Goal: Task Accomplishment & Management: Complete application form

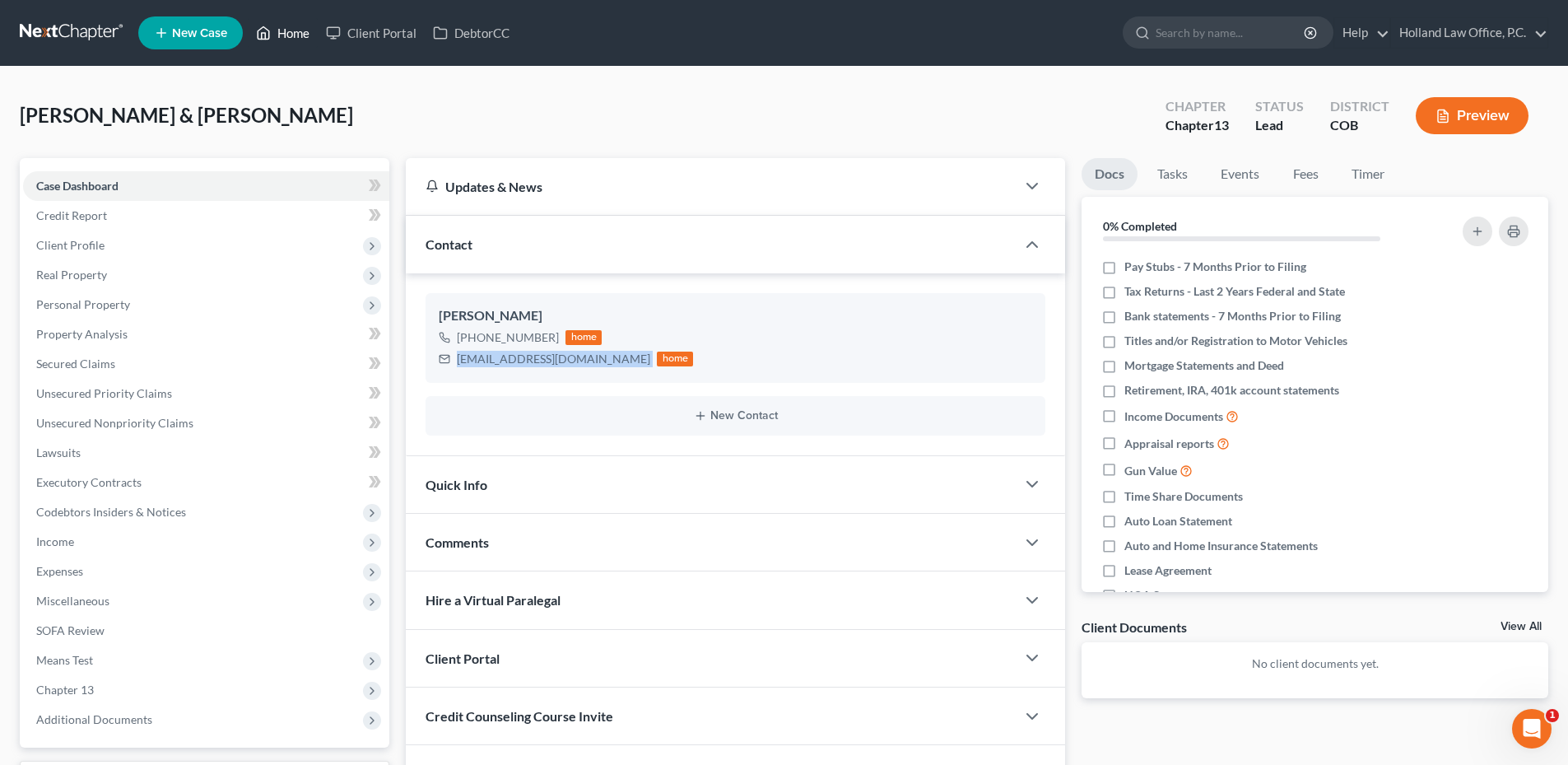
click at [289, 40] on link "Home" at bounding box center [283, 33] width 70 height 30
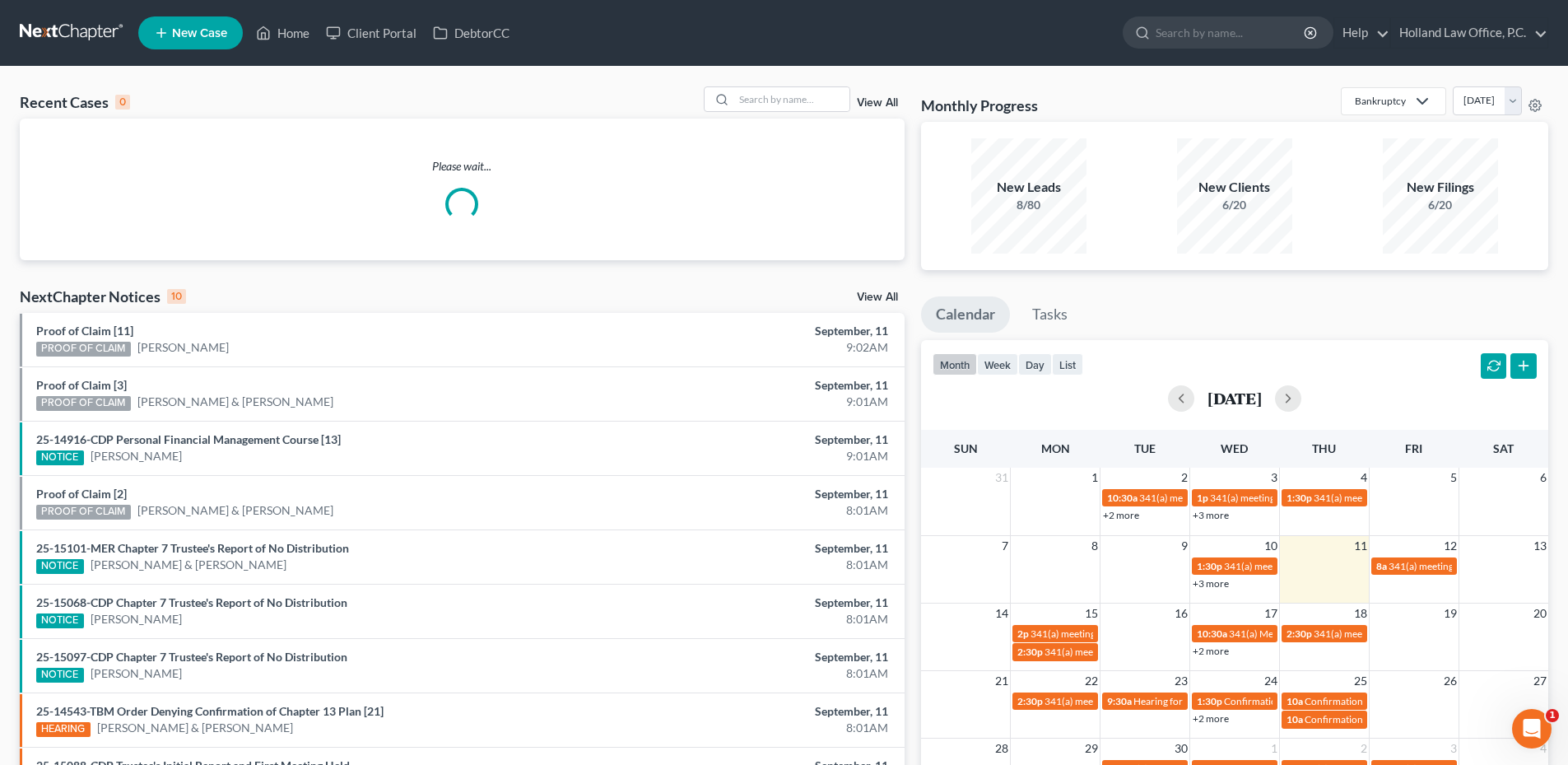
click at [172, 30] on span "New Case" at bounding box center [199, 33] width 55 height 12
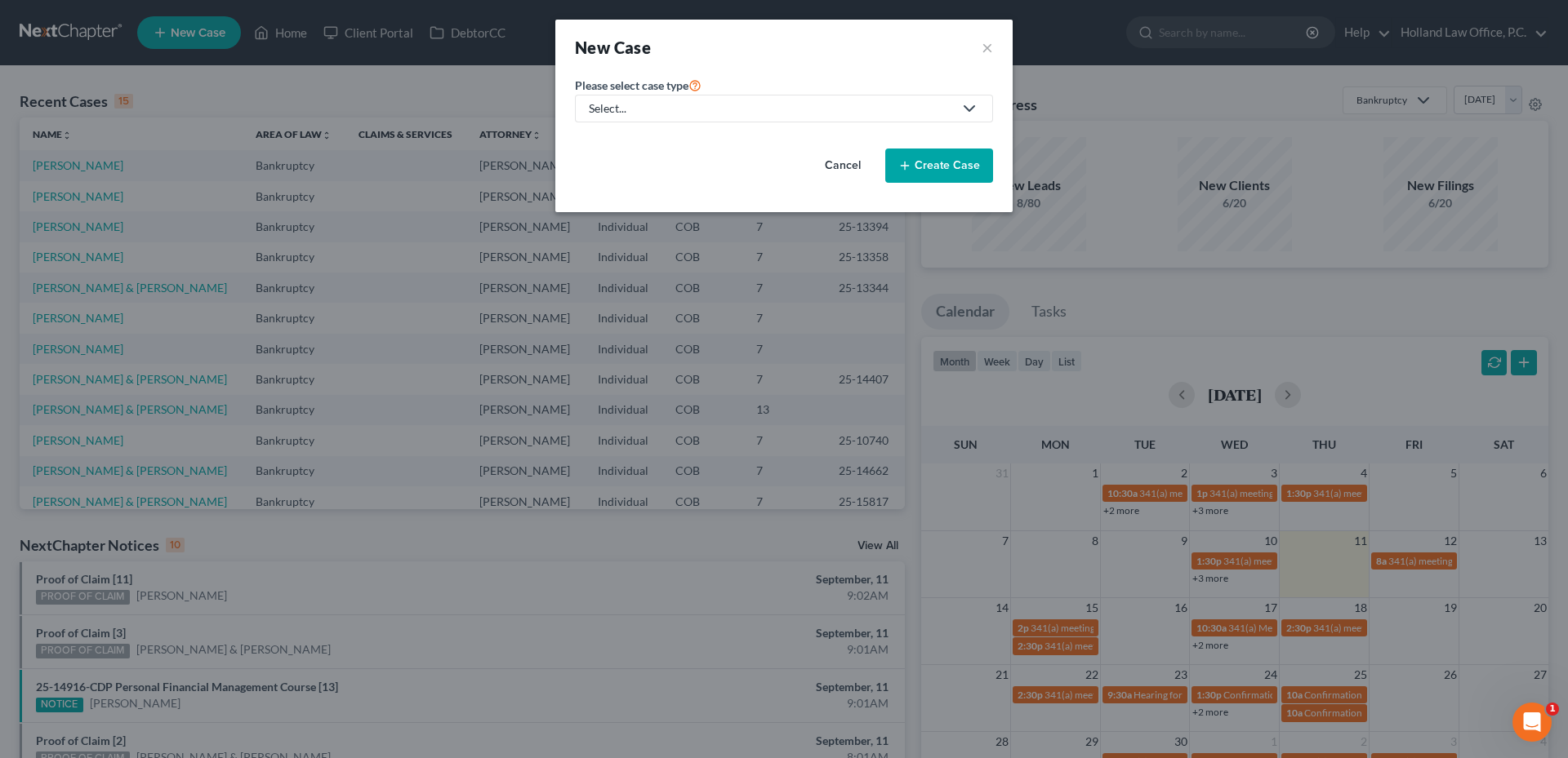
click at [609, 106] on div "Select..." at bounding box center [771, 108] width 364 height 16
click at [629, 146] on div "Bankruptcy" at bounding box center [621, 140] width 64 height 16
select select "11"
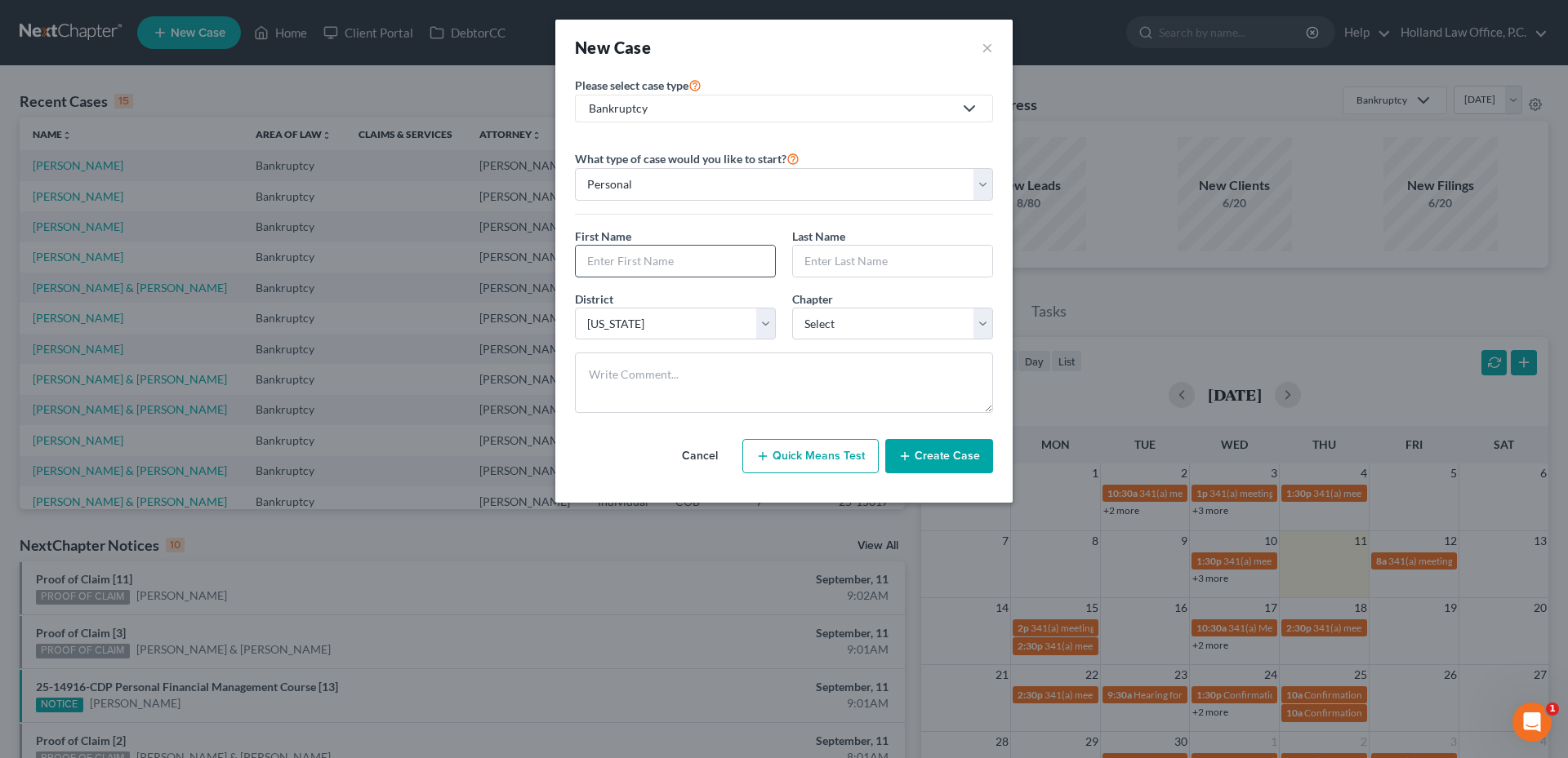
click at [622, 271] on input "text" at bounding box center [675, 261] width 199 height 31
paste input "[PERSON_NAME]"
drag, startPoint x: 624, startPoint y: 258, endPoint x: 697, endPoint y: 253, distance: 73.2
click at [697, 253] on input "[PERSON_NAME]" at bounding box center [675, 261] width 199 height 31
type input "[PERSON_NAME]"
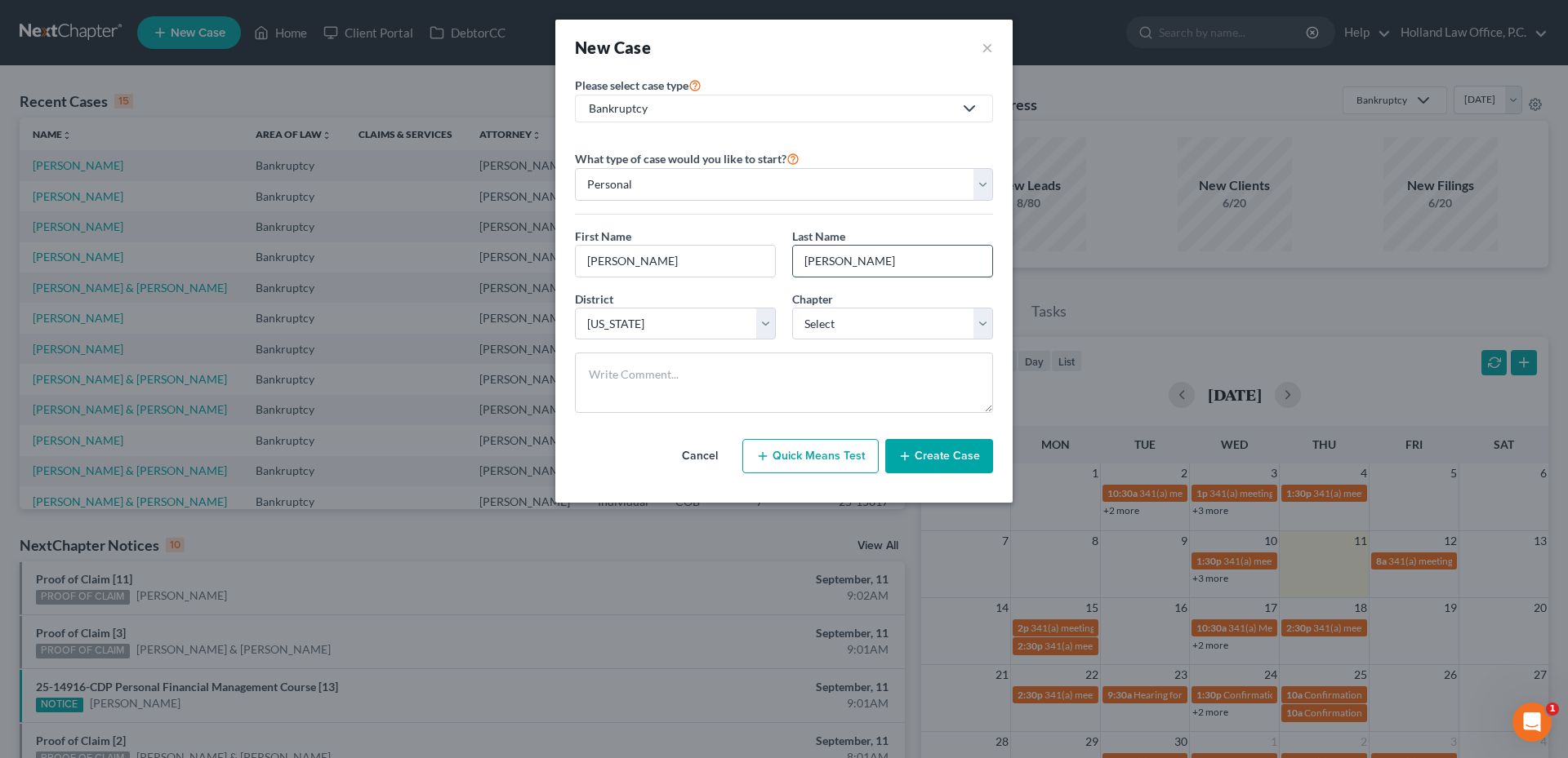
click at [809, 263] on input "[PERSON_NAME]" at bounding box center [892, 261] width 199 height 31
type input "[PERSON_NAME]"
click at [622, 333] on select "Select [US_STATE] - [GEOGRAPHIC_DATA] [US_STATE] - [GEOGRAPHIC_DATA][US_STATE] …" at bounding box center [675, 324] width 201 height 32
click at [853, 343] on div "District * Select [US_STATE] - [GEOGRAPHIC_DATA] [US_STATE] - [GEOGRAPHIC_DATA]…" at bounding box center [784, 322] width 434 height 63
click at [853, 333] on select "Select 7 11 12 13" at bounding box center [892, 324] width 201 height 32
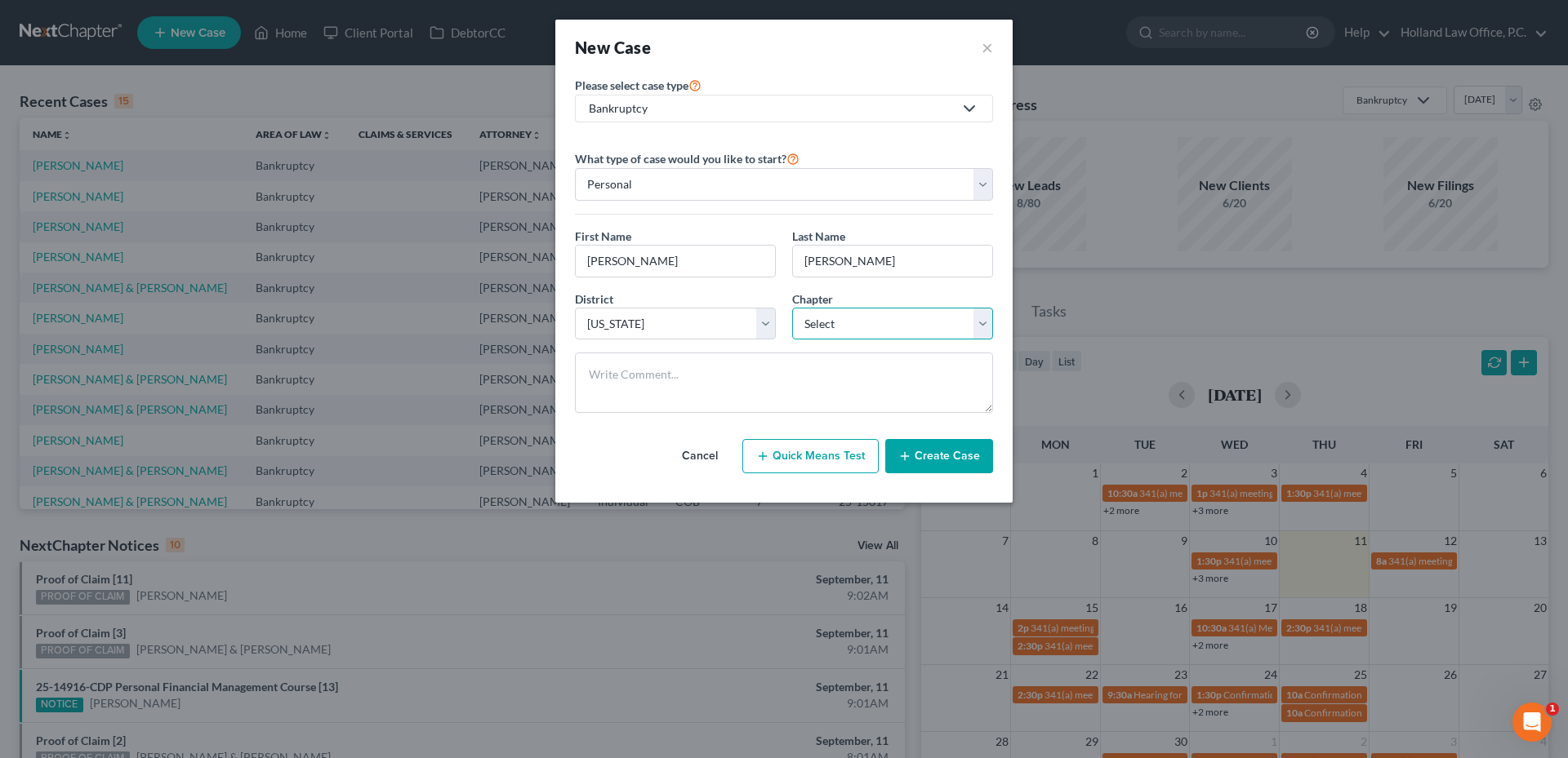
select select "0"
click at [792, 308] on select "Select 7 11 12 13" at bounding box center [892, 324] width 201 height 32
click at [935, 439] on button "Create Case" at bounding box center [939, 456] width 108 height 34
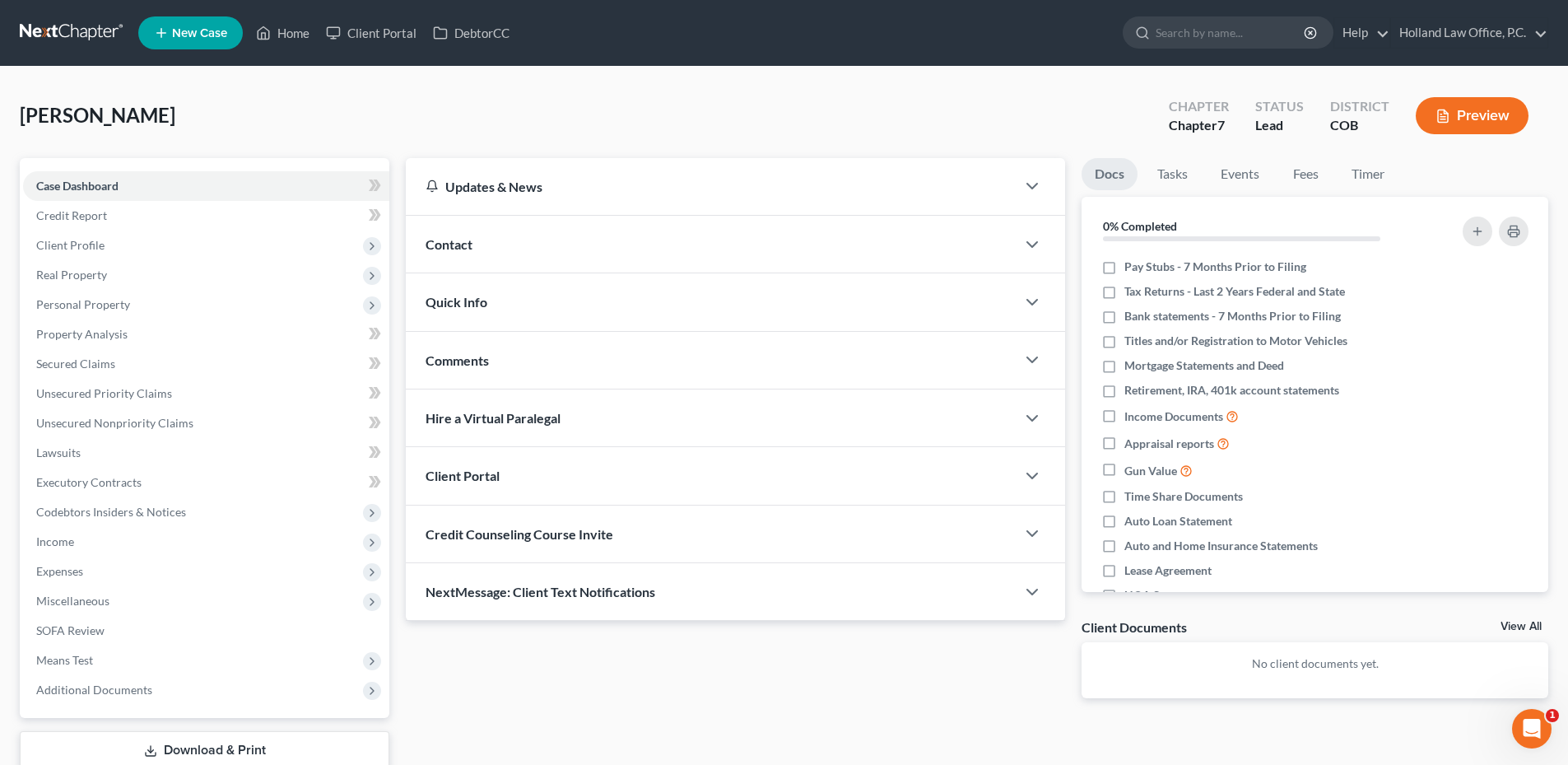
click at [494, 353] on div "Comments" at bounding box center [711, 361] width 610 height 57
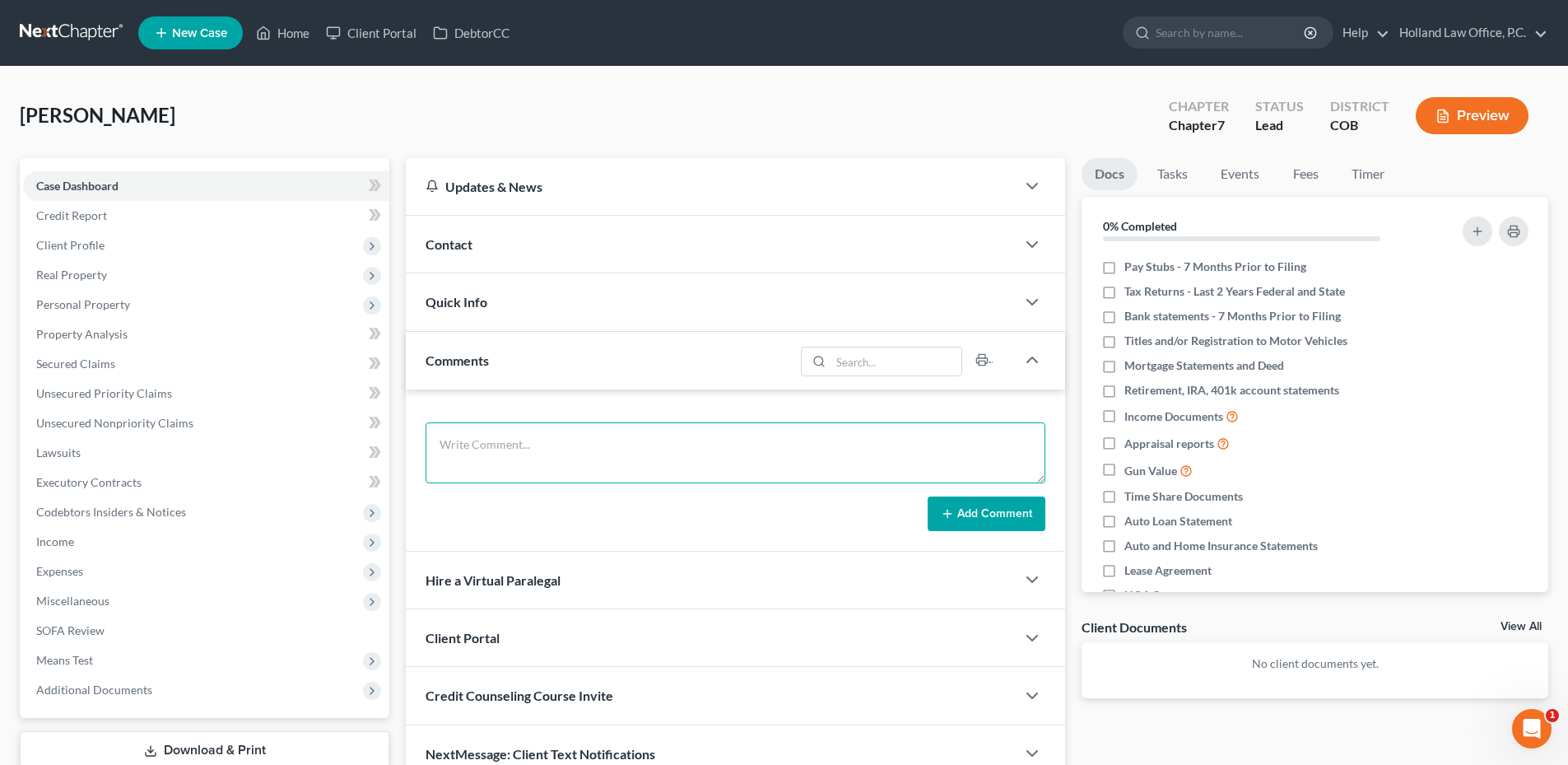
click at [493, 454] on textarea at bounding box center [736, 452] width 620 height 61
paste textarea "Chapter 7 $3400 -He is young and was diagnosed with a heart condition -Gets VA …"
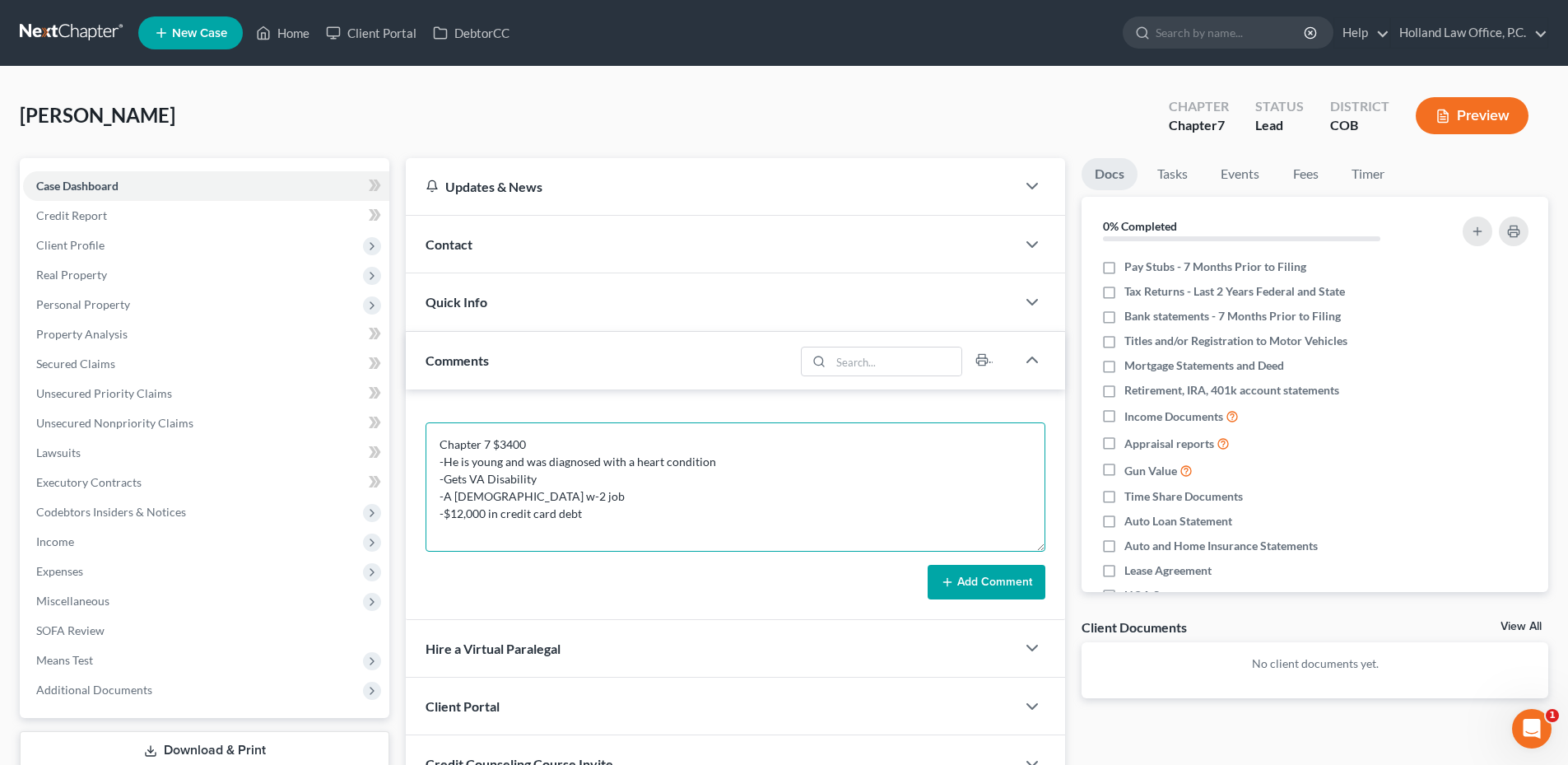
drag, startPoint x: 1040, startPoint y: 474, endPoint x: 1040, endPoint y: 543, distance: 69.0
click at [1040, 543] on textarea "Chapter 7 $3400 -He is young and was diagnosed with a heart condition -Gets VA …" at bounding box center [736, 487] width 620 height 130
type textarea "Chapter 7 $3400 -He is young and was diagnosed with a heart condition -Gets VA …"
click at [1014, 596] on button "Add Comment" at bounding box center [986, 582] width 118 height 34
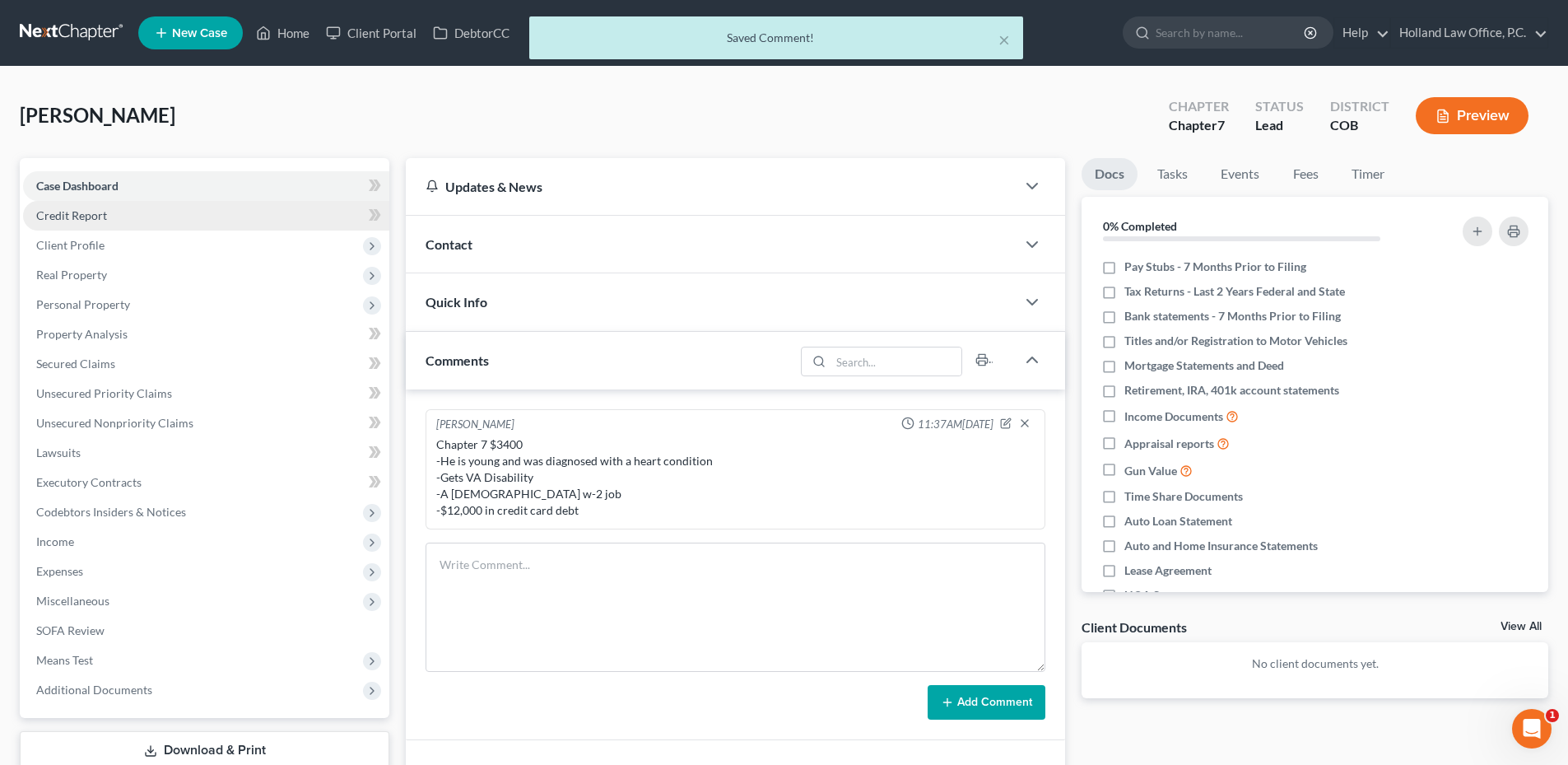
click at [136, 214] on link "Credit Report" at bounding box center [206, 216] width 366 height 30
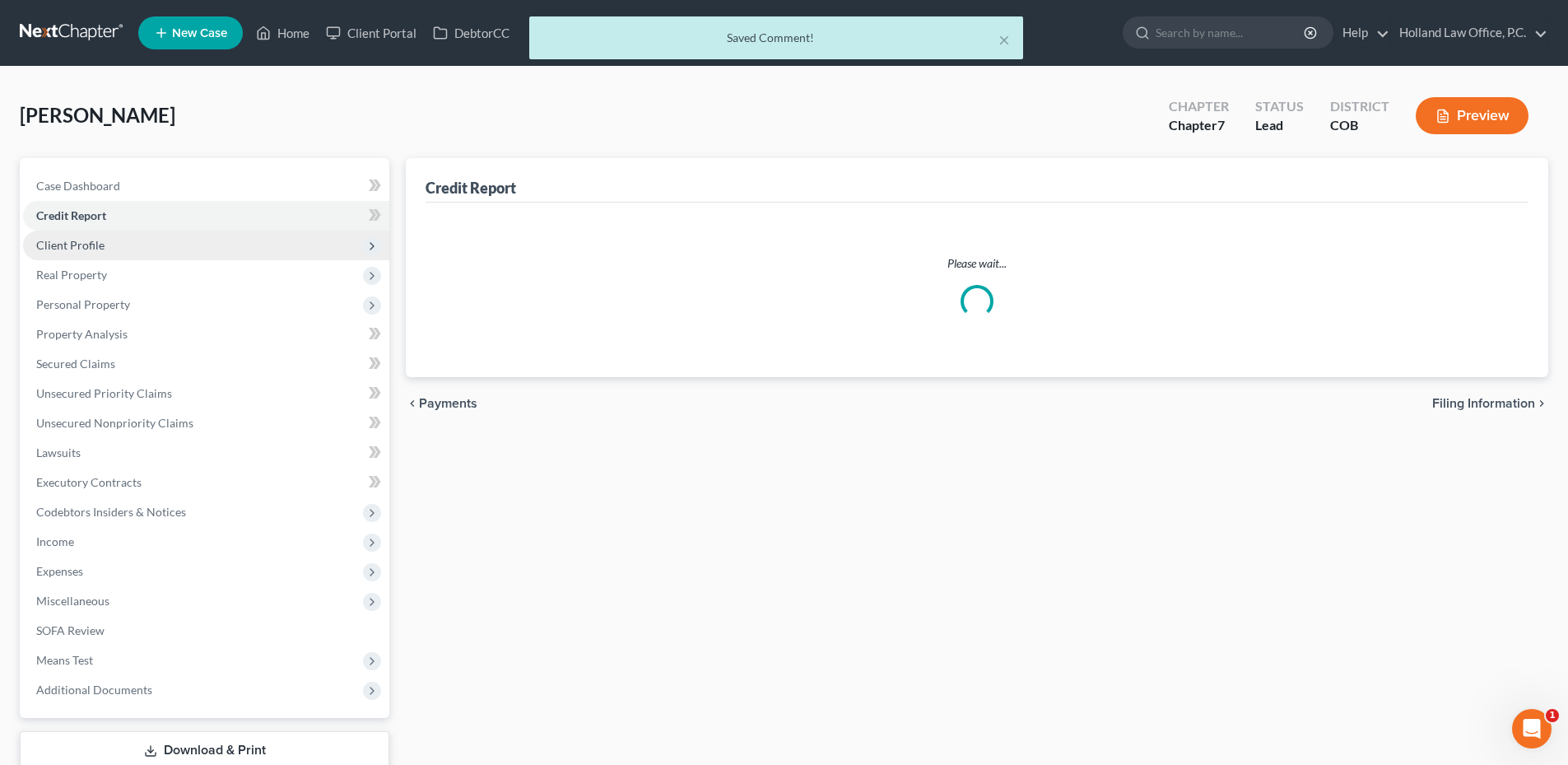
click at [100, 249] on span "Client Profile" at bounding box center [70, 245] width 69 height 14
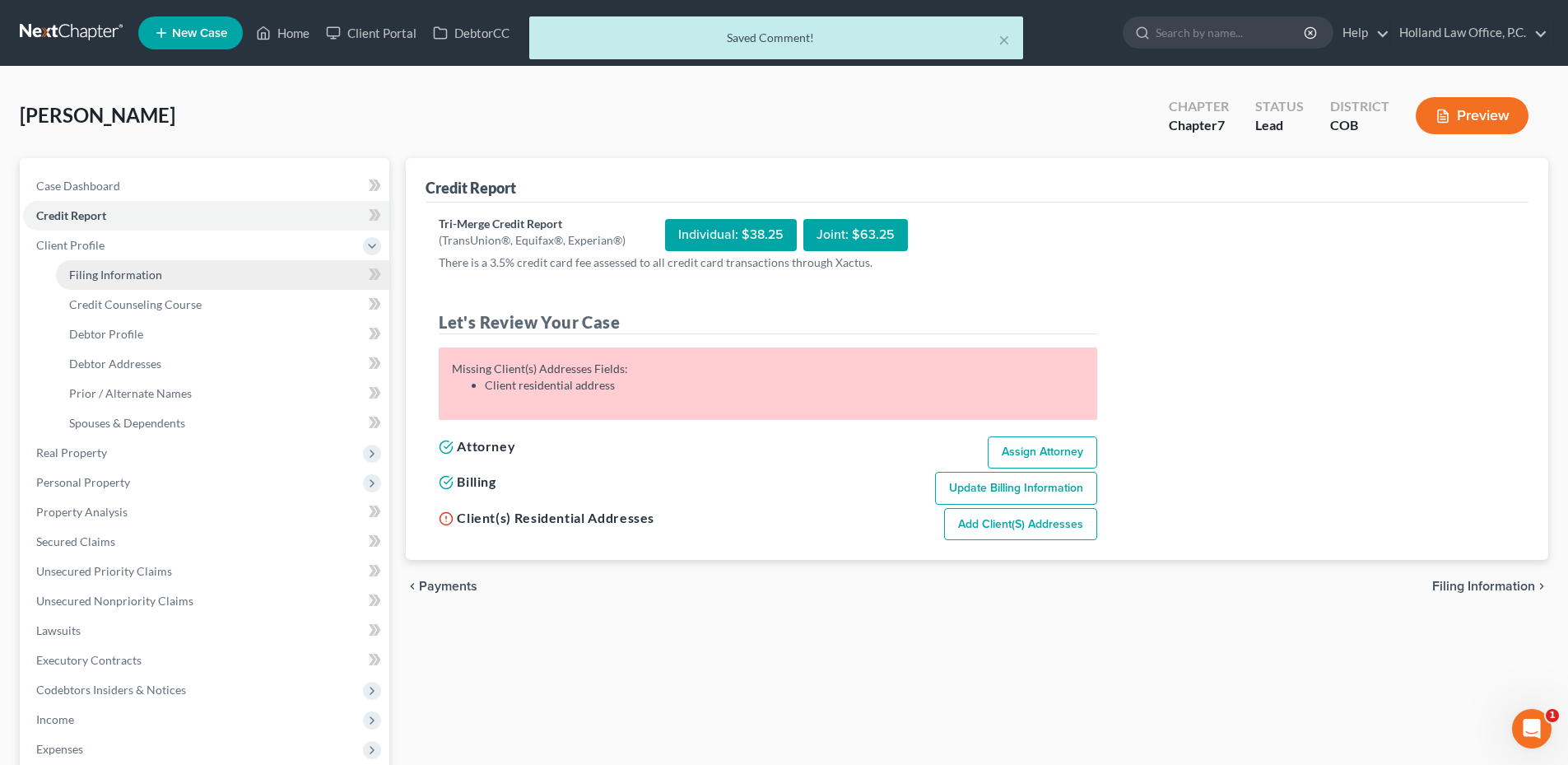
click at [134, 271] on span "Filing Information" at bounding box center [116, 275] width 93 height 14
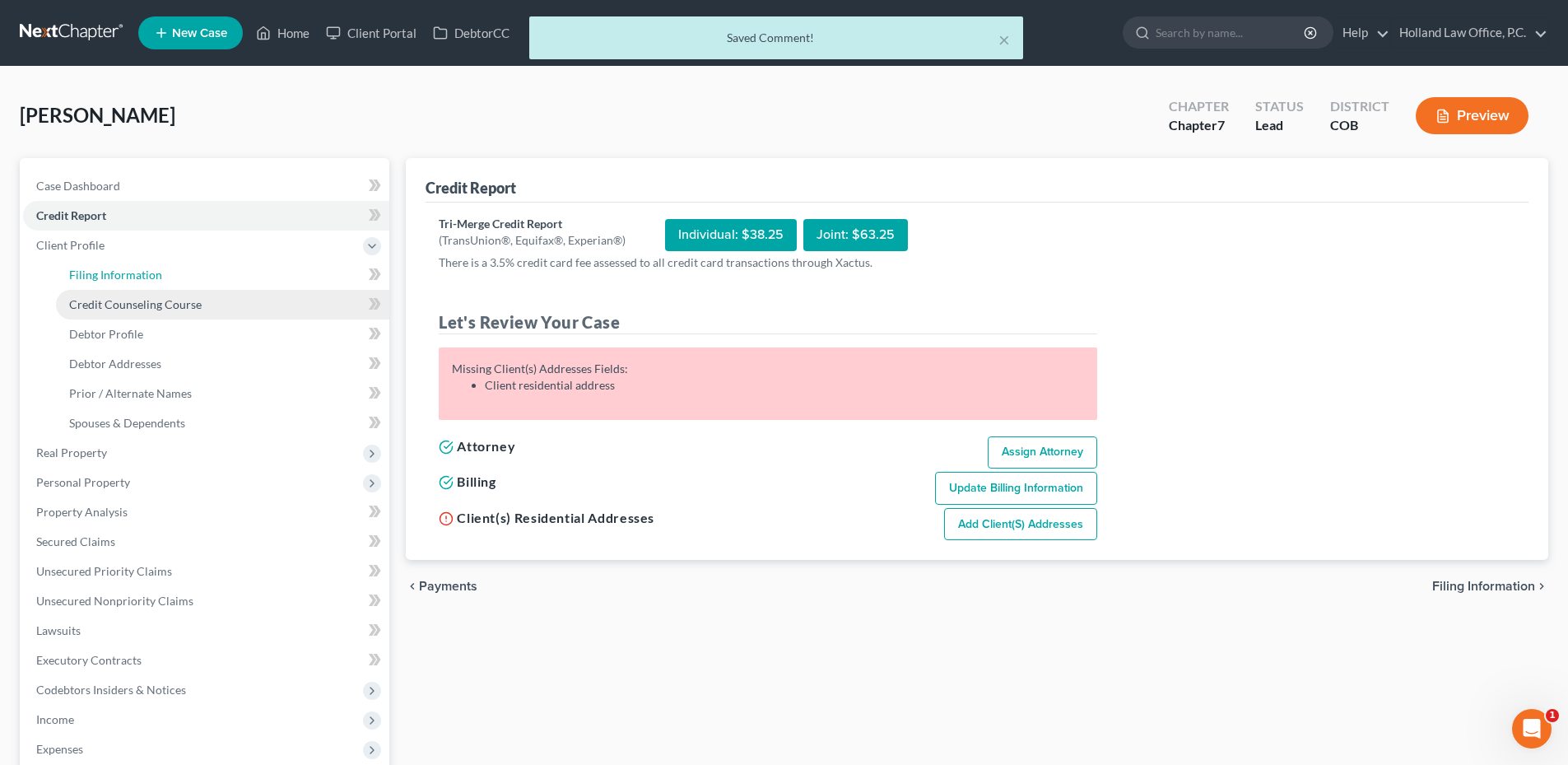
select select "1"
select select "0"
select select "11"
select select "0"
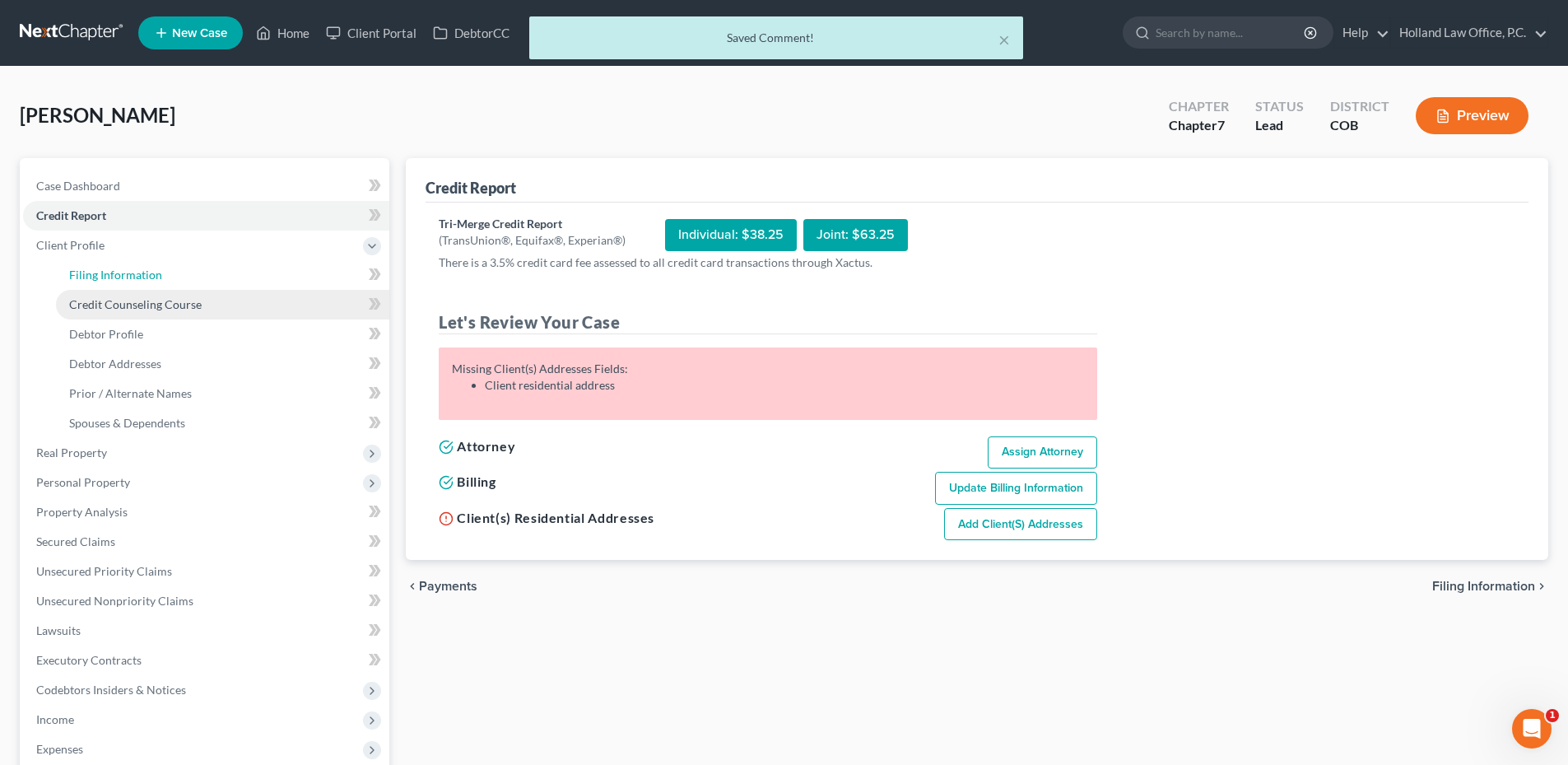
select select "5"
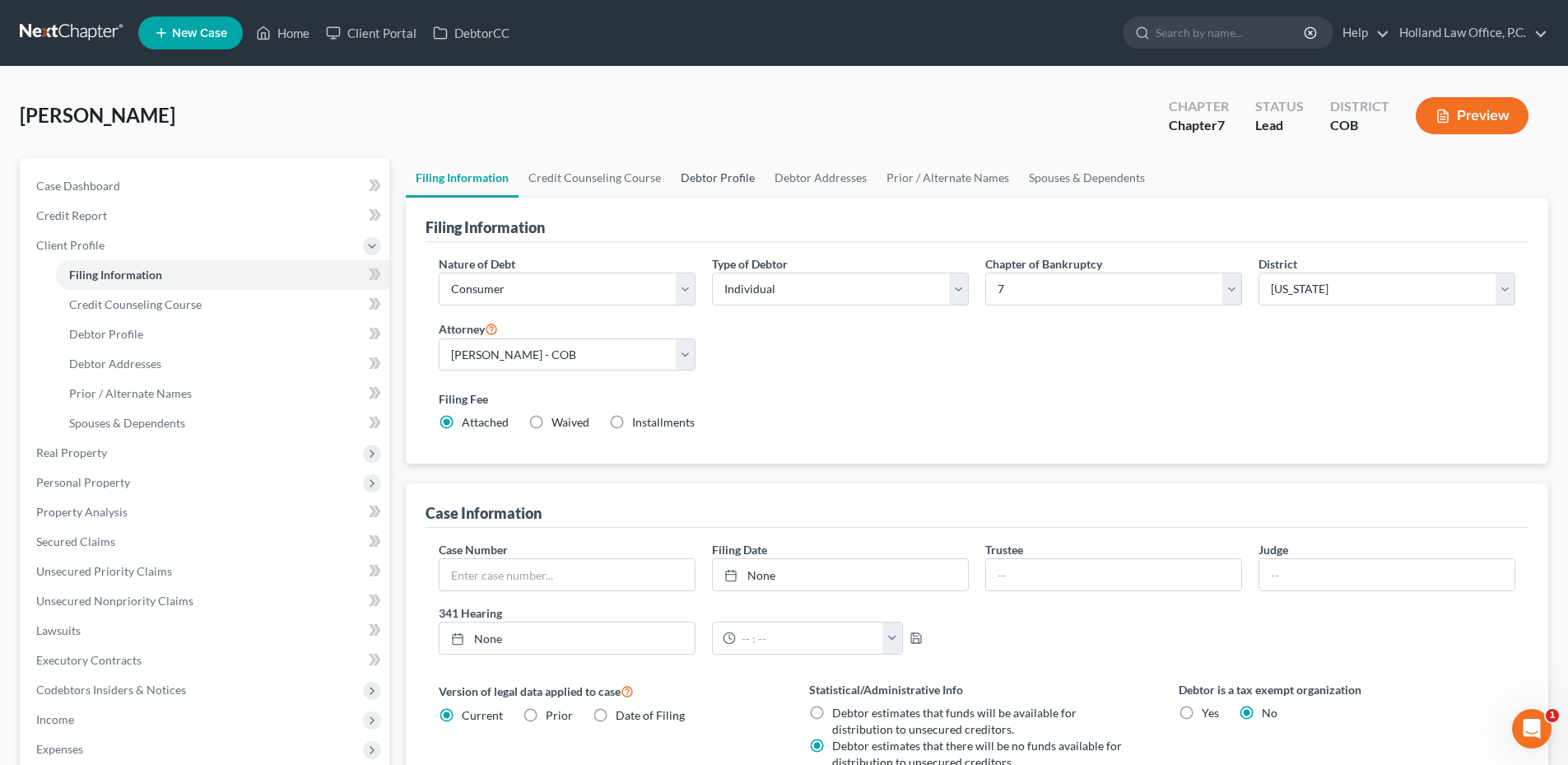
click at [714, 181] on link "Debtor Profile" at bounding box center [717, 178] width 94 height 39
select select "0"
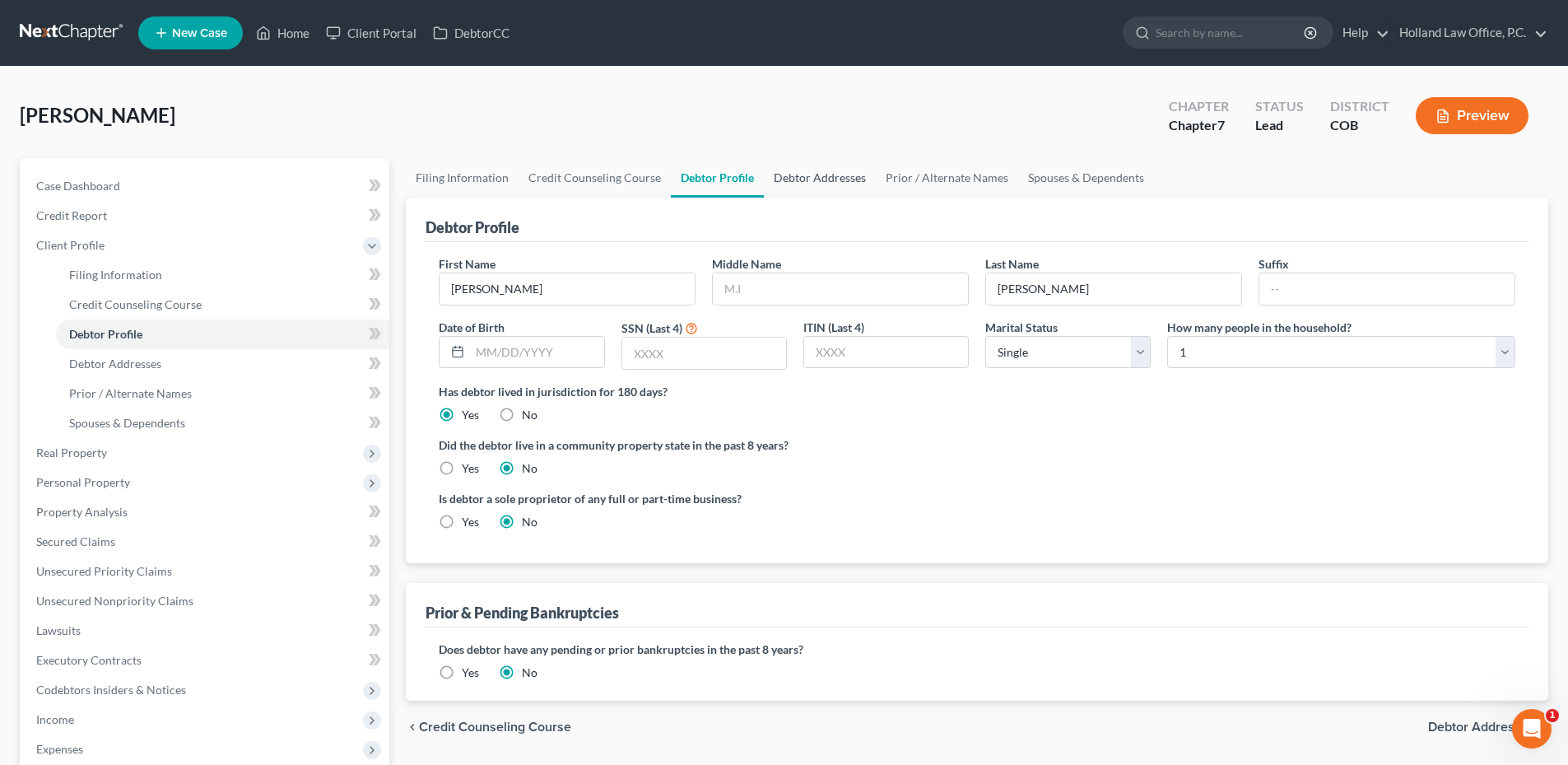
click at [816, 179] on link "Debtor Addresses" at bounding box center [820, 178] width 112 height 39
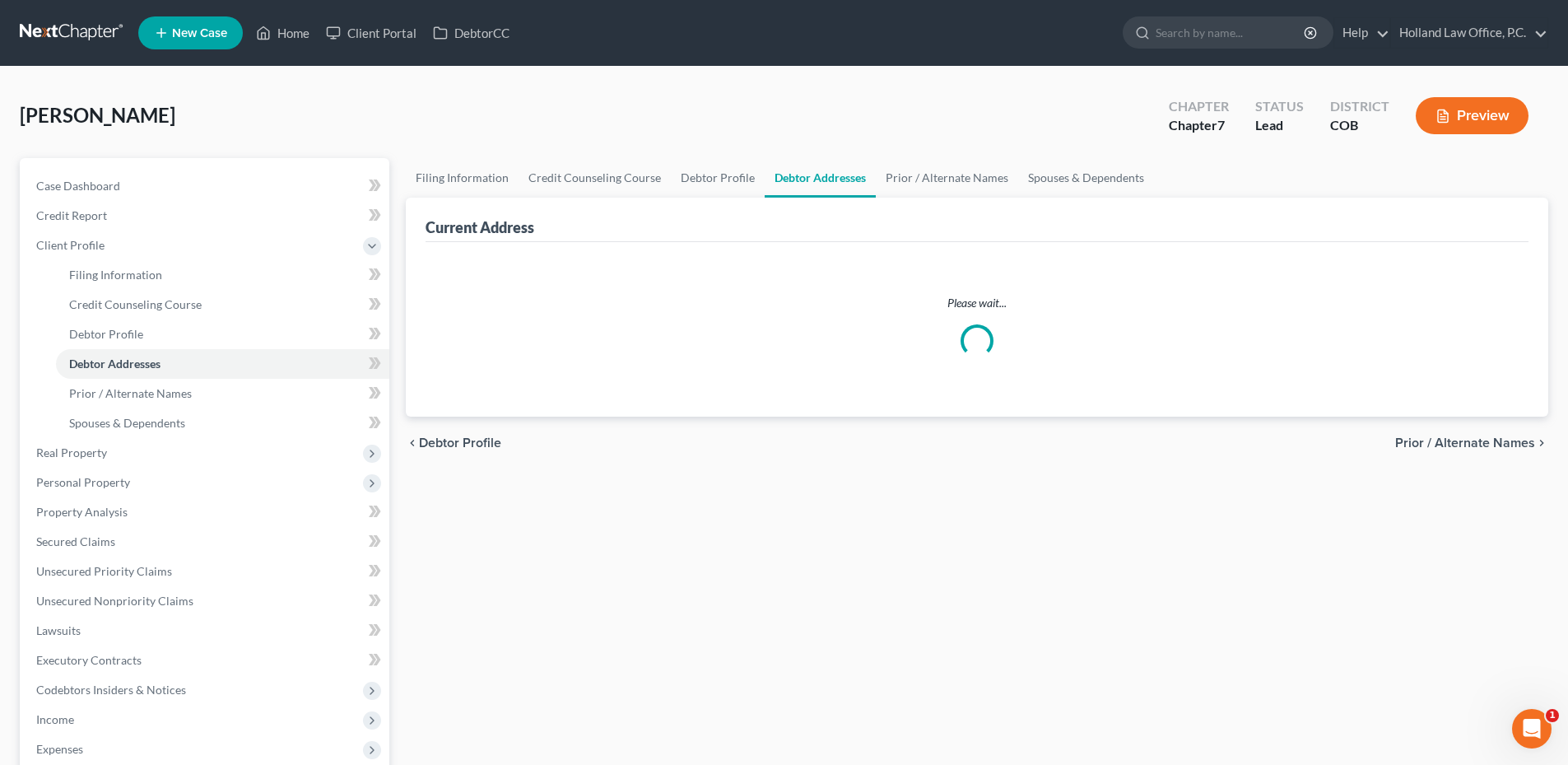
select select "0"
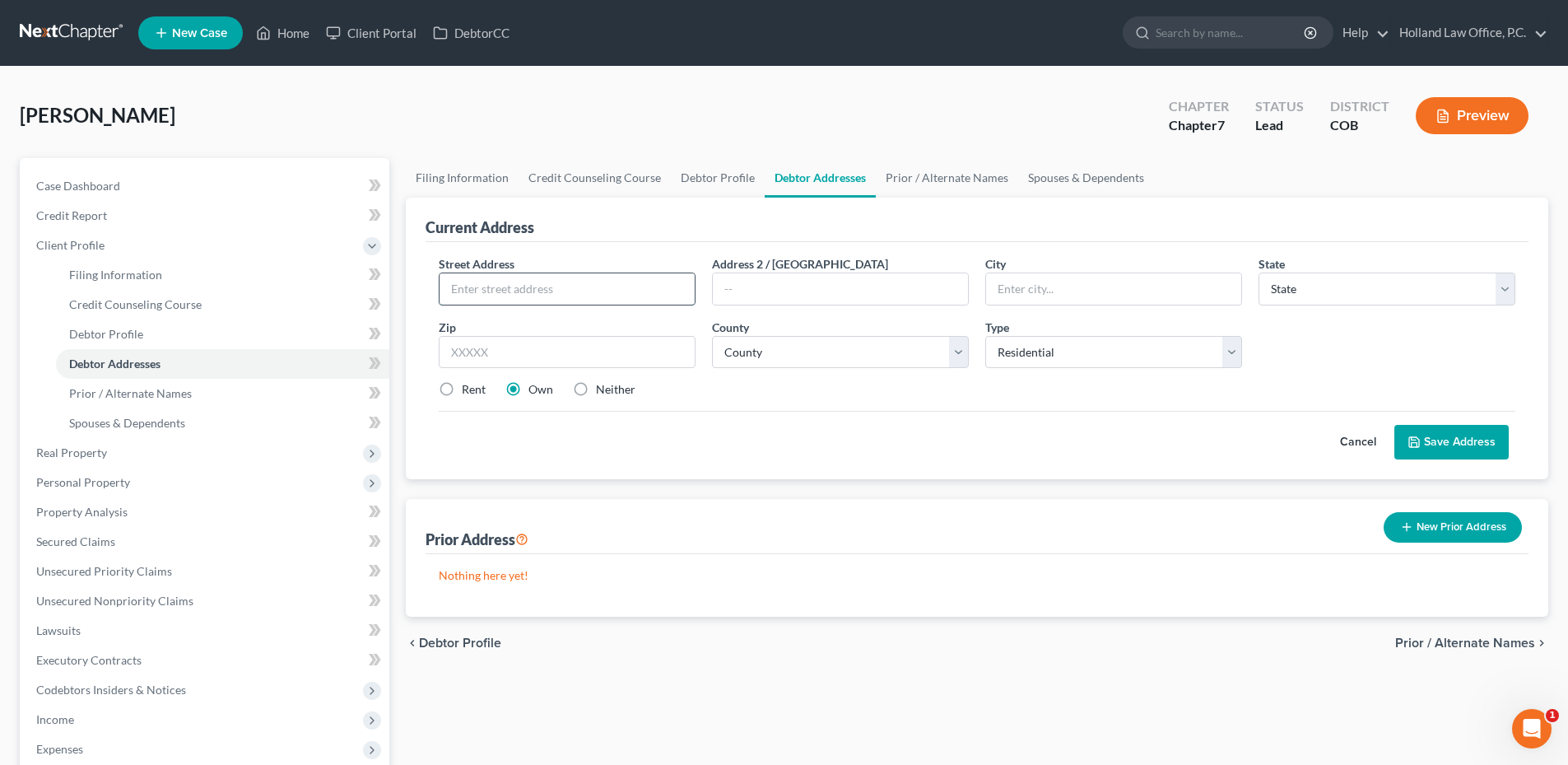
click at [548, 285] on input "text" at bounding box center [566, 288] width 255 height 31
paste input "[STREET_ADDRESS][PERSON_NAME]"
type input "[STREET_ADDRESS][PERSON_NAME]"
drag, startPoint x: 1142, startPoint y: 290, endPoint x: 1295, endPoint y: 282, distance: 153.2
click at [1143, 291] on input "text" at bounding box center [1113, 288] width 255 height 31
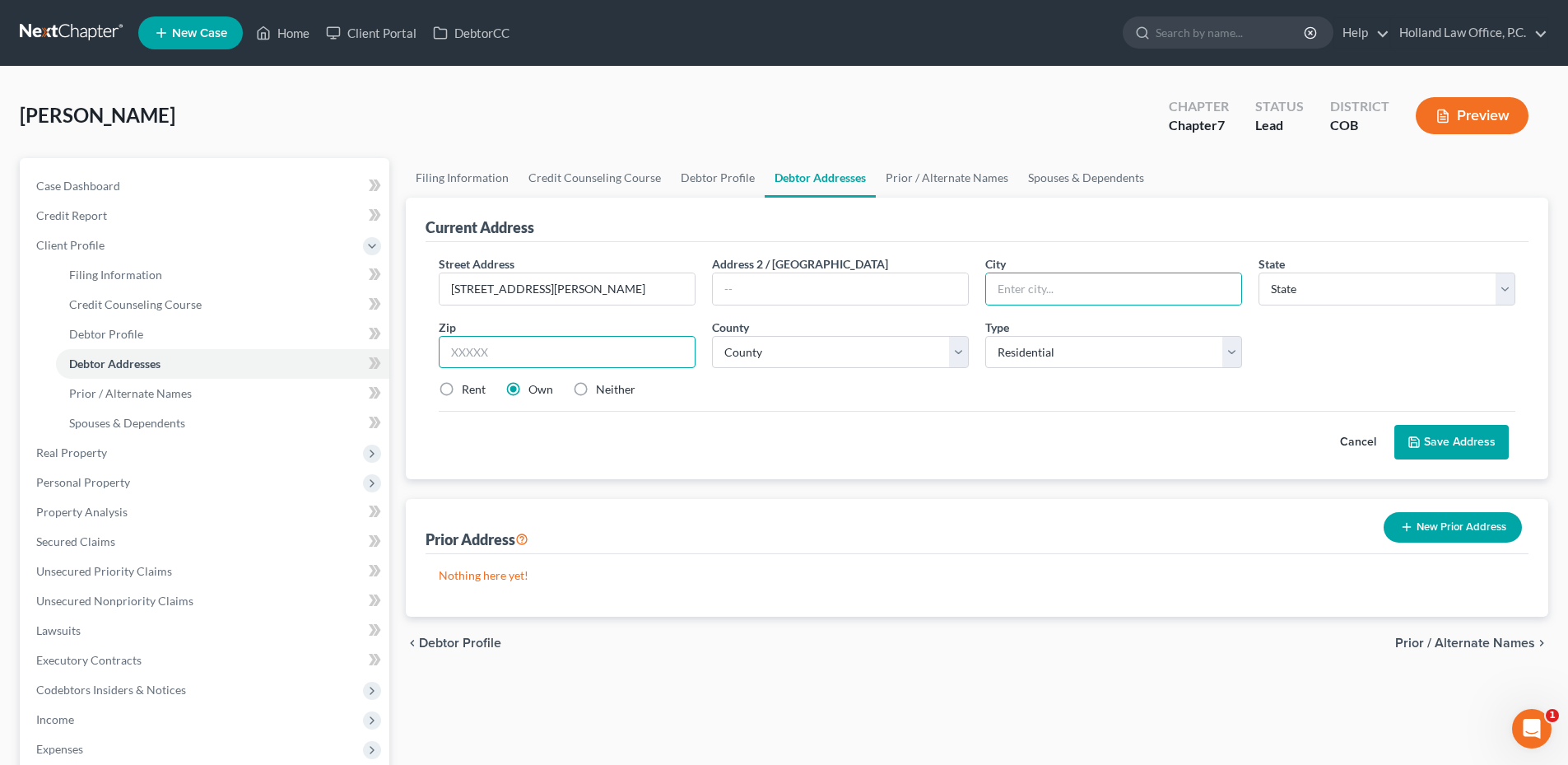
click at [578, 347] on input "text" at bounding box center [566, 352] width 257 height 33
type input "80524"
type input "[GEOGRAPHIC_DATA][PERSON_NAME]"
select select "5"
click at [861, 350] on select "County" at bounding box center [840, 352] width 257 height 33
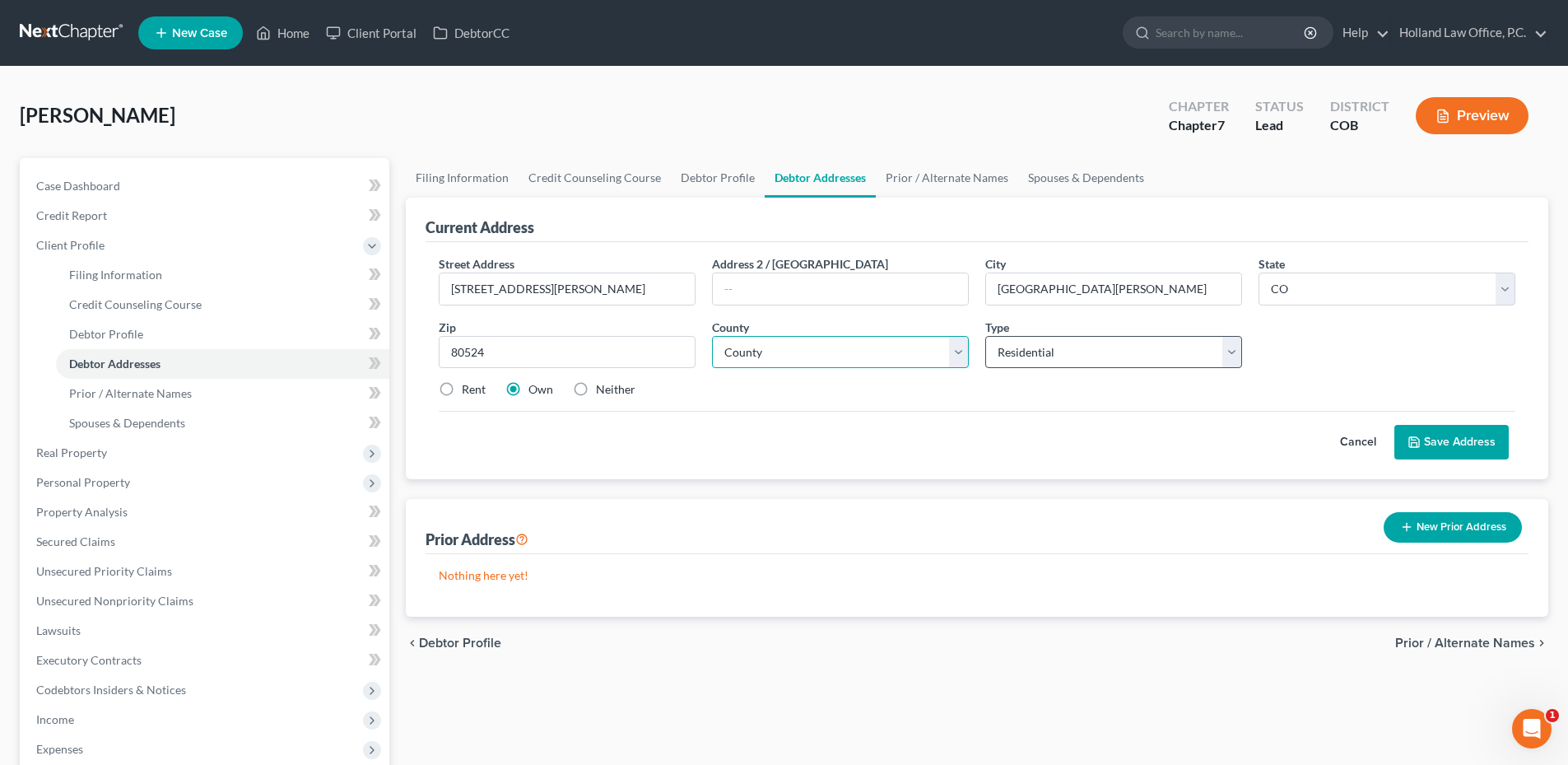
drag, startPoint x: 860, startPoint y: 350, endPoint x: 996, endPoint y: 350, distance: 136.0
click at [860, 350] on select "County" at bounding box center [840, 352] width 257 height 33
click at [796, 345] on select "County [GEOGRAPHIC_DATA] [GEOGRAPHIC_DATA] [GEOGRAPHIC_DATA] [GEOGRAPHIC_DATA] …" at bounding box center [840, 352] width 257 height 33
drag, startPoint x: 824, startPoint y: 367, endPoint x: 803, endPoint y: 392, distance: 32.6
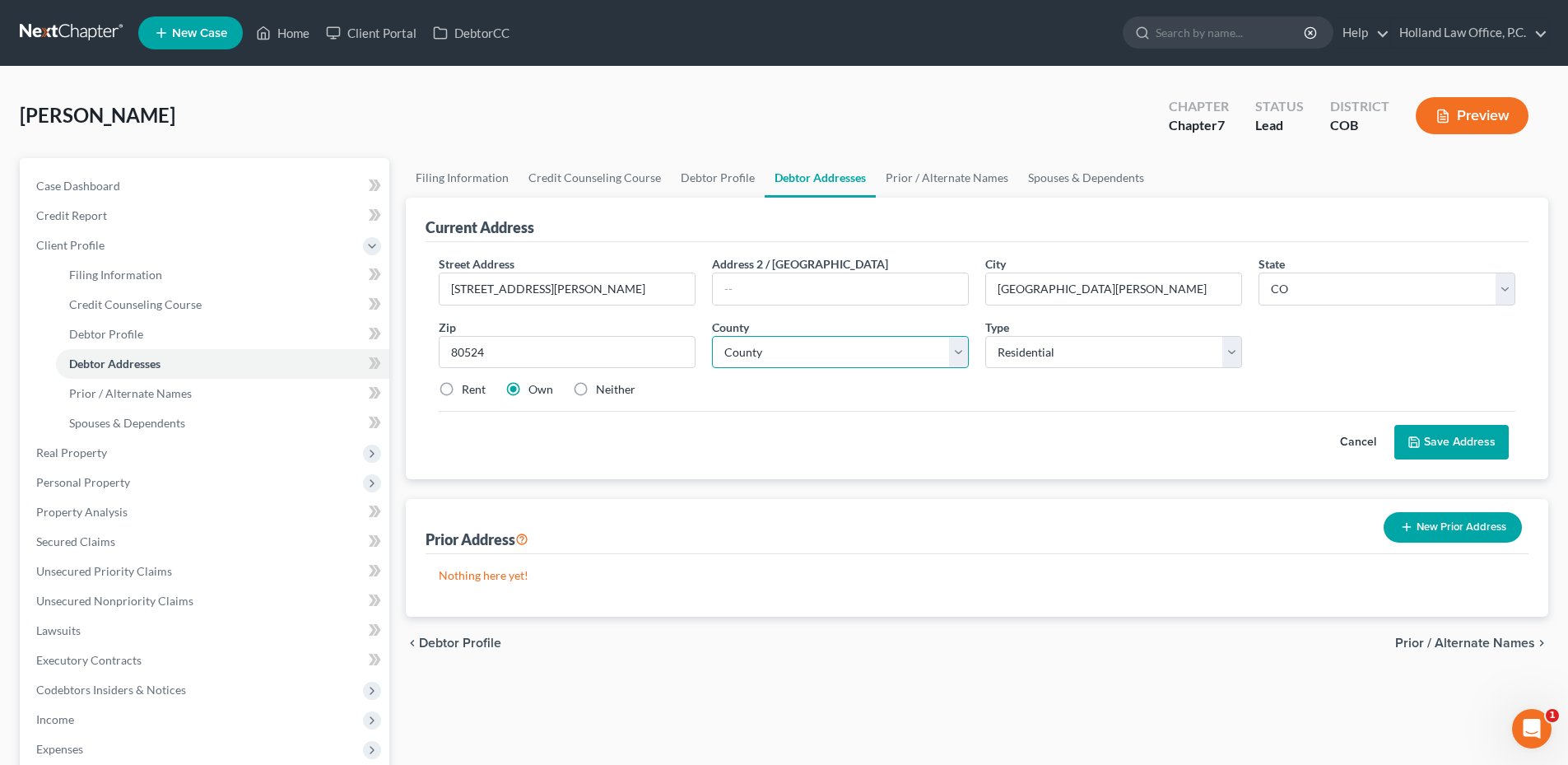
click at [824, 367] on select "County [GEOGRAPHIC_DATA] [GEOGRAPHIC_DATA] [GEOGRAPHIC_DATA] [GEOGRAPHIC_DATA] …" at bounding box center [840, 352] width 257 height 33
select select "35"
click at [712, 336] on select "County [GEOGRAPHIC_DATA] [GEOGRAPHIC_DATA] [GEOGRAPHIC_DATA] [GEOGRAPHIC_DATA] …" at bounding box center [840, 352] width 257 height 33
click at [1070, 359] on select "Select Residential Mailing Rental Business" at bounding box center [1113, 352] width 257 height 33
drag, startPoint x: 1069, startPoint y: 358, endPoint x: 688, endPoint y: 378, distance: 381.5
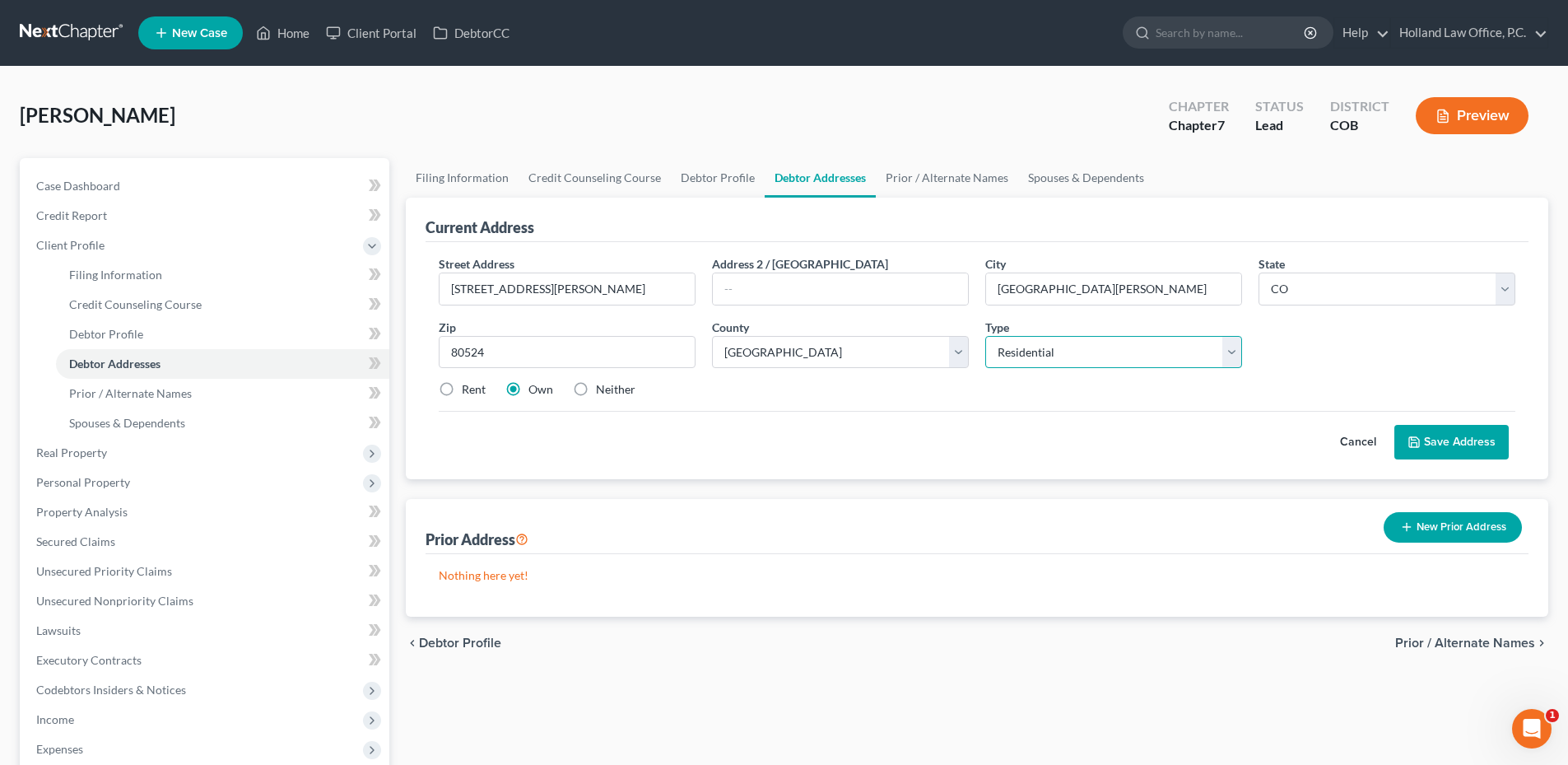
click at [1069, 358] on select "Select Residential Mailing Rental Business" at bounding box center [1113, 352] width 257 height 33
click at [462, 393] on label "Rent" at bounding box center [474, 389] width 24 height 16
click at [469, 392] on input "Rent" at bounding box center [474, 386] width 10 height 10
radio input "true"
click at [1428, 446] on button "Save Address" at bounding box center [1451, 442] width 114 height 34
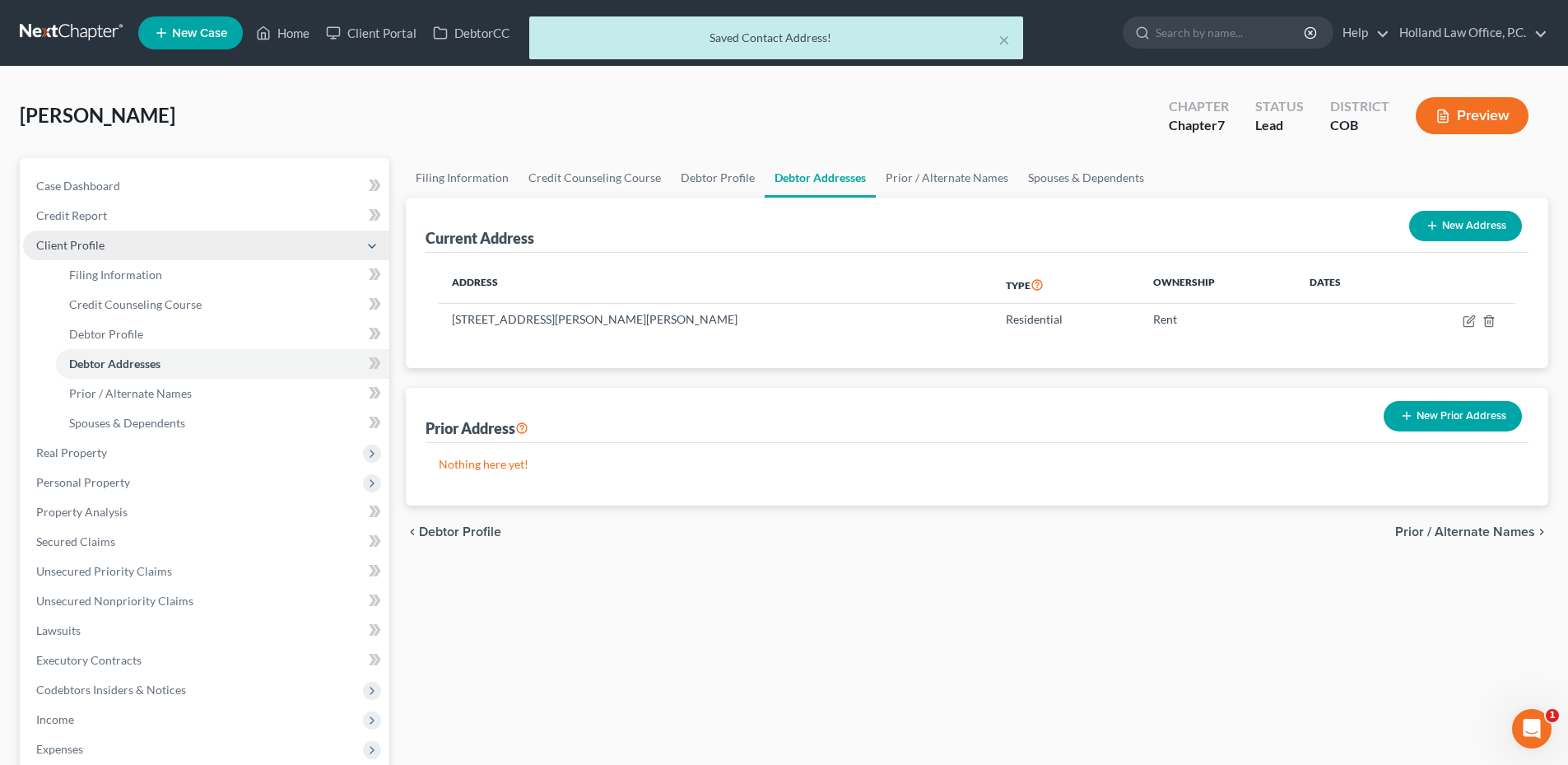
click at [80, 247] on span "Client Profile" at bounding box center [70, 245] width 69 height 14
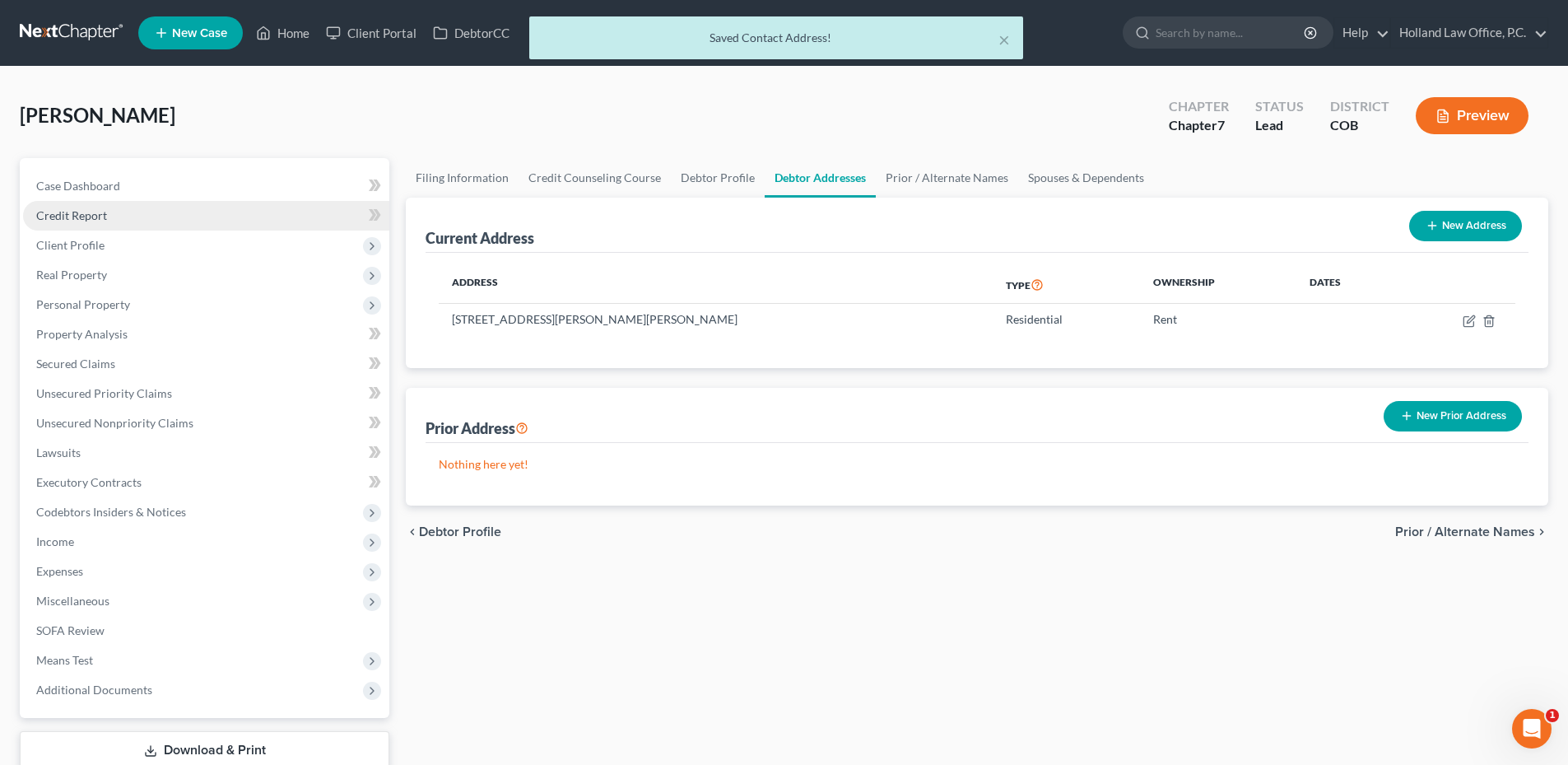
click at [95, 219] on span "Credit Report" at bounding box center [71, 216] width 70 height 14
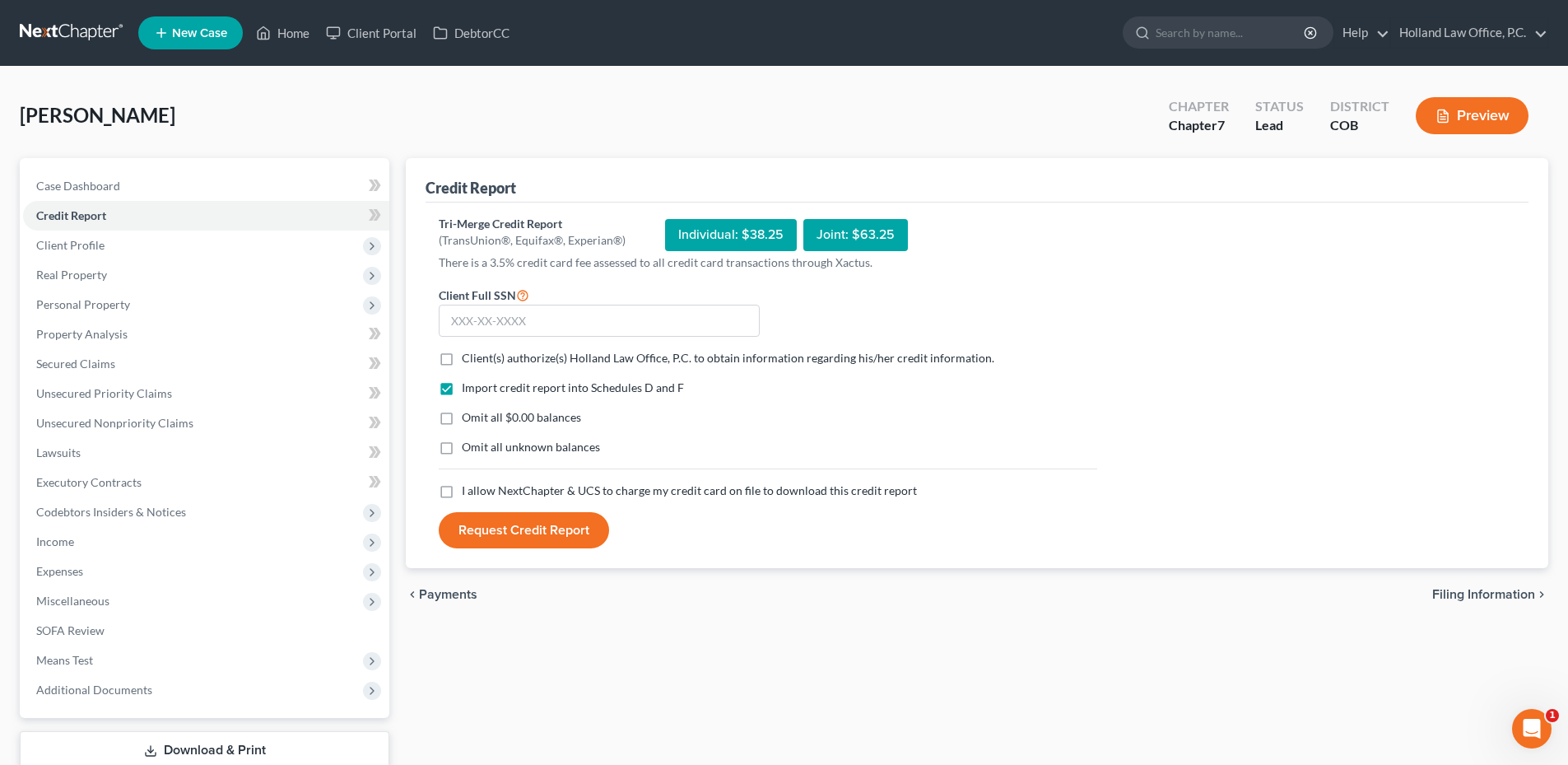
click at [462, 355] on label "Client(s) authorize(s) Holland Law Office, P.C. to obtain information regarding…" at bounding box center [728, 358] width 533 height 16
click at [469, 355] on input "Client(s) authorize(s) Holland Law Office, P.C. to obtain information regarding…" at bounding box center [474, 355] width 10 height 10
checkbox input "true"
click at [462, 496] on label "I allow NextChapter & UCS to charge my credit card on file to download this cre…" at bounding box center [689, 490] width 455 height 16
click at [469, 494] on input "I allow NextChapter & UCS to charge my credit card on file to download this cre…" at bounding box center [474, 488] width 10 height 10
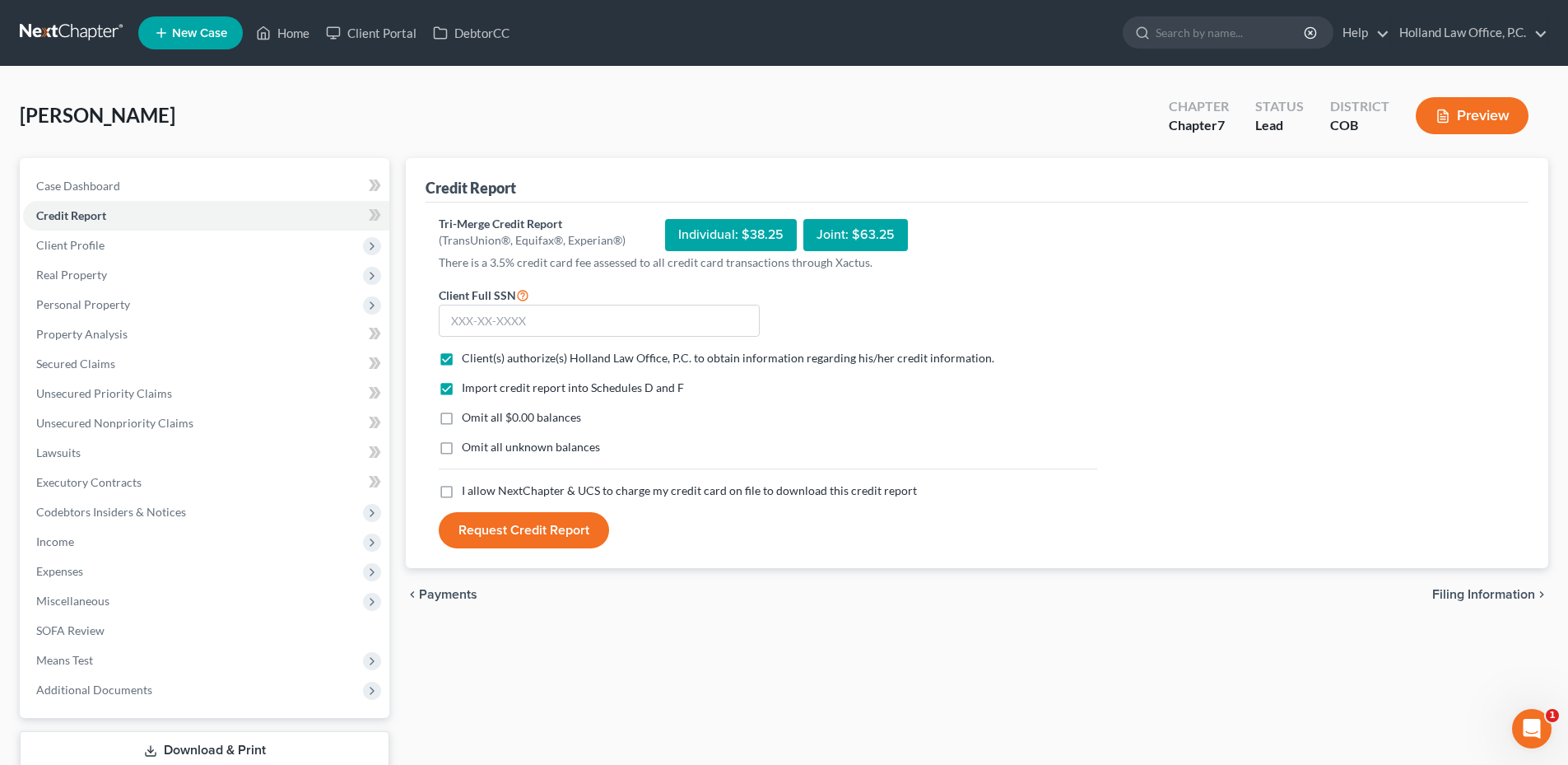
checkbox input "true"
click at [522, 325] on input "text" at bounding box center [599, 321] width 321 height 33
click at [535, 310] on input "text" at bounding box center [599, 321] width 321 height 33
type input "615-68-2843"
click at [497, 535] on button "Request Credit Report" at bounding box center [524, 531] width 171 height 36
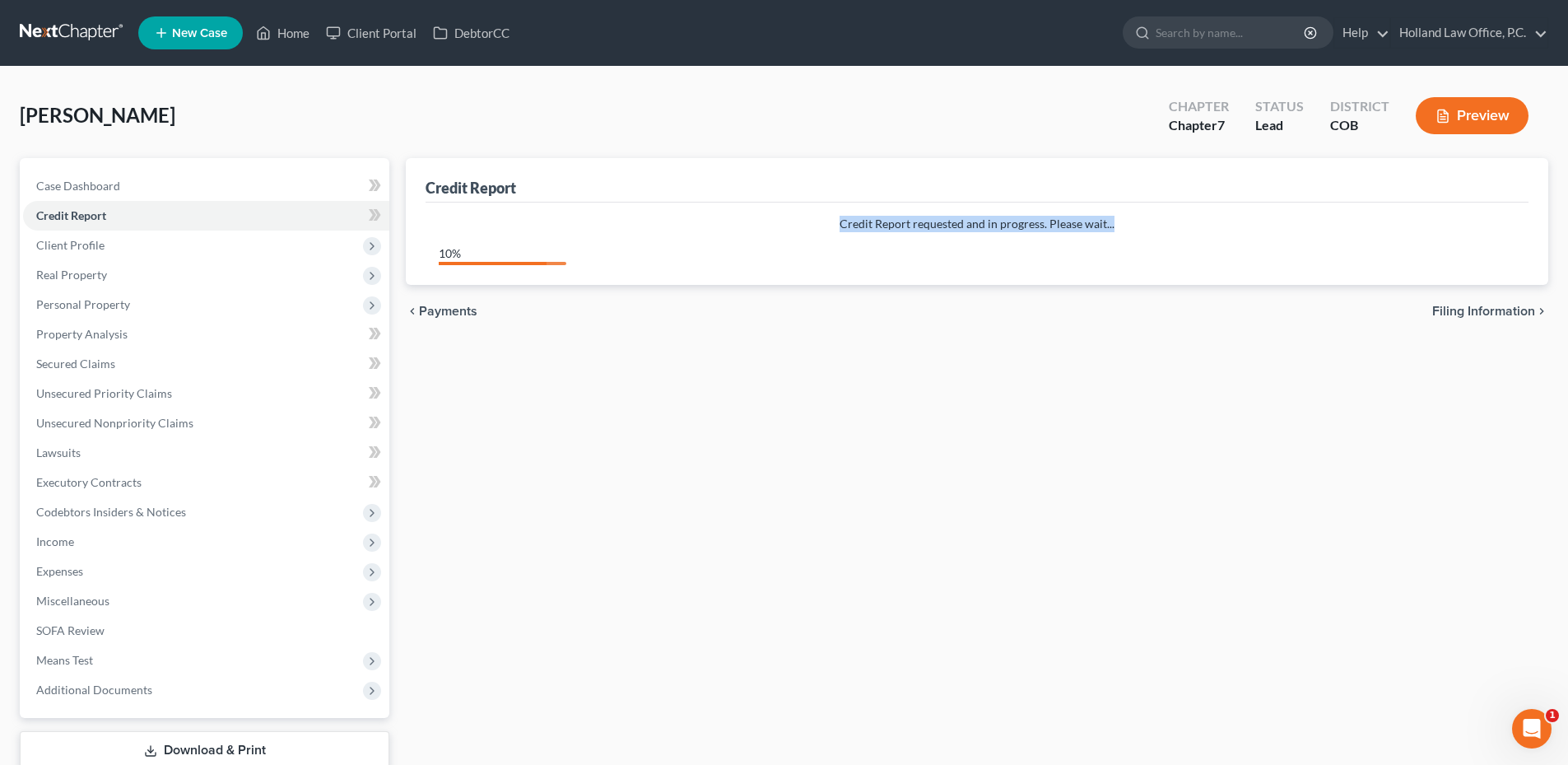
drag, startPoint x: 826, startPoint y: 228, endPoint x: 1119, endPoint y: 225, distance: 293.0
click at [1119, 225] on p "Credit Report requested and in progress. Please wait..." at bounding box center [977, 223] width 1077 height 16
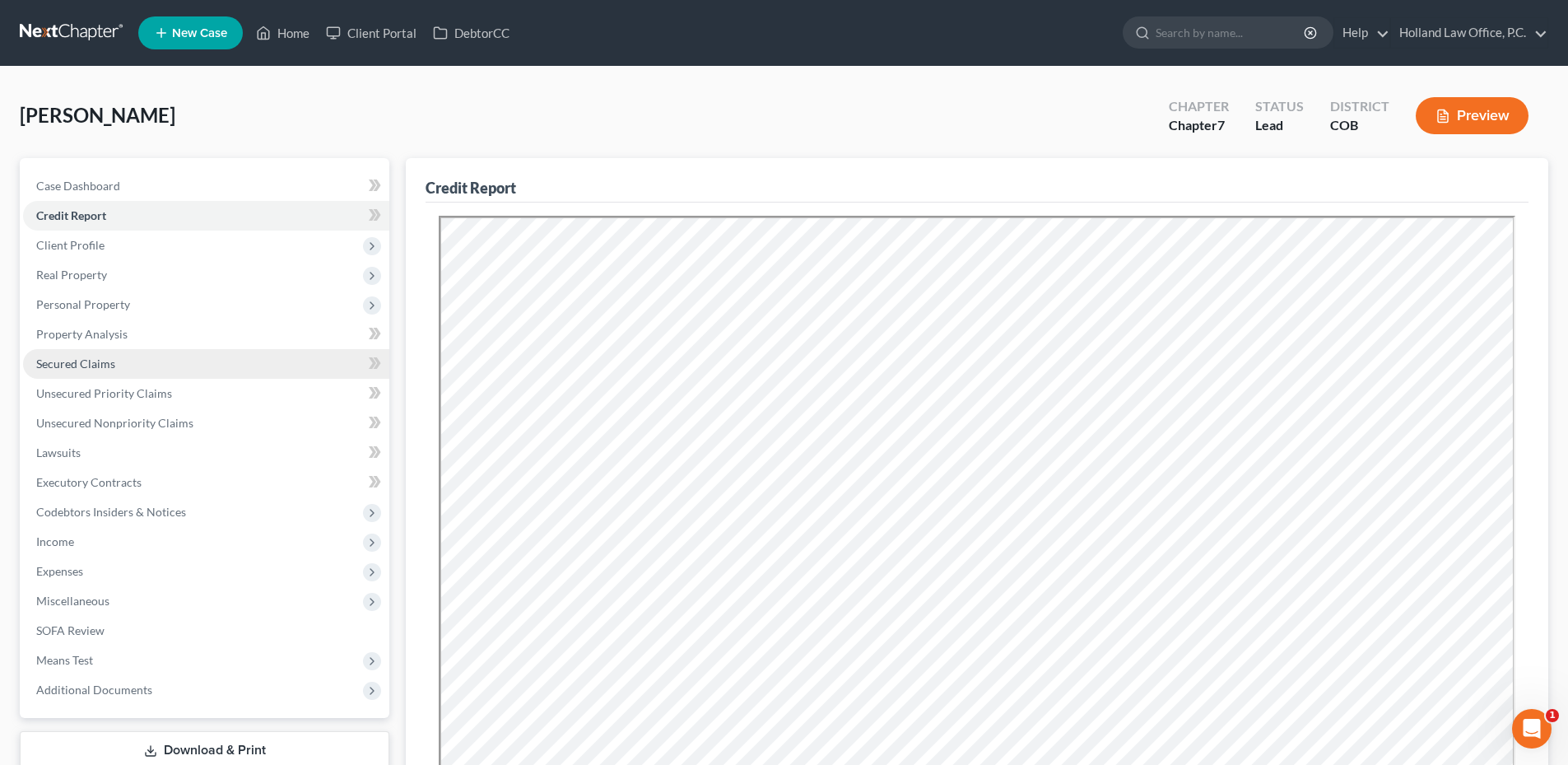
click at [148, 353] on link "Secured Claims" at bounding box center [206, 364] width 366 height 30
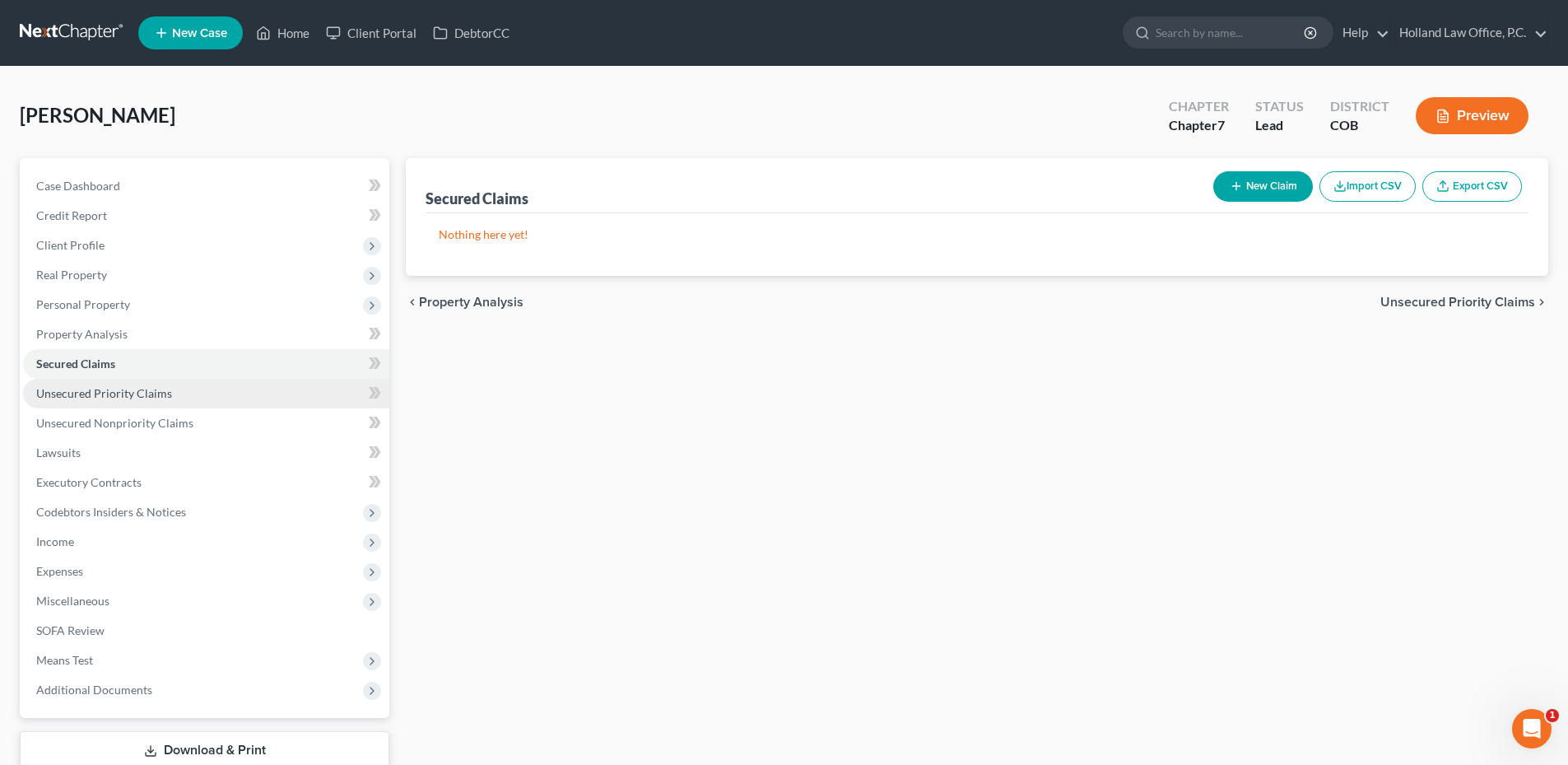
click at [232, 397] on link "Unsecured Priority Claims" at bounding box center [206, 393] width 366 height 30
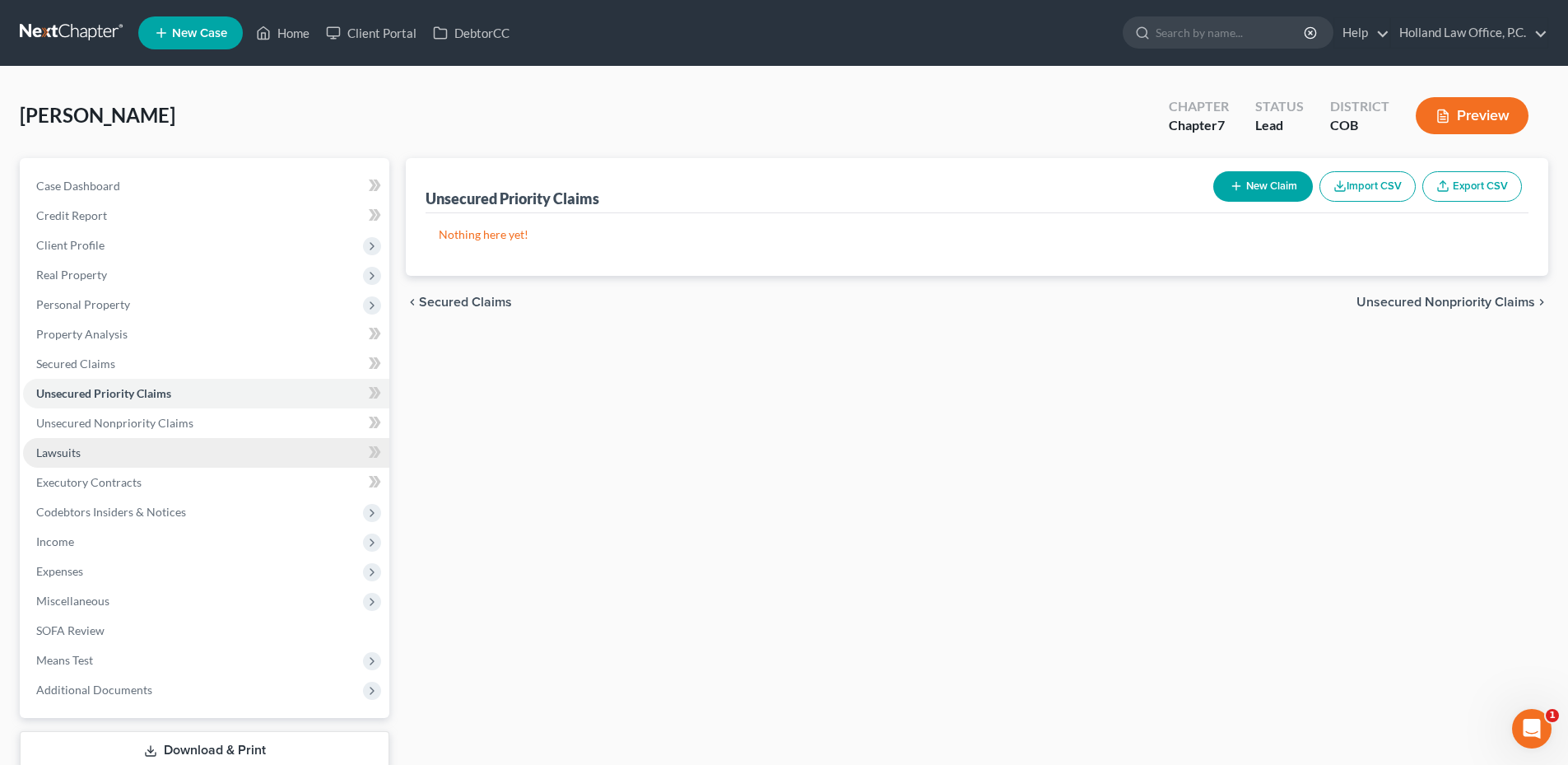
click at [184, 438] on link "Lawsuits" at bounding box center [206, 452] width 366 height 30
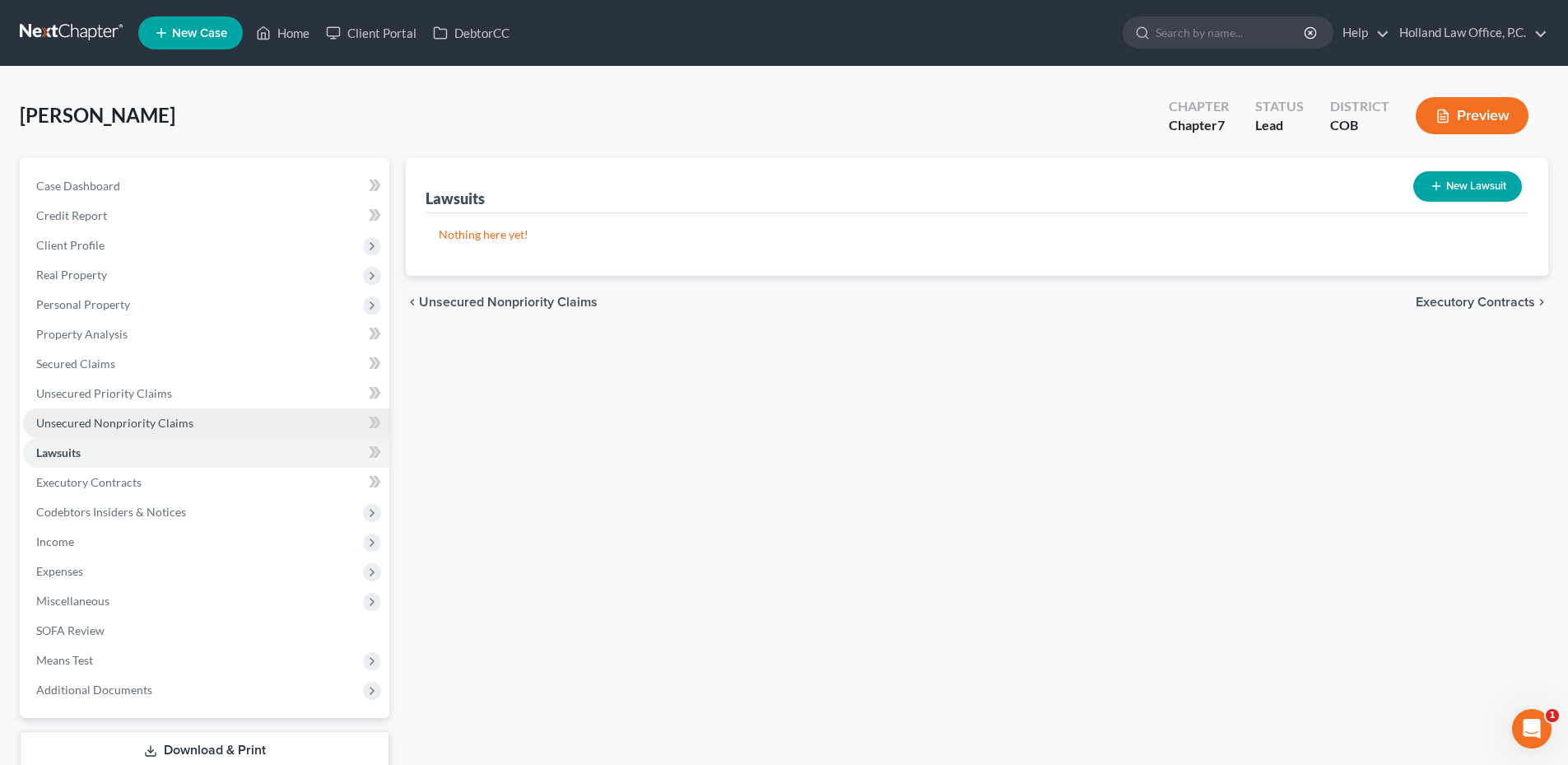
click at [179, 430] on link "Unsecured Nonpriority Claims" at bounding box center [206, 423] width 366 height 30
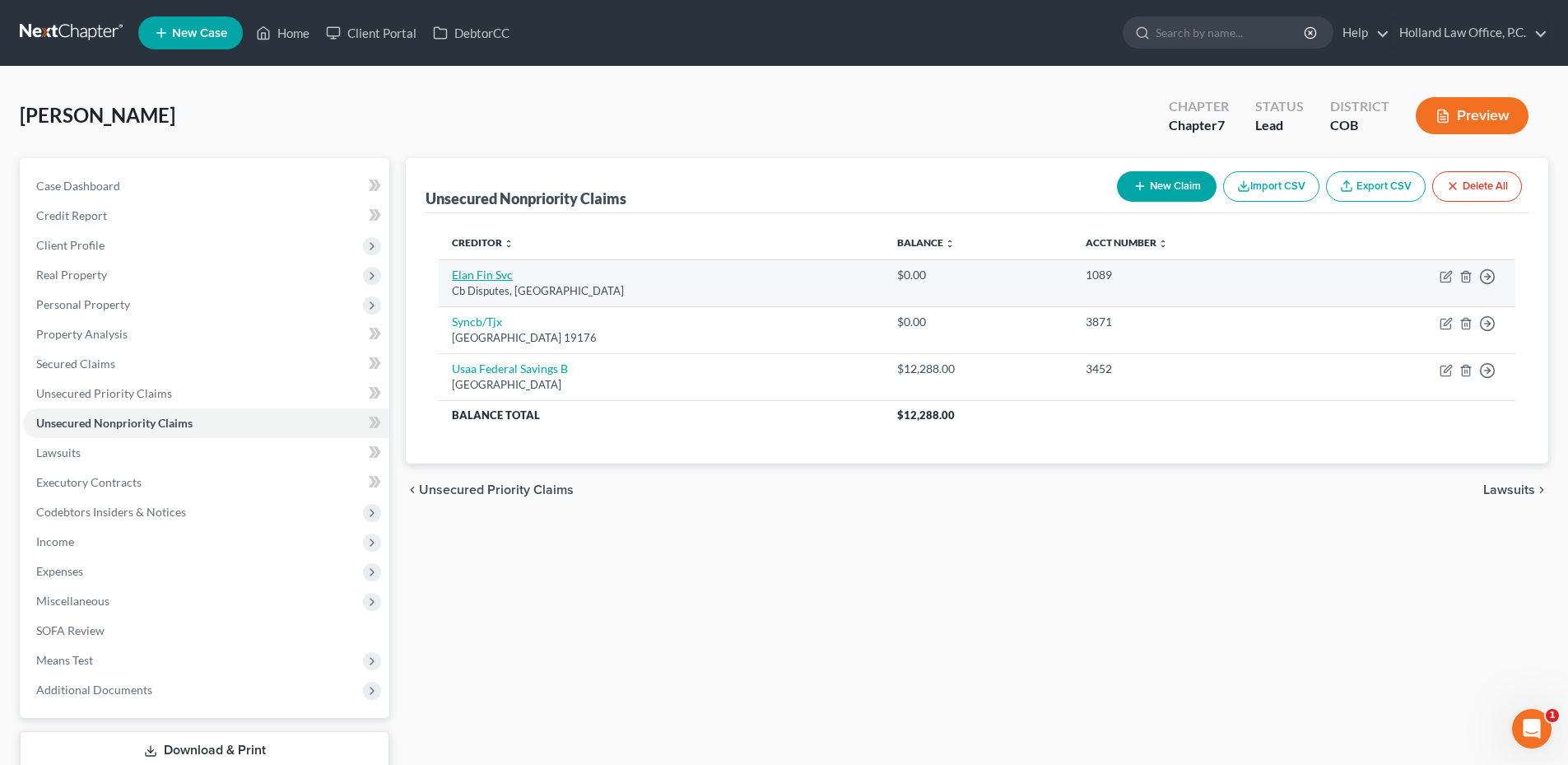
click at [490, 278] on link "Elan Fin Svc" at bounding box center [482, 275] width 61 height 14
select select "26"
select select "2"
select select "0"
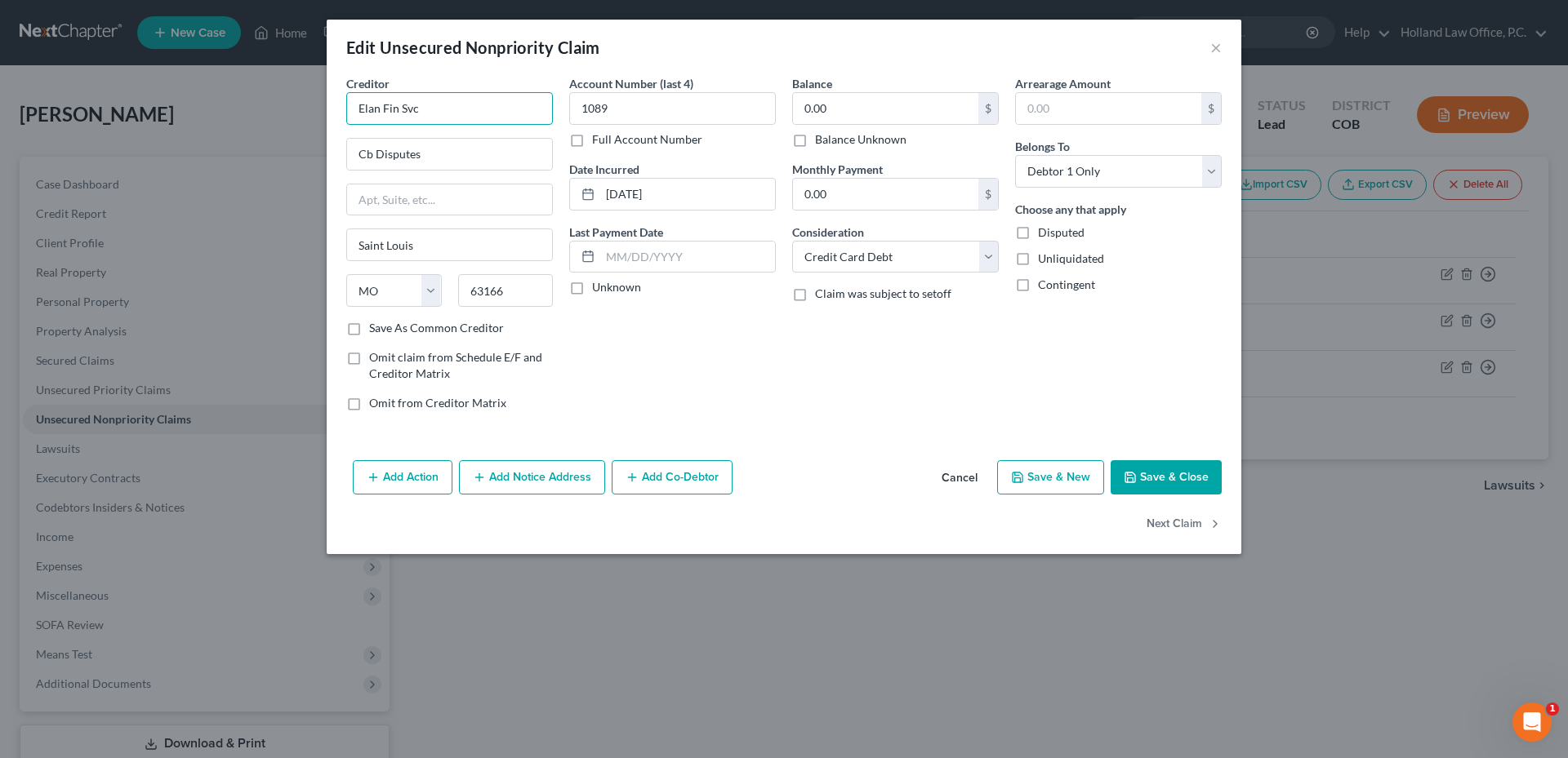
click at [427, 105] on input "Elan Fin Svc" at bounding box center [449, 108] width 207 height 32
click at [402, 110] on input "Elan Fin Svc" at bounding box center [449, 108] width 207 height 32
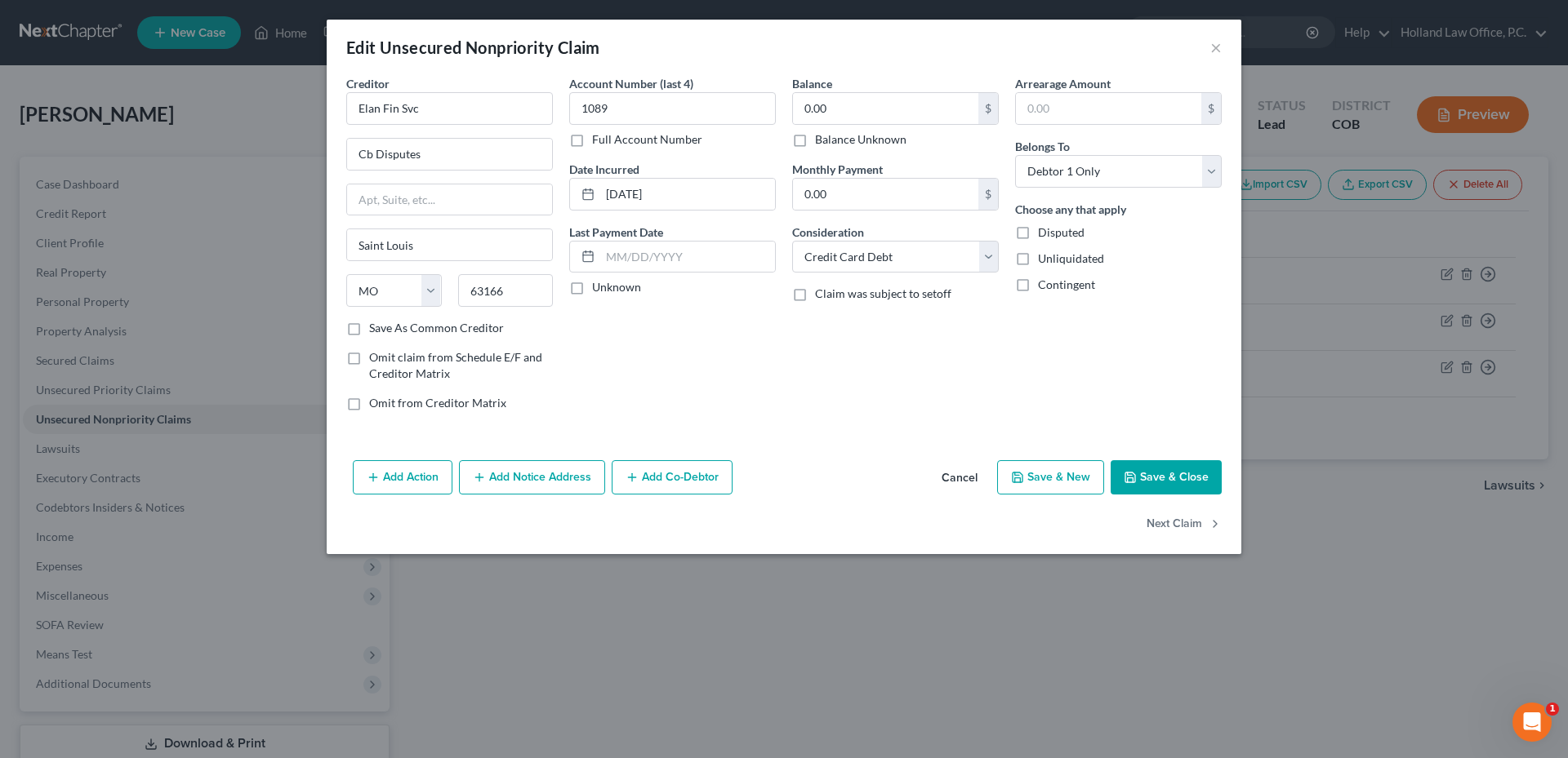
click at [1188, 481] on button "Save & Close" at bounding box center [1165, 477] width 111 height 34
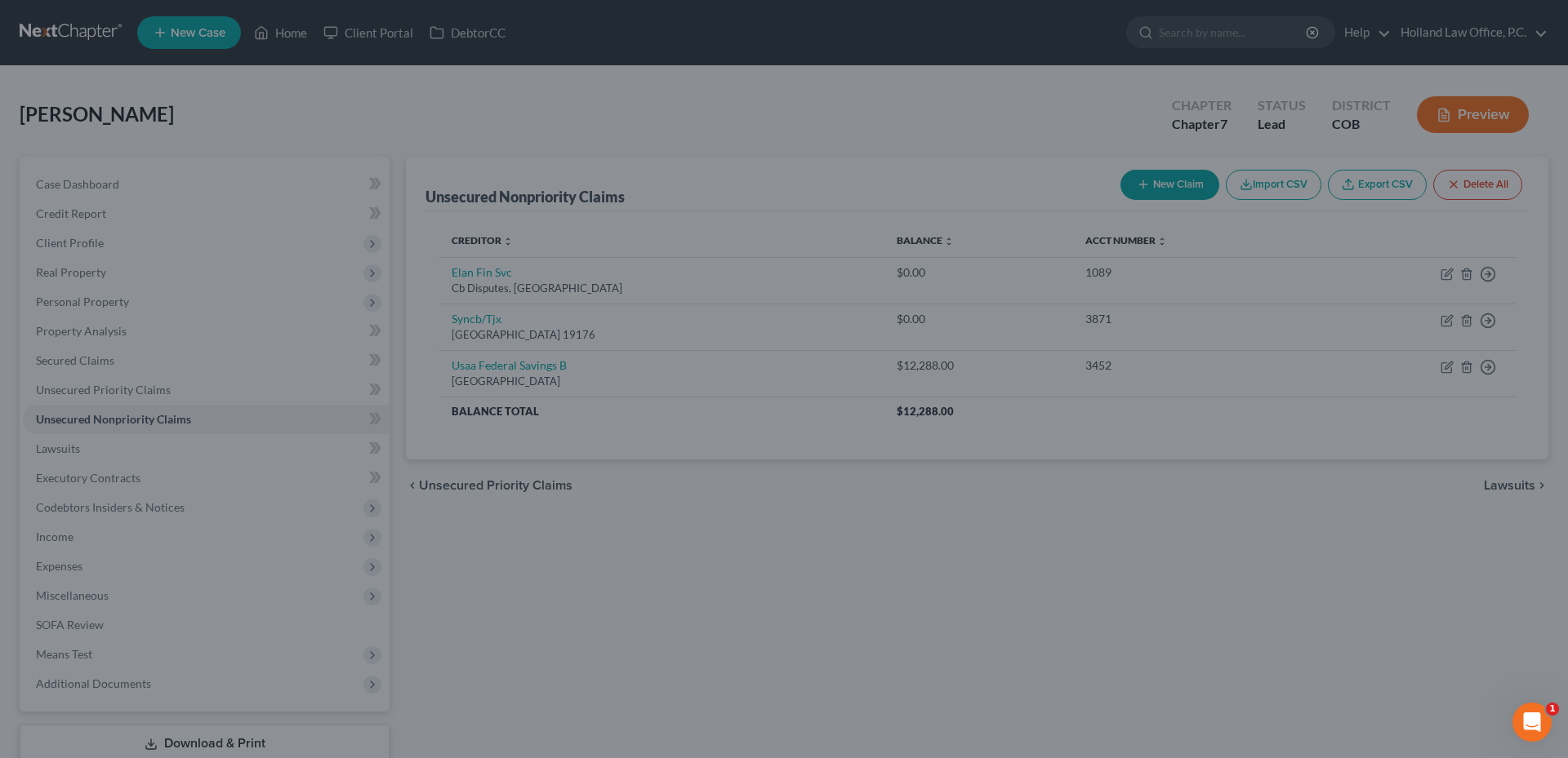
type input "0"
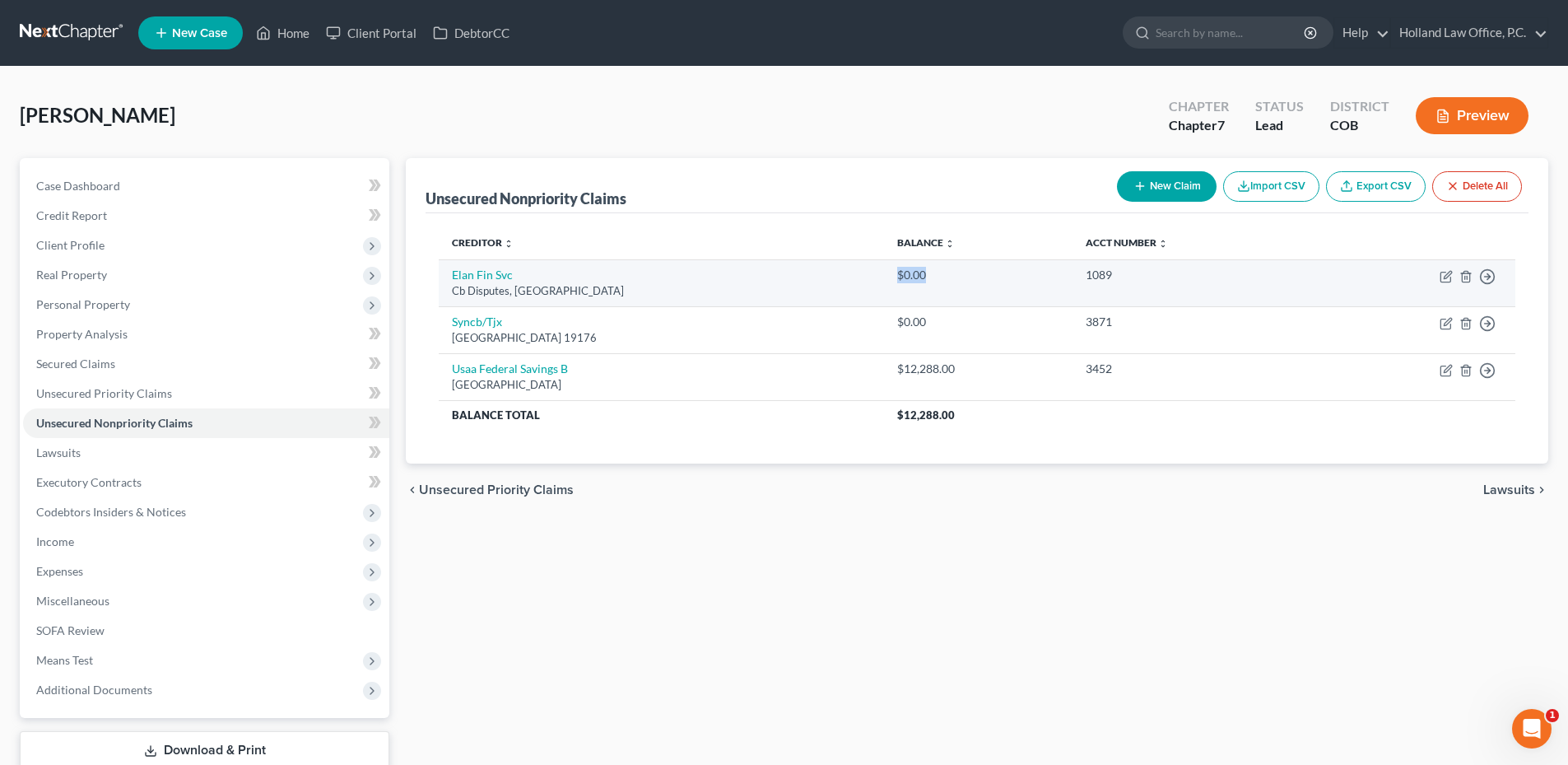
drag, startPoint x: 896, startPoint y: 274, endPoint x: 1020, endPoint y: 279, distance: 124.1
click at [1020, 279] on td "$0.00" at bounding box center [978, 282] width 189 height 47
click at [1019, 279] on div "$0.00" at bounding box center [978, 275] width 162 height 16
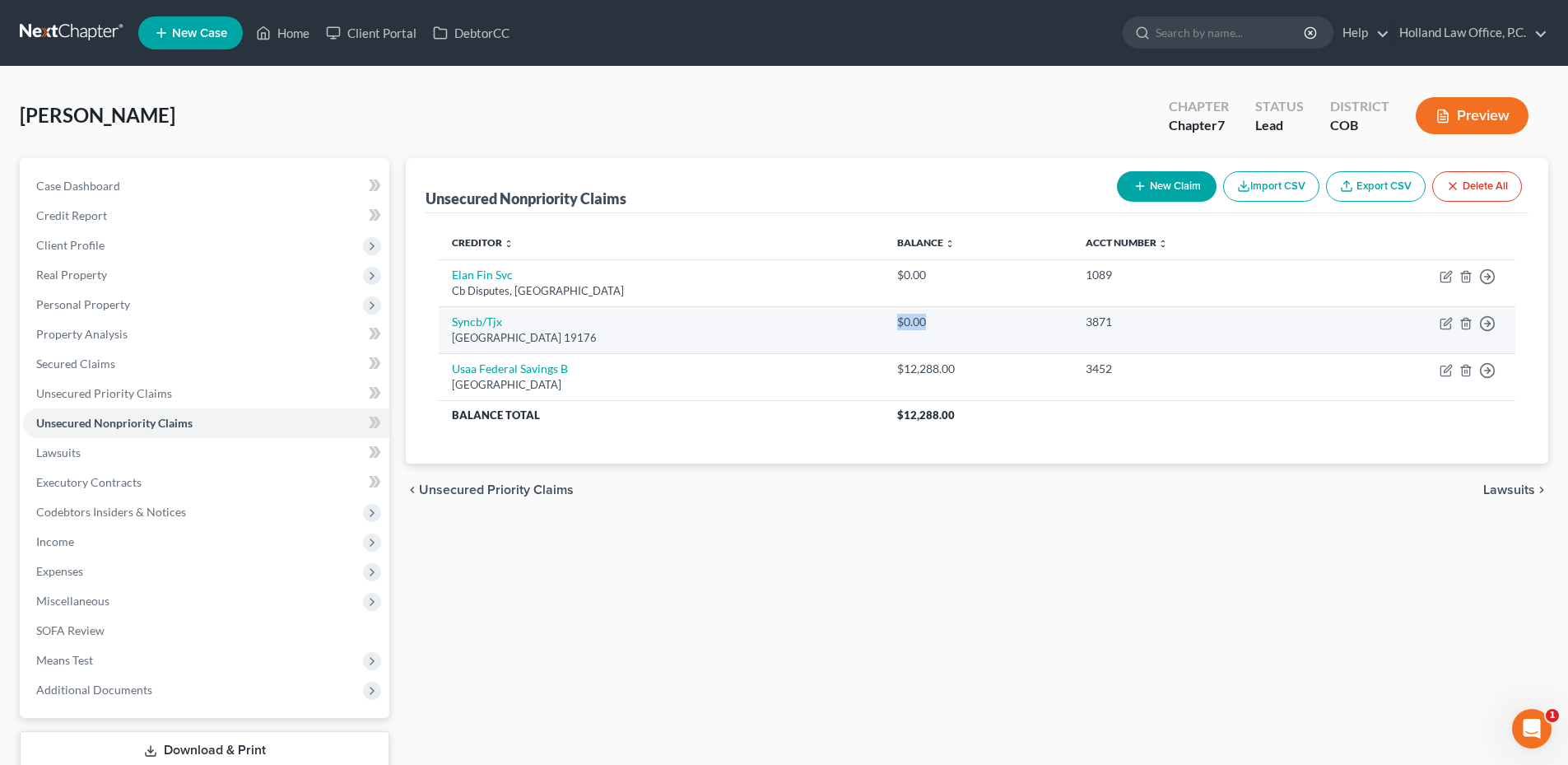
drag, startPoint x: 971, startPoint y: 321, endPoint x: 1000, endPoint y: 321, distance: 29.0
click at [1000, 321] on div "$0.00" at bounding box center [978, 321] width 162 height 16
click at [999, 322] on div "$0.00" at bounding box center [978, 321] width 162 height 16
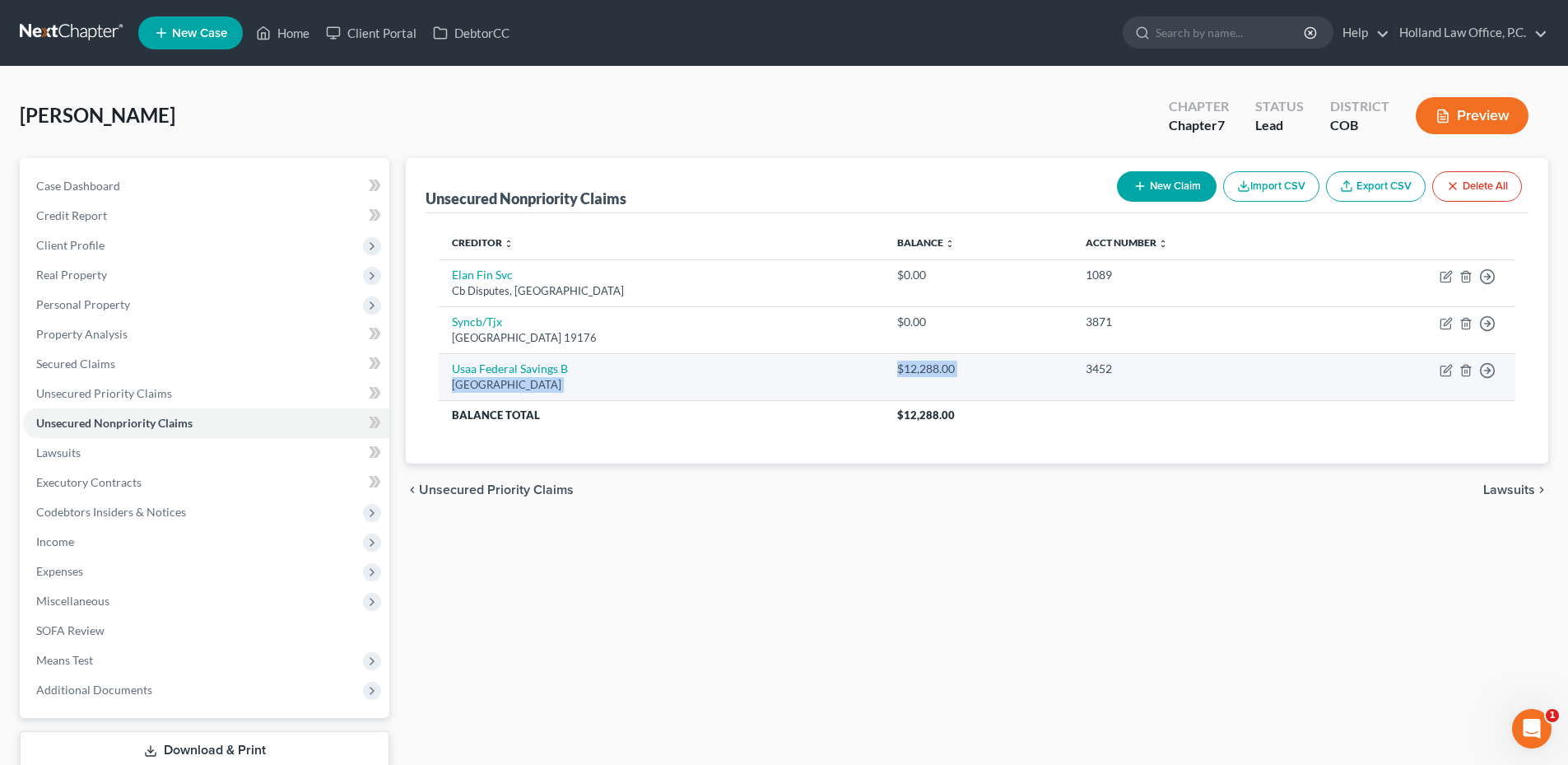
drag, startPoint x: 1038, startPoint y: 380, endPoint x: 1093, endPoint y: 382, distance: 55.0
click at [1093, 382] on tr "Usaa Federal Savings [GEOGRAPHIC_DATA] $12,288.00 3452 Move to D Move to E Move…" at bounding box center [977, 376] width 1077 height 47
click at [987, 368] on div "$12,288.00" at bounding box center [978, 368] width 162 height 16
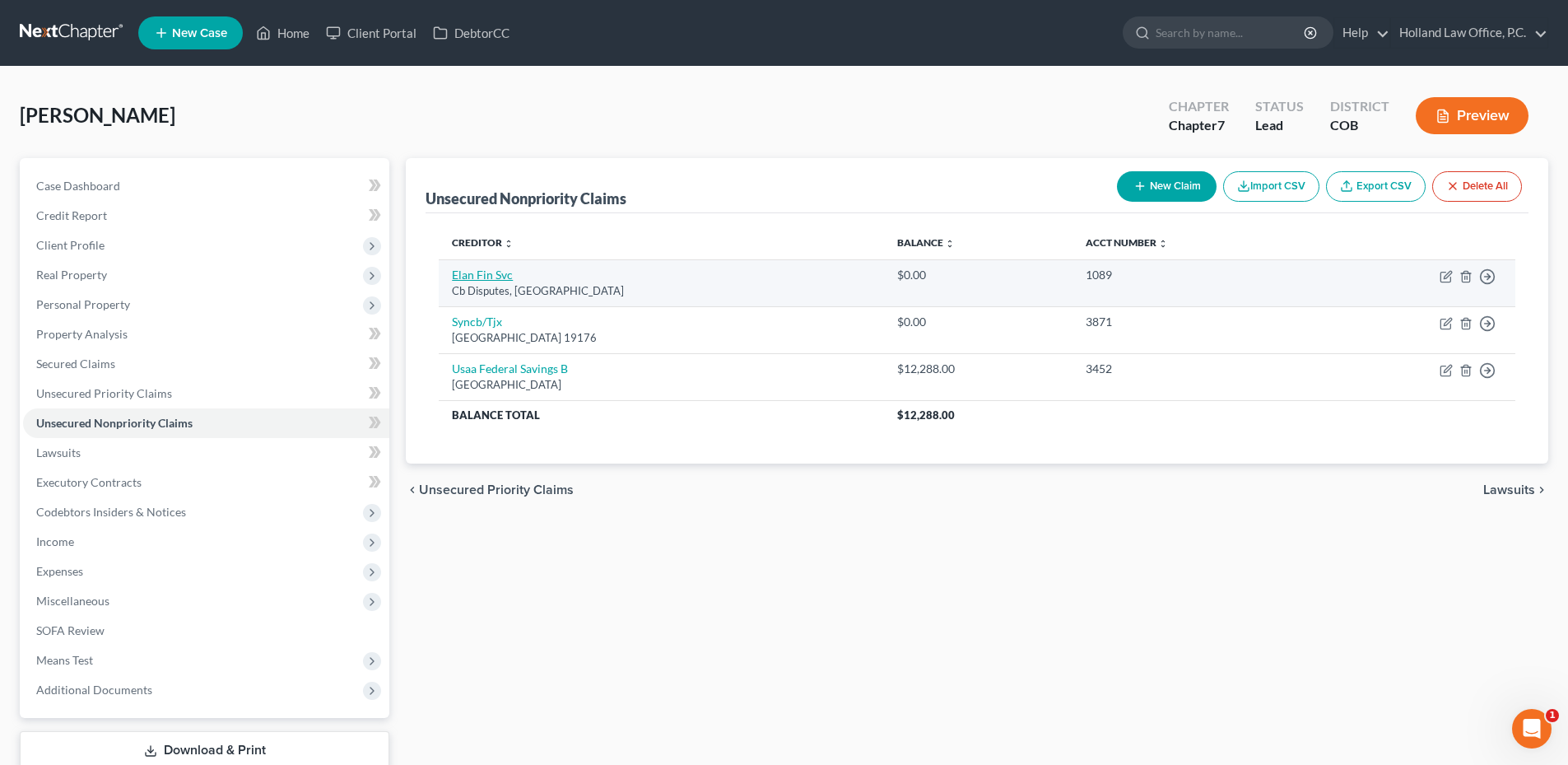
click at [490, 277] on link "Elan Fin Svc" at bounding box center [482, 275] width 61 height 14
select select "26"
select select "2"
select select "0"
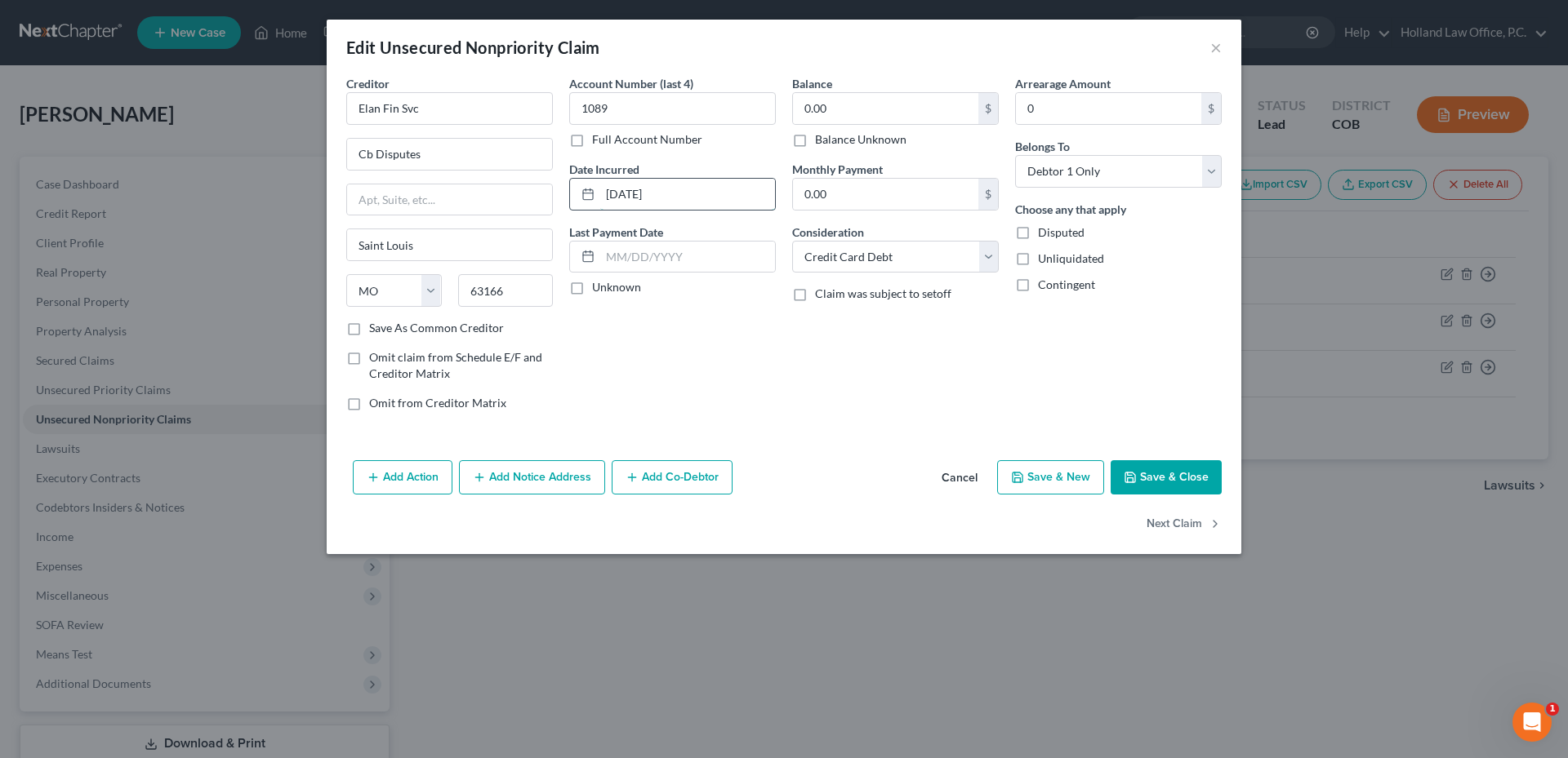
click at [683, 195] on input "[DATE]" at bounding box center [687, 194] width 175 height 31
drag, startPoint x: 858, startPoint y: 437, endPoint x: 882, endPoint y: 453, distance: 28.8
click at [858, 437] on div "Creditor * Elan Fin Svc Cb Disputes [GEOGRAPHIC_DATA] [US_STATE] AK AR AZ CA CO…" at bounding box center [784, 264] width 914 height 379
click at [945, 485] on button "Cancel" at bounding box center [959, 478] width 62 height 32
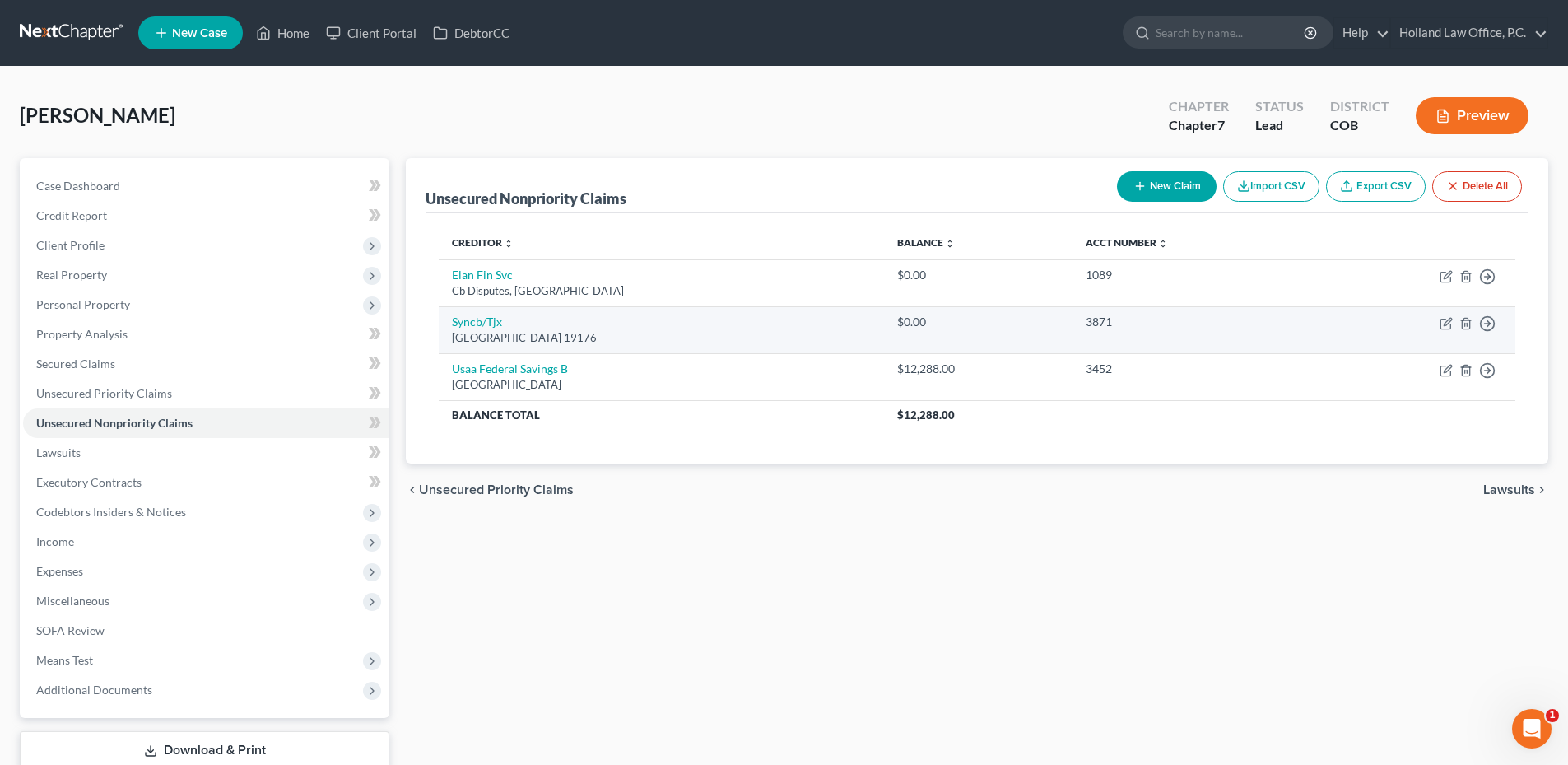
click at [486, 331] on div "[GEOGRAPHIC_DATA] 19176" at bounding box center [662, 338] width 419 height 15
click at [486, 327] on link "Syncb/Tjx" at bounding box center [477, 321] width 51 height 14
select select "39"
select select "2"
select select "0"
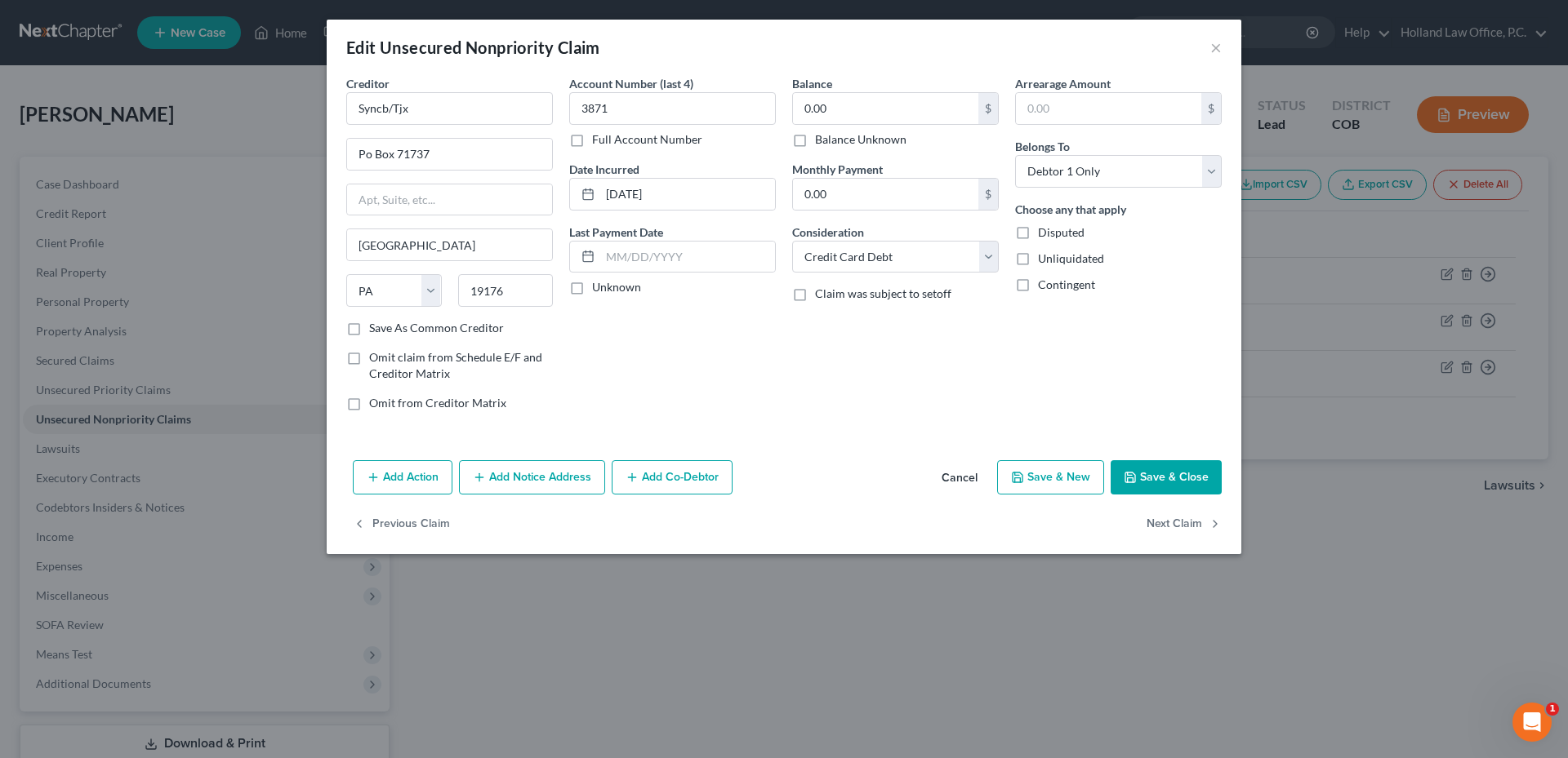
click at [981, 477] on button "Cancel" at bounding box center [959, 478] width 62 height 32
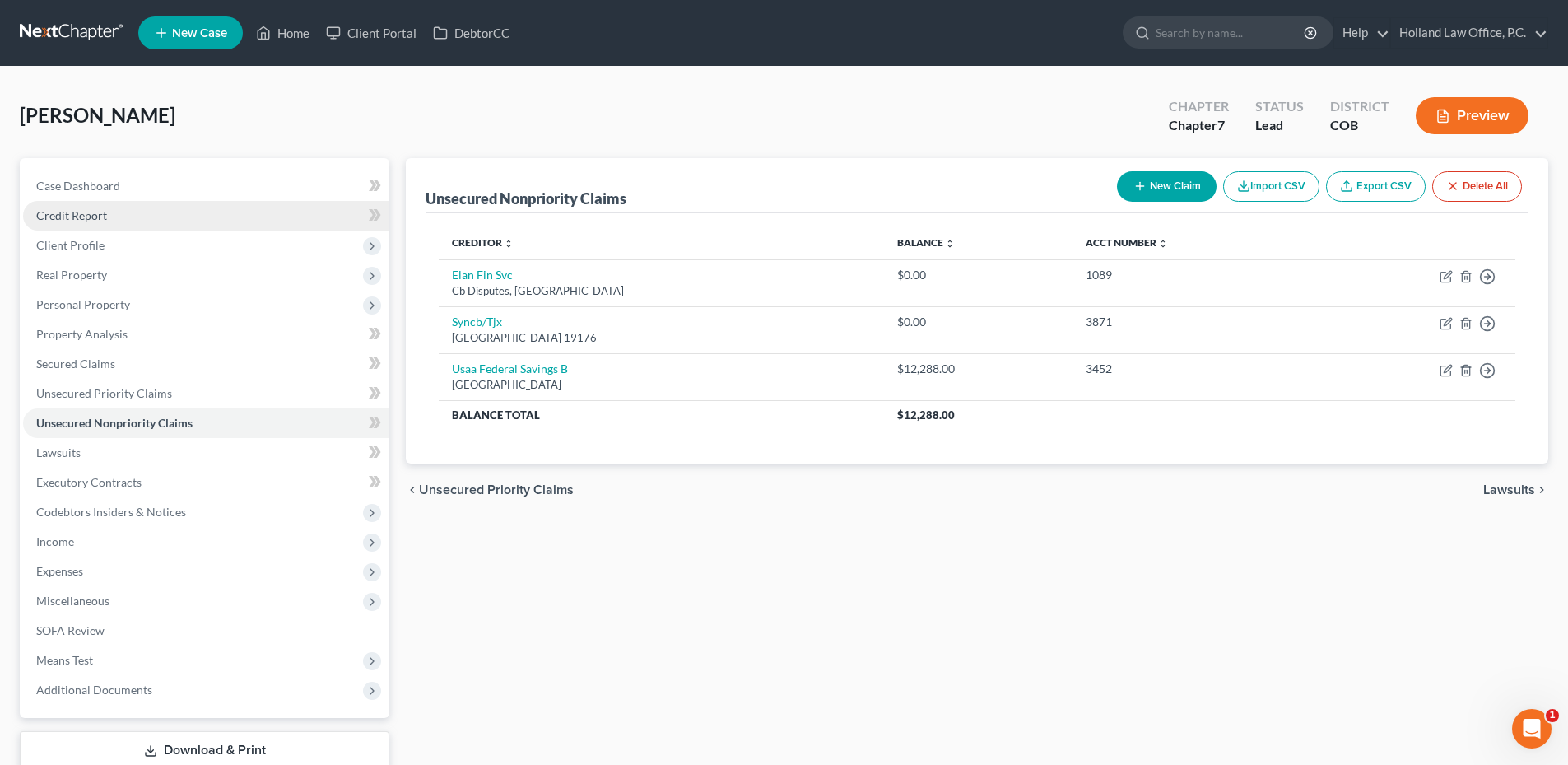
click at [87, 220] on span "Credit Report" at bounding box center [71, 216] width 70 height 14
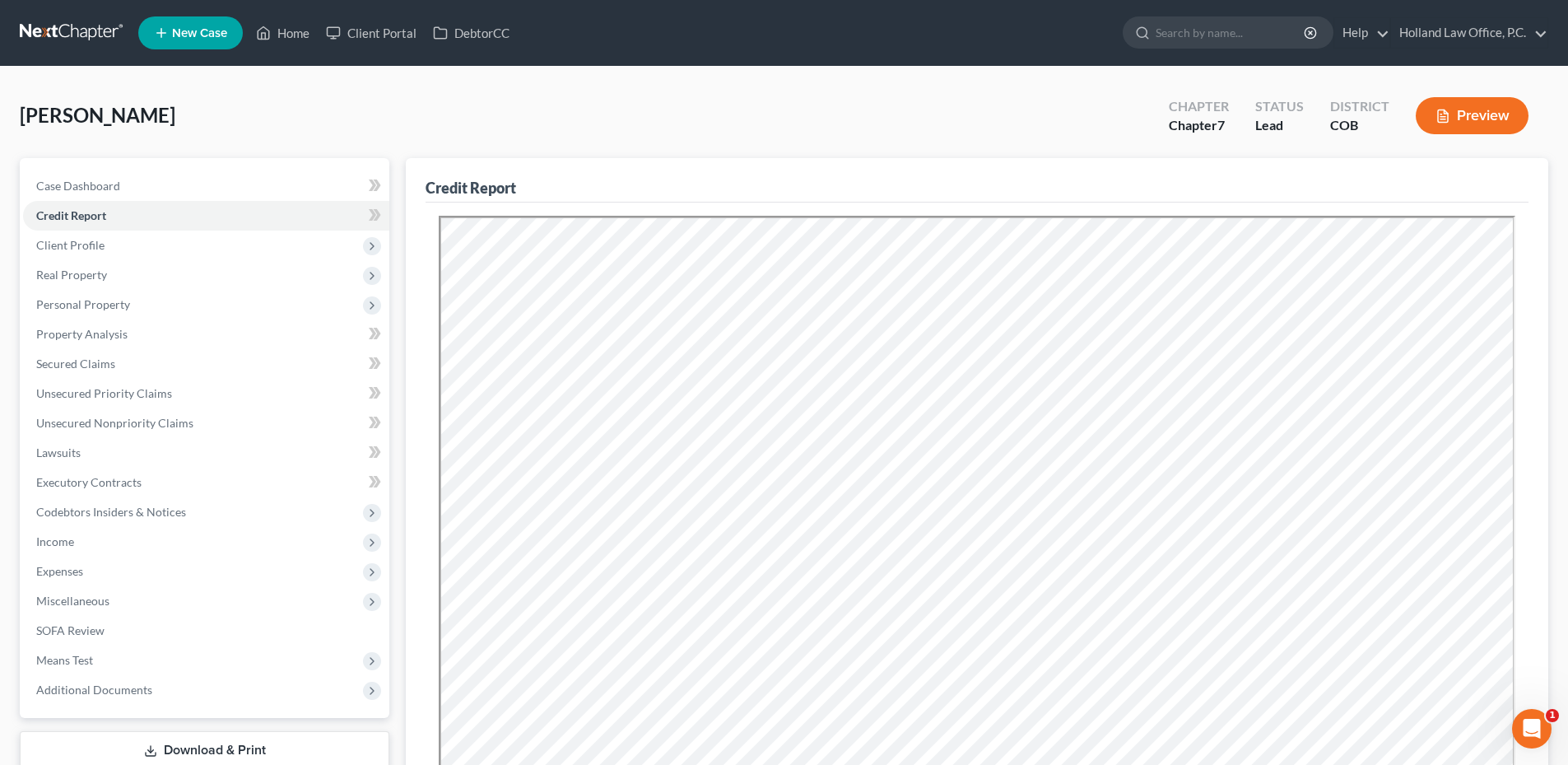
click at [661, 112] on div "[PERSON_NAME] Upgraded Chapter Chapter 7 Status Lead District COB Preview" at bounding box center [784, 122] width 1529 height 71
click at [111, 181] on span "Case Dashboard" at bounding box center [78, 185] width 84 height 14
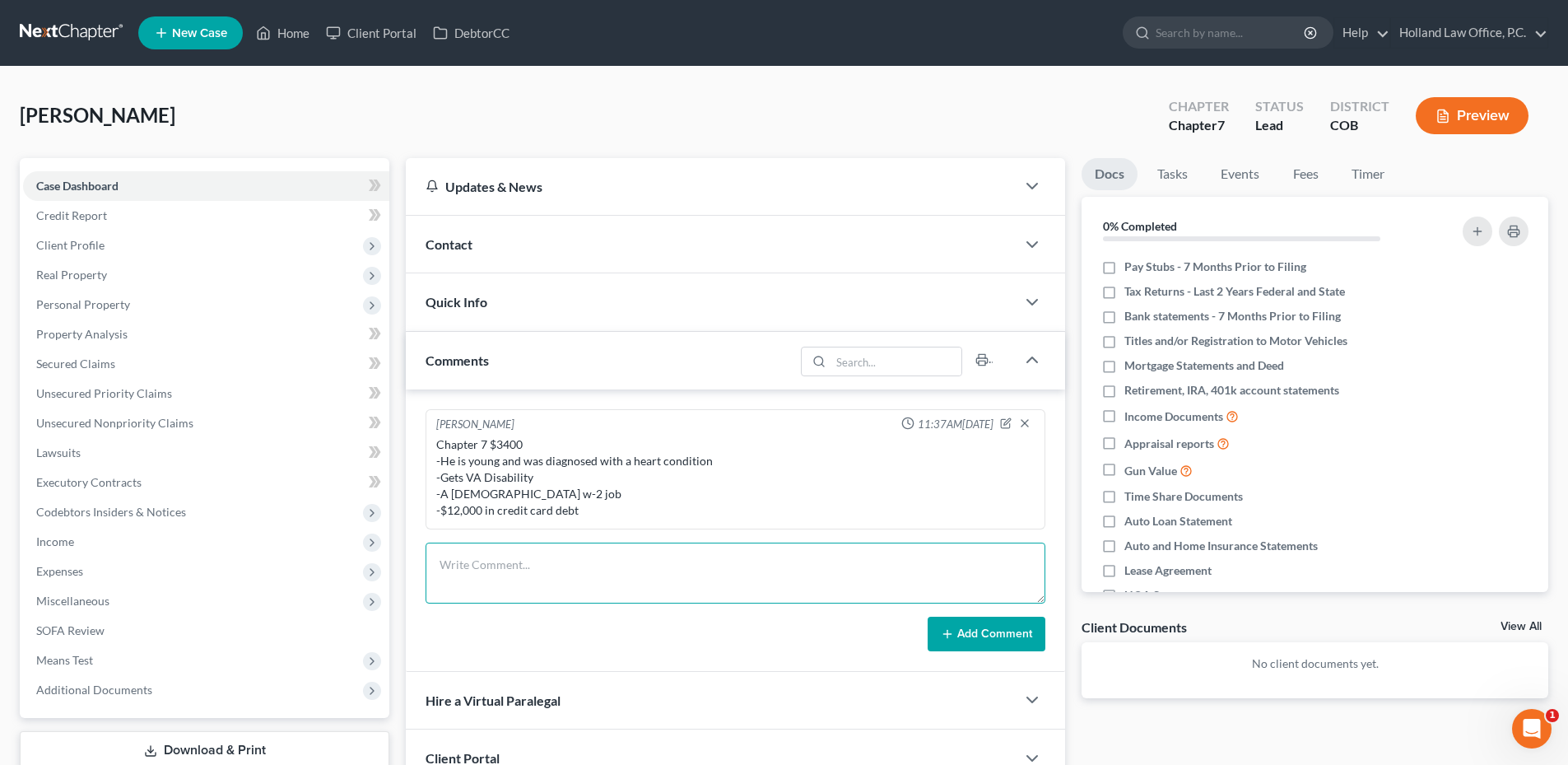
click at [511, 567] on textarea at bounding box center [736, 573] width 620 height 61
drag, startPoint x: 484, startPoint y: 543, endPoint x: 469, endPoint y: 562, distance: 24.2
paste textarea "[URL][DOMAIN_NAME]"
drag, startPoint x: 760, startPoint y: 593, endPoint x: 410, endPoint y: 551, distance: 352.5
click at [410, 551] on div "[PERSON_NAME] 11:37AM[DATE] Chapter 7 $3400 -He is young and was diagnosed with…" at bounding box center [736, 531] width 659 height 282
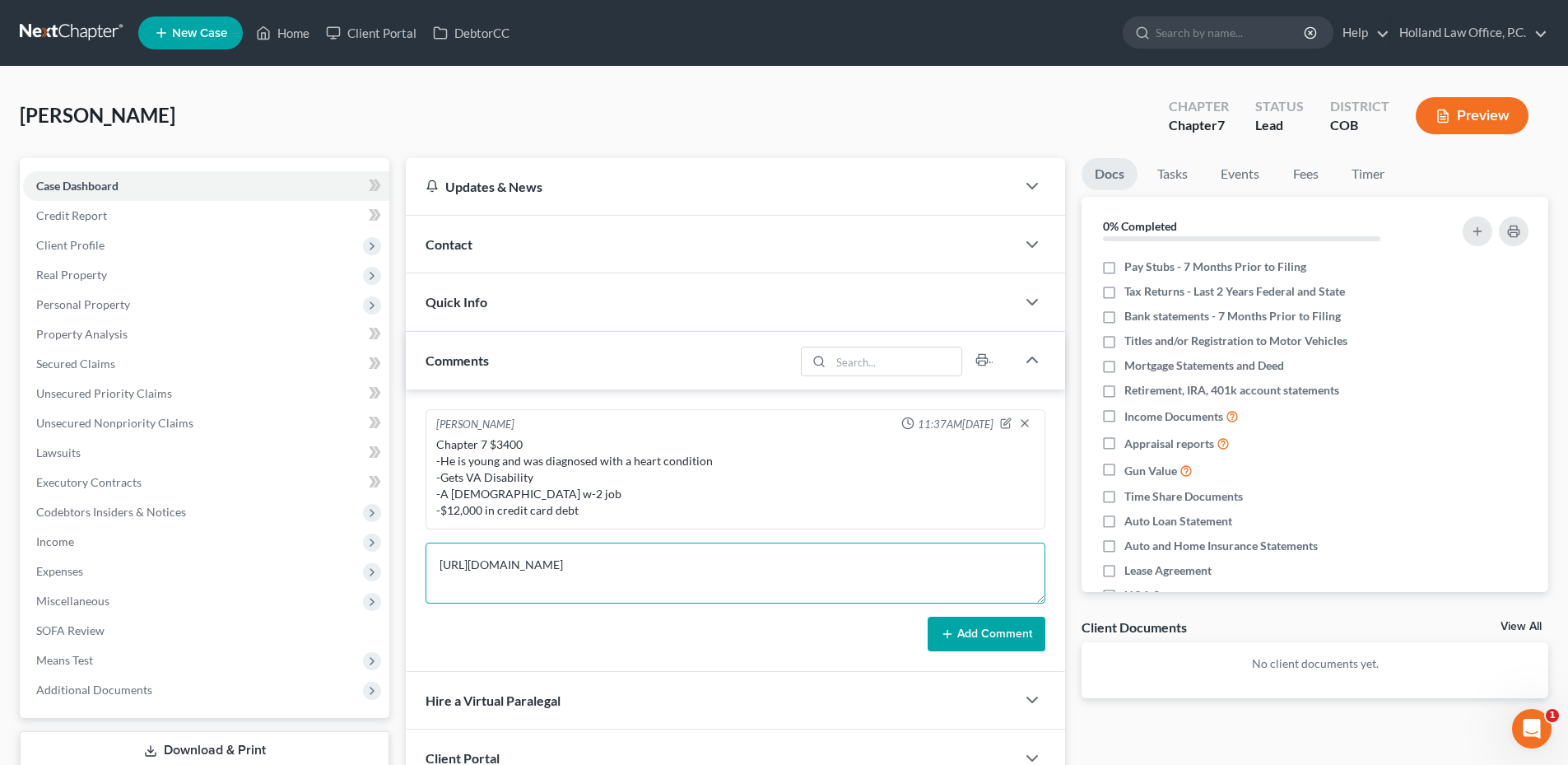
drag, startPoint x: 537, startPoint y: 574, endPoint x: 729, endPoint y: 593, distance: 192.9
click at [799, 599] on textarea "[URL][DOMAIN_NAME]" at bounding box center [736, 573] width 620 height 61
type textarea "[URL][DOMAIN_NAME] Driver License"
click at [985, 631] on button "Add Comment" at bounding box center [986, 634] width 118 height 34
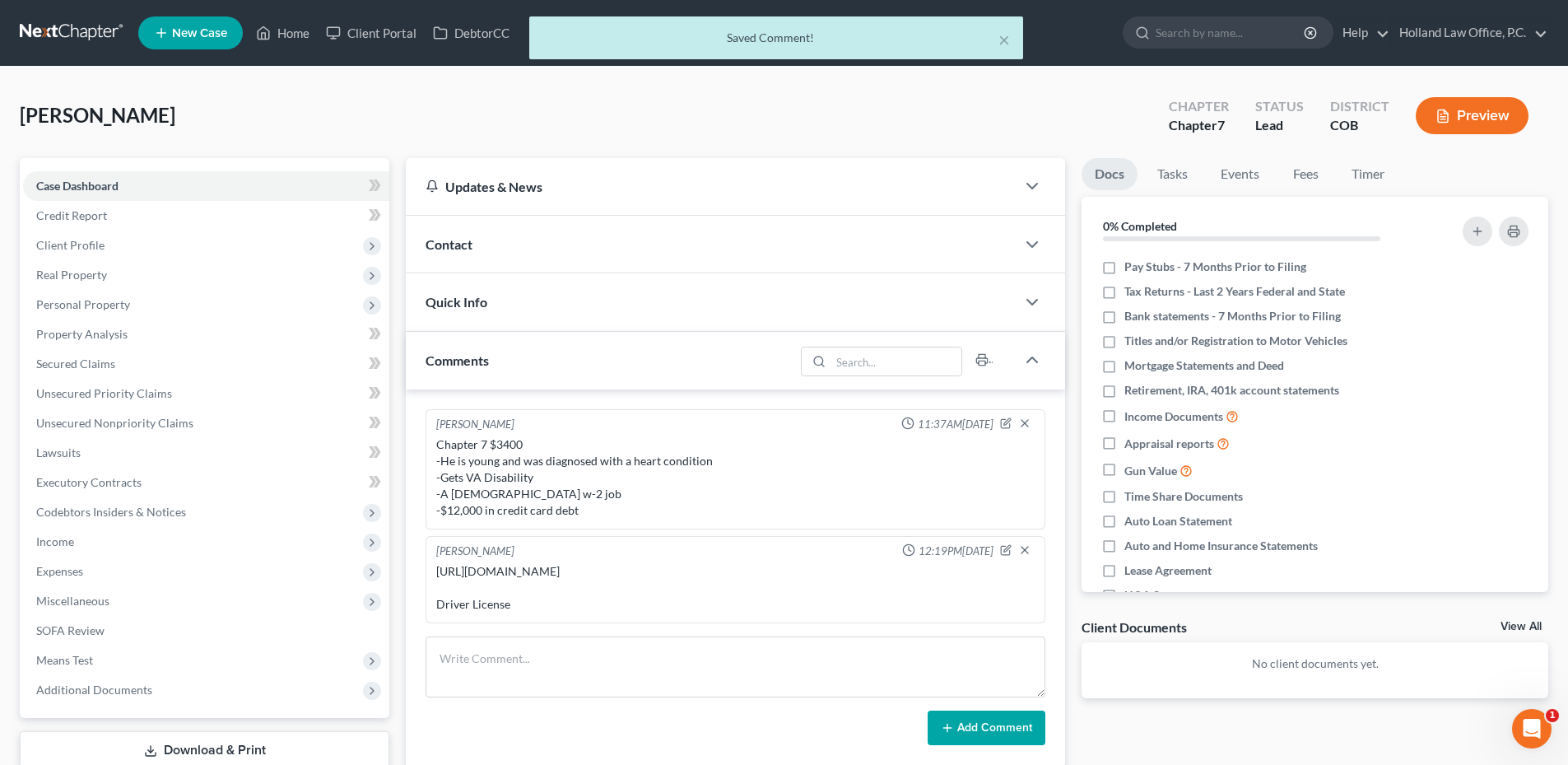
scroll to position [0, 0]
click at [681, 583] on div "[URL][DOMAIN_NAME] Driver License" at bounding box center [735, 588] width 598 height 50
drag, startPoint x: 728, startPoint y: 589, endPoint x: 434, endPoint y: 574, distance: 294.4
click at [434, 574] on div "[URL][DOMAIN_NAME] Driver License" at bounding box center [736, 587] width 605 height 56
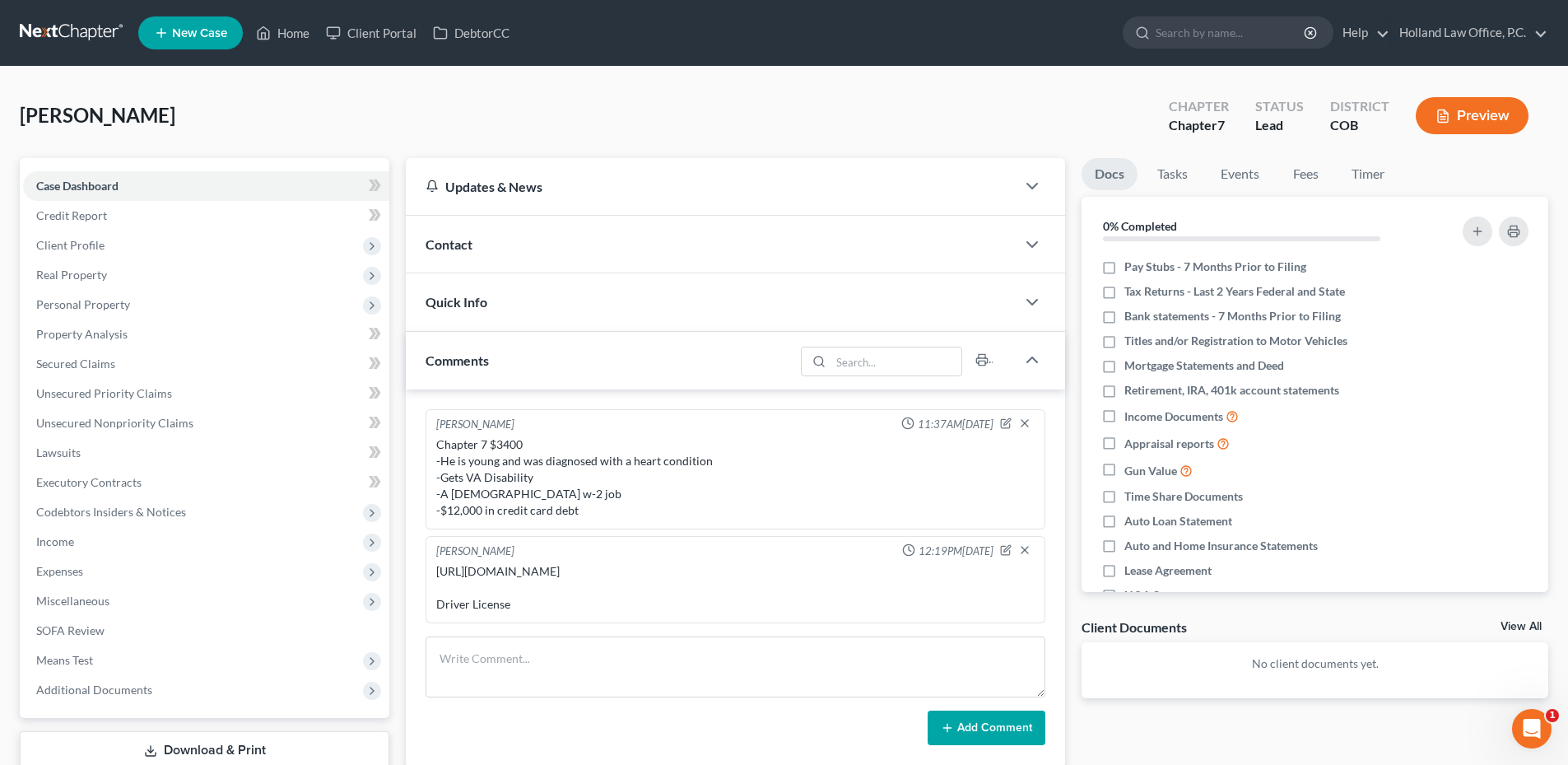
drag, startPoint x: 478, startPoint y: 569, endPoint x: 826, endPoint y: 597, distance: 349.1
click at [789, 607] on div "[URL][DOMAIN_NAME] Driver License" at bounding box center [735, 588] width 598 height 50
click at [1002, 546] on icon "button" at bounding box center [1006, 550] width 9 height 9
type textarea "[URL][DOMAIN_NAME] Driver License"
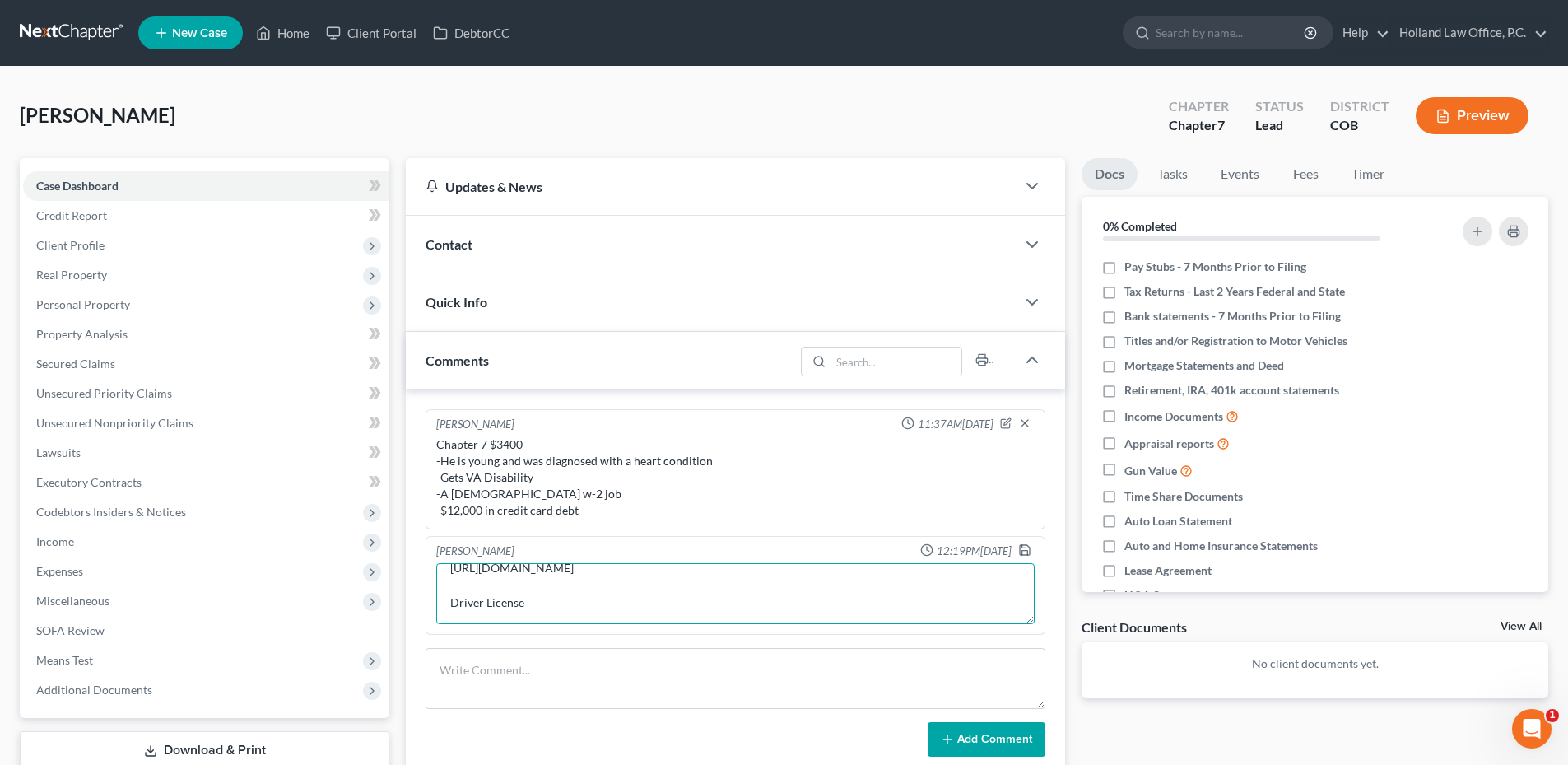
drag, startPoint x: 529, startPoint y: 604, endPoint x: 451, endPoint y: 603, distance: 78.0
click at [437, 604] on textarea "[URL][DOMAIN_NAME] Driver License" at bounding box center [735, 593] width 598 height 61
drag, startPoint x: 475, startPoint y: 603, endPoint x: 542, endPoint y: 594, distance: 67.6
click at [558, 610] on textarea "[URL][DOMAIN_NAME] Driver License" at bounding box center [735, 593] width 598 height 61
drag, startPoint x: 456, startPoint y: 582, endPoint x: 801, endPoint y: 616, distance: 346.7
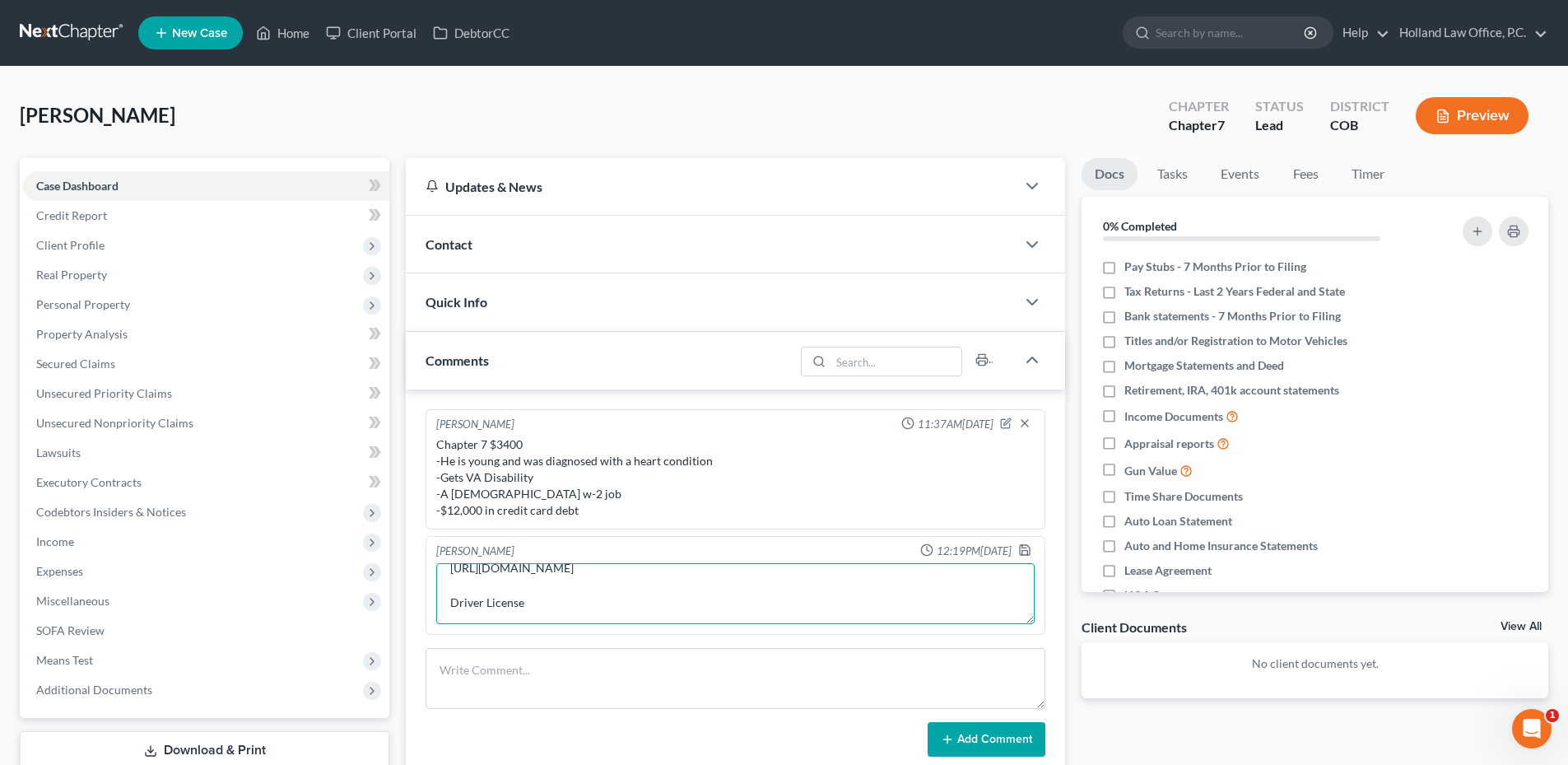
click at [801, 616] on textarea "[URL][DOMAIN_NAME] Driver License" at bounding box center [735, 593] width 598 height 61
click at [810, 595] on textarea "[URL][DOMAIN_NAME] Driver License" at bounding box center [735, 593] width 598 height 61
drag, startPoint x: 675, startPoint y: 592, endPoint x: 444, endPoint y: 545, distance: 235.7
click at [444, 545] on div "[PERSON_NAME] 12:19PM[DATE] [URL][DOMAIN_NAME] Driver License [URL][DOMAIN_NAME…" at bounding box center [736, 585] width 620 height 99
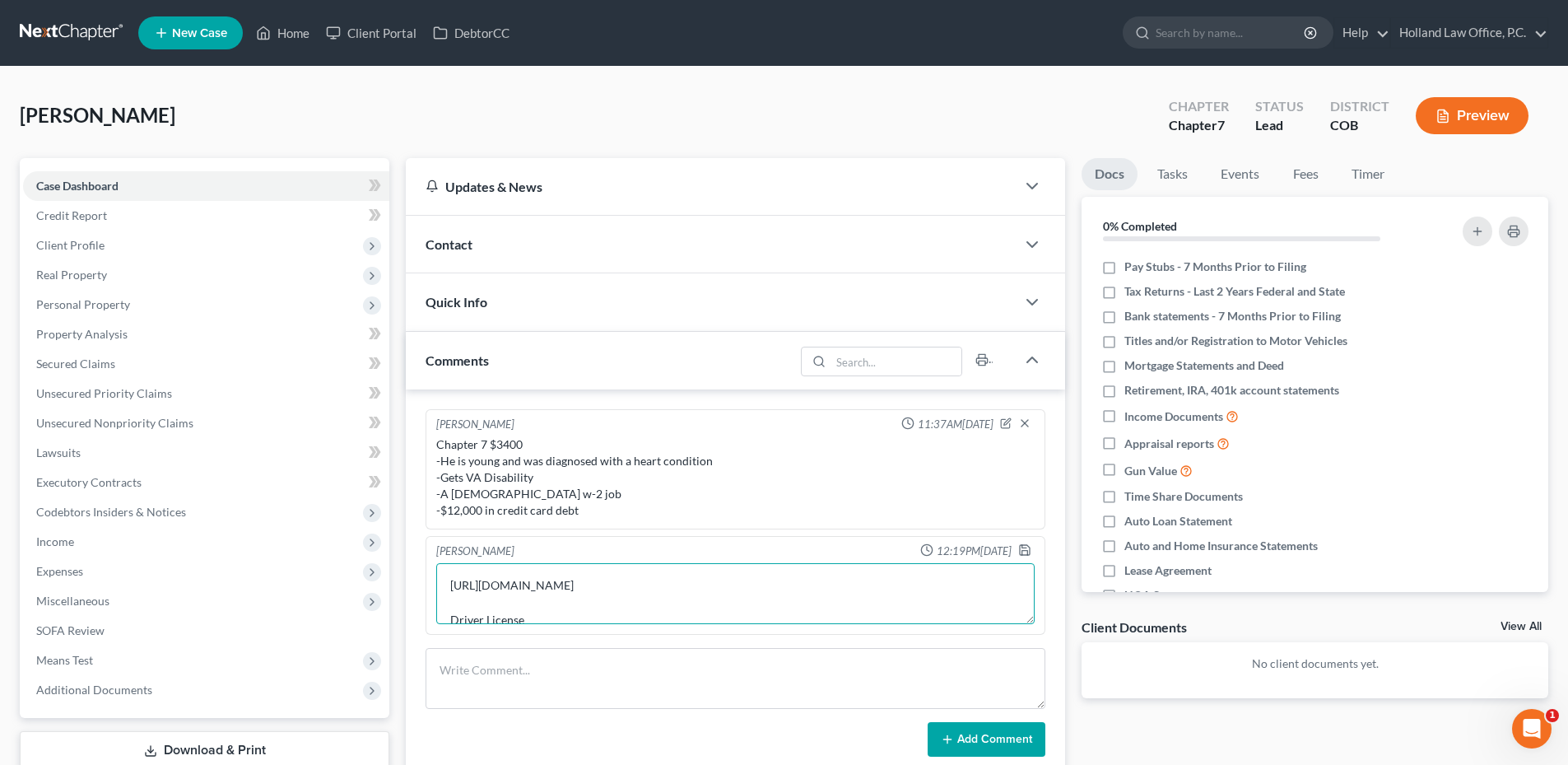
paste textarea
click at [538, 582] on textarea at bounding box center [735, 593] width 598 height 61
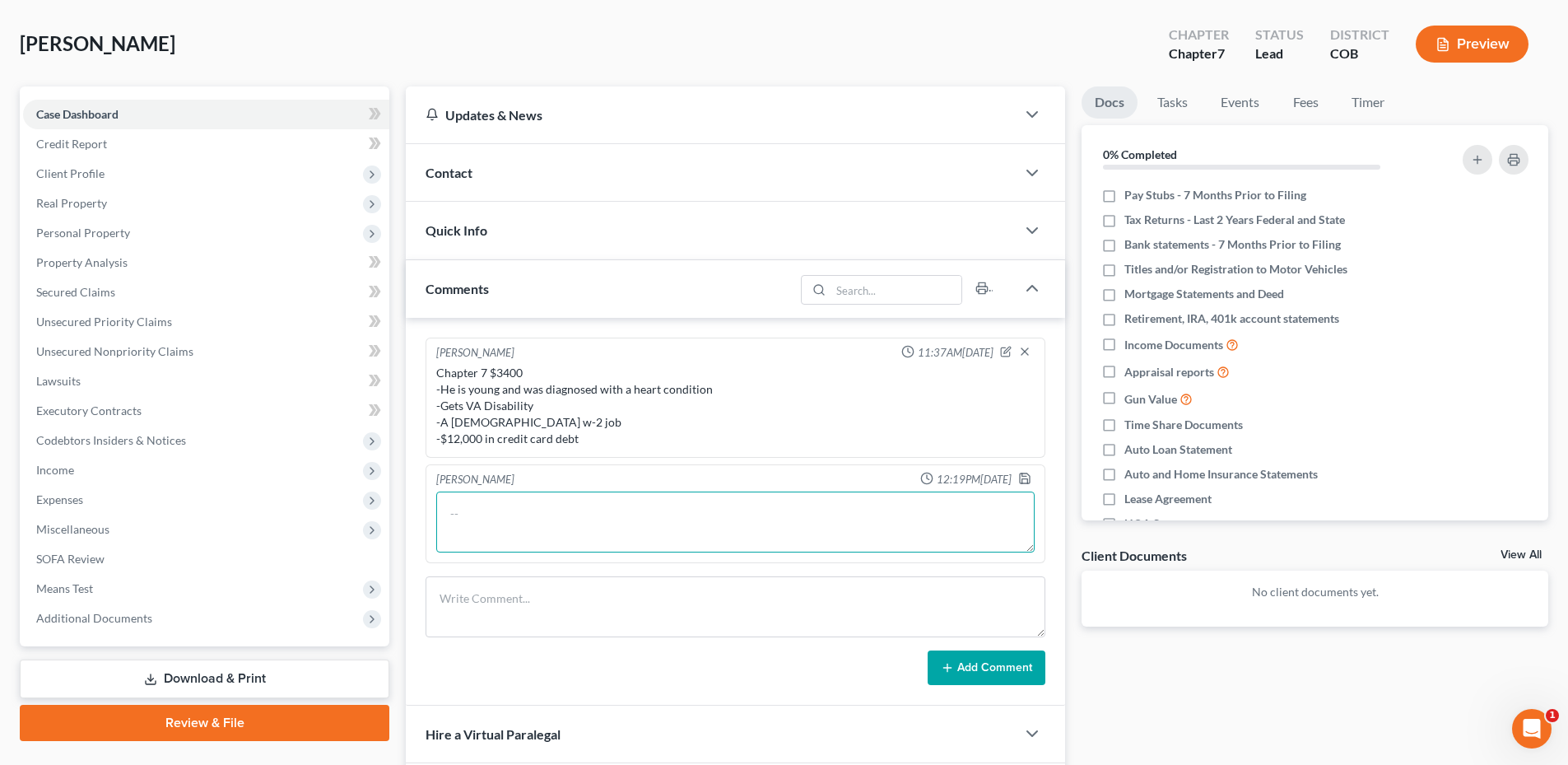
scroll to position [165, 0]
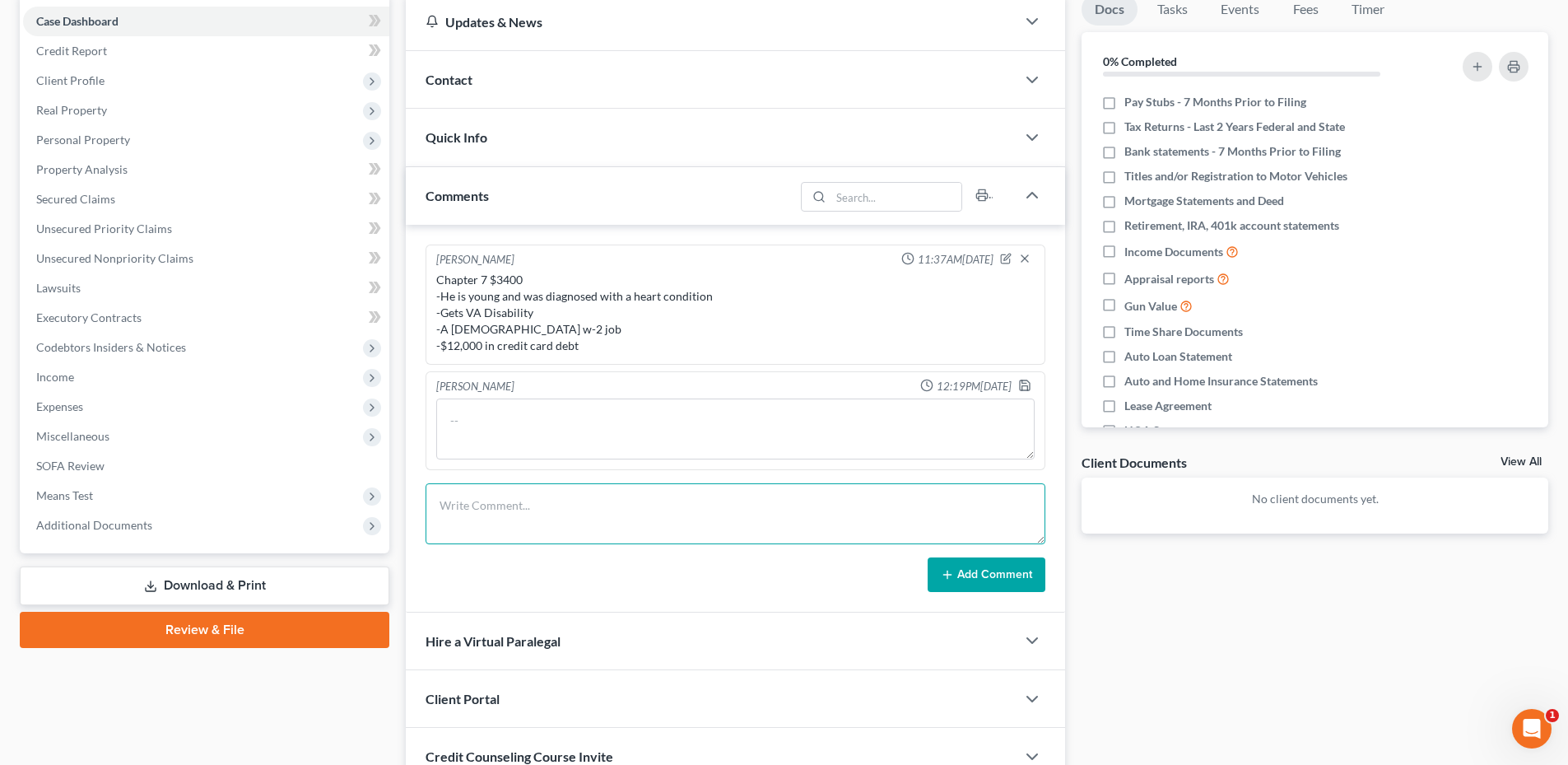
click at [629, 495] on textarea at bounding box center [736, 513] width 620 height 61
click at [1023, 380] on icon "button" at bounding box center [1025, 386] width 10 height 10
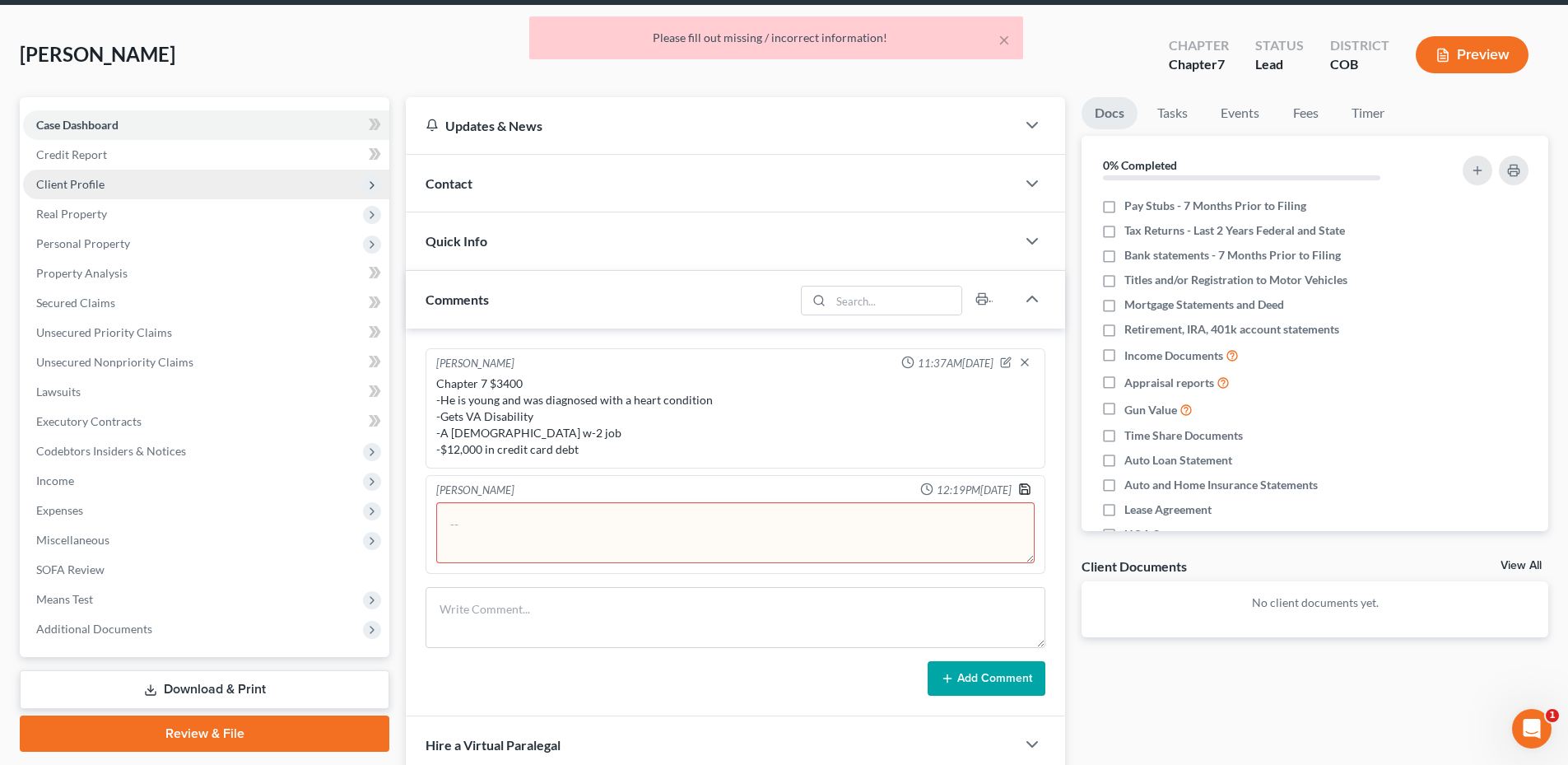
scroll to position [0, 0]
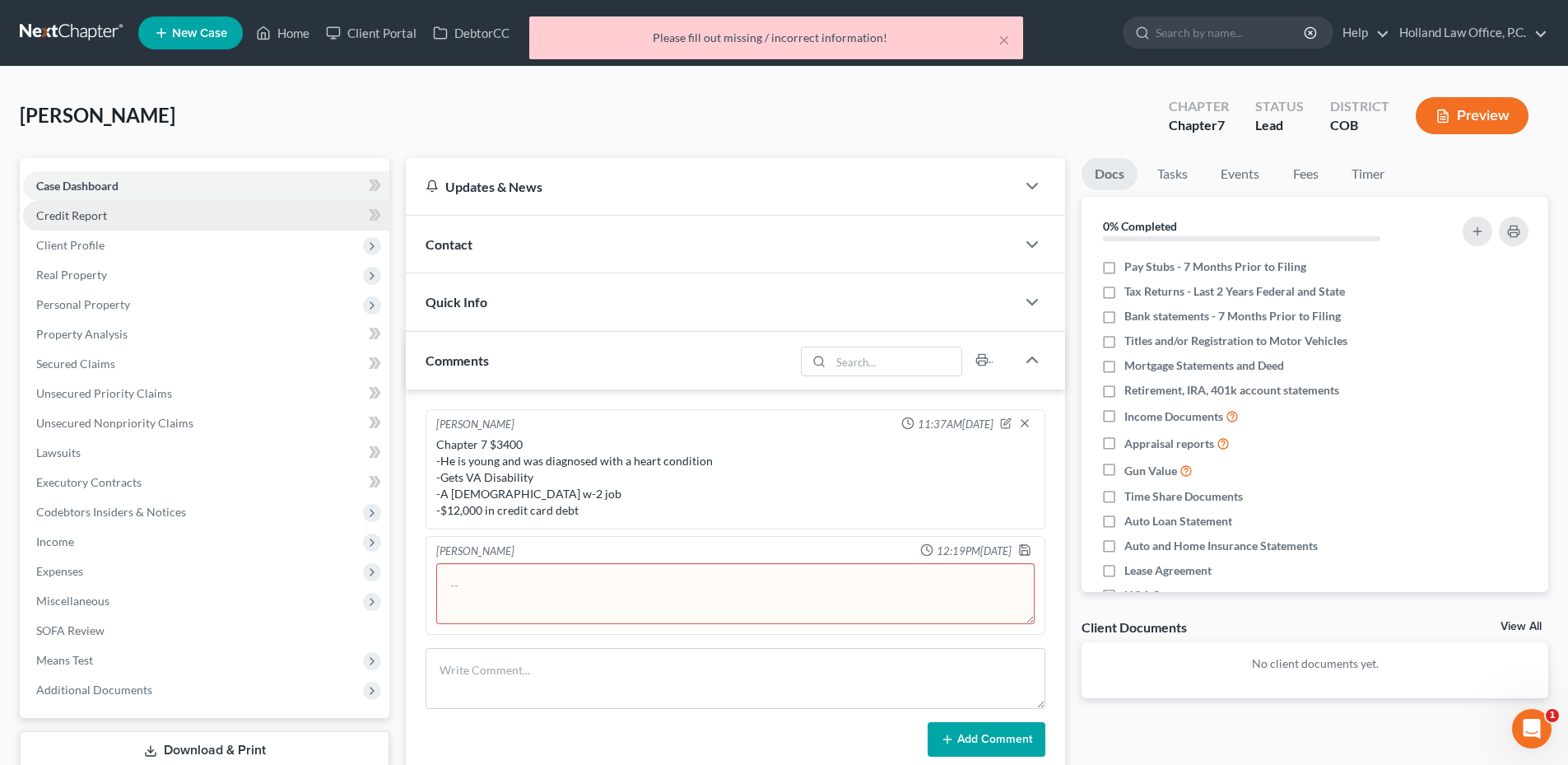
click at [118, 220] on link "Credit Report" at bounding box center [206, 216] width 366 height 30
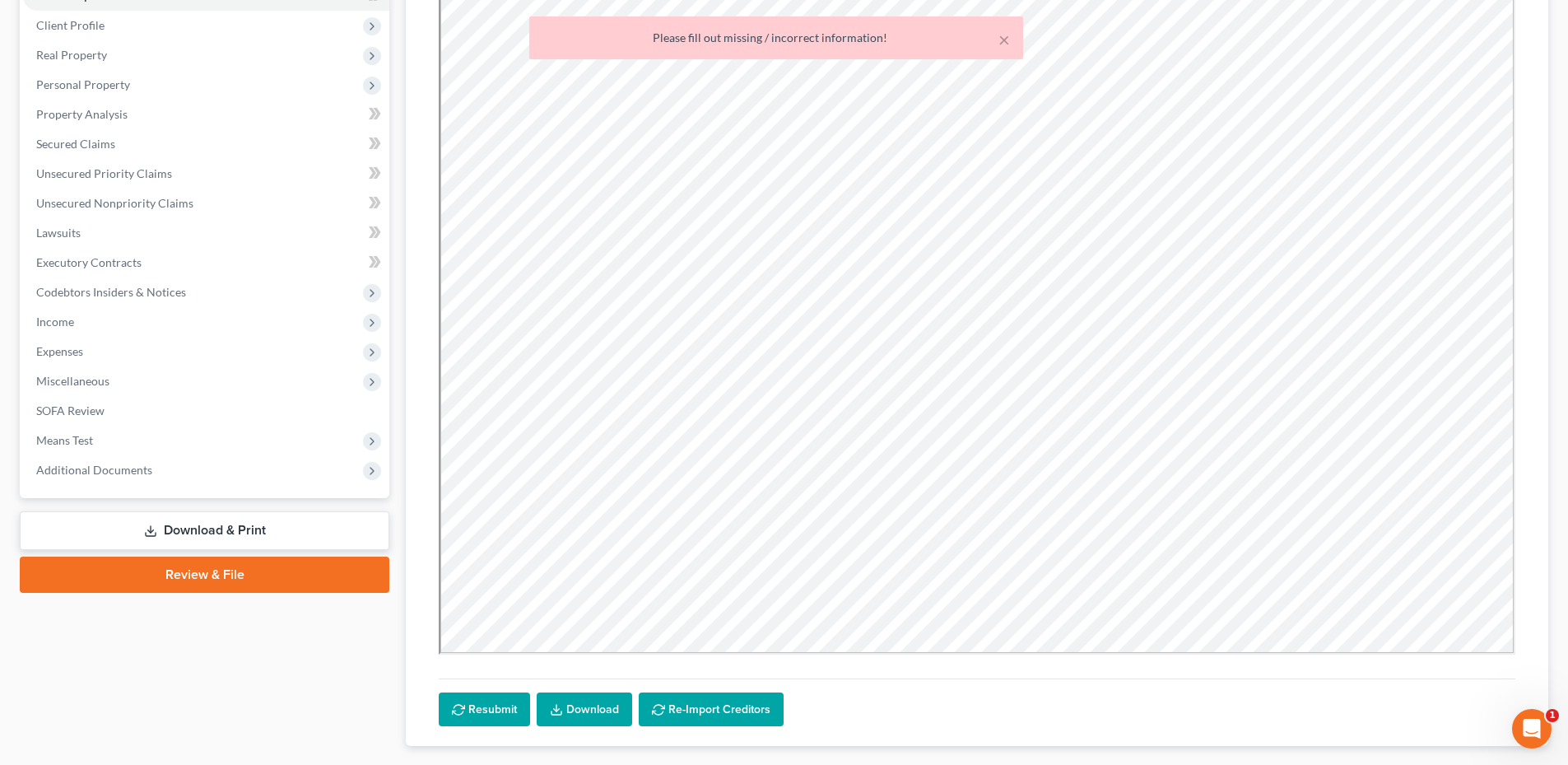
scroll to position [316, 0]
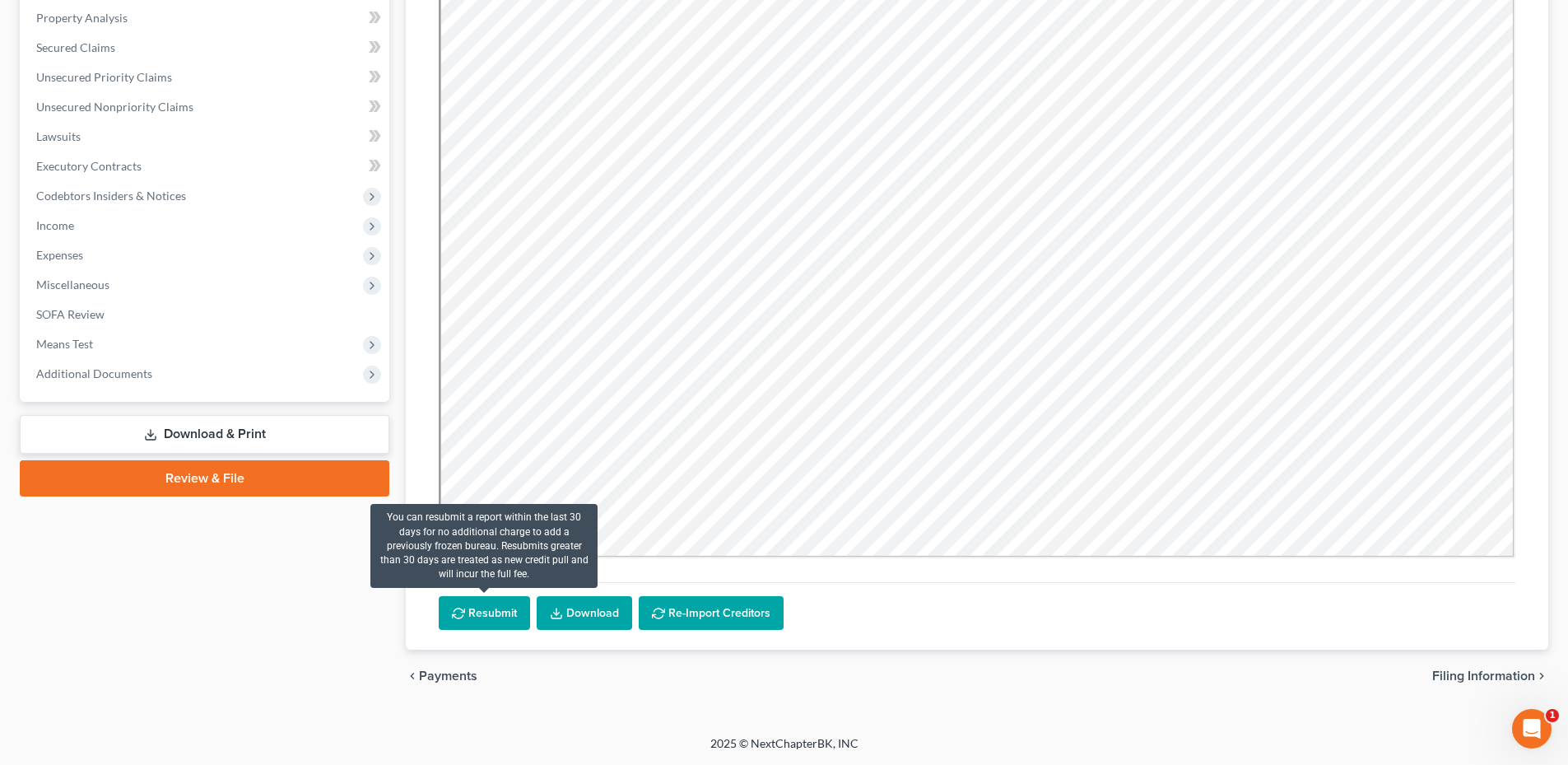
click at [493, 608] on button "Resubmit" at bounding box center [484, 613] width 91 height 34
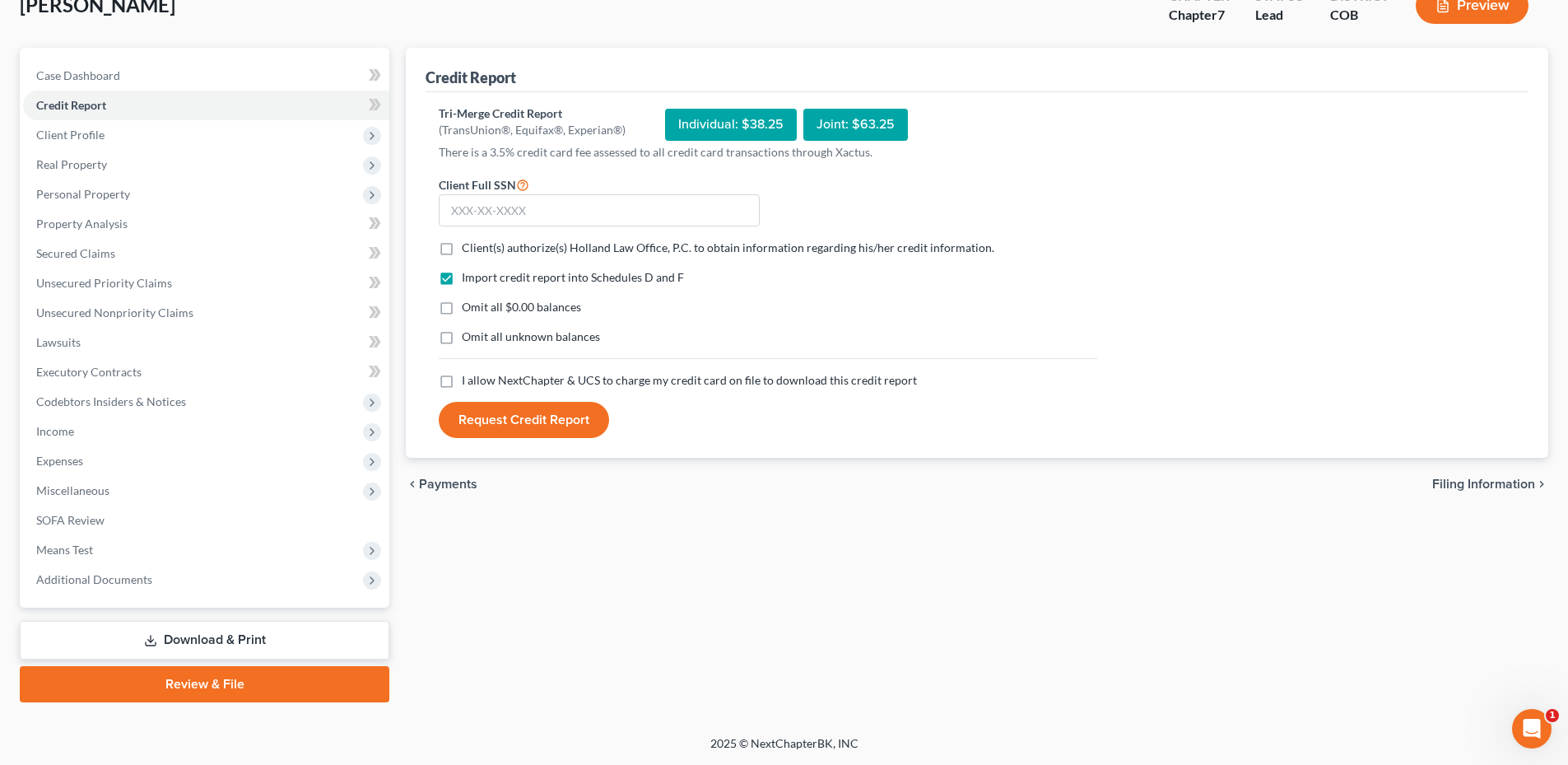
click at [462, 243] on label "Client(s) authorize(s) Holland Law Office, P.C. to obtain information regarding…" at bounding box center [728, 247] width 533 height 16
click at [469, 243] on input "Client(s) authorize(s) Holland Law Office, P.C. to obtain information regarding…" at bounding box center [474, 245] width 10 height 10
checkbox input "true"
click at [462, 373] on label "I allow NextChapter & UCS to charge my credit card on file to download this cre…" at bounding box center [689, 380] width 455 height 16
click at [469, 373] on input "I allow NextChapter & UCS to charge my credit card on file to download this cre…" at bounding box center [474, 378] width 10 height 10
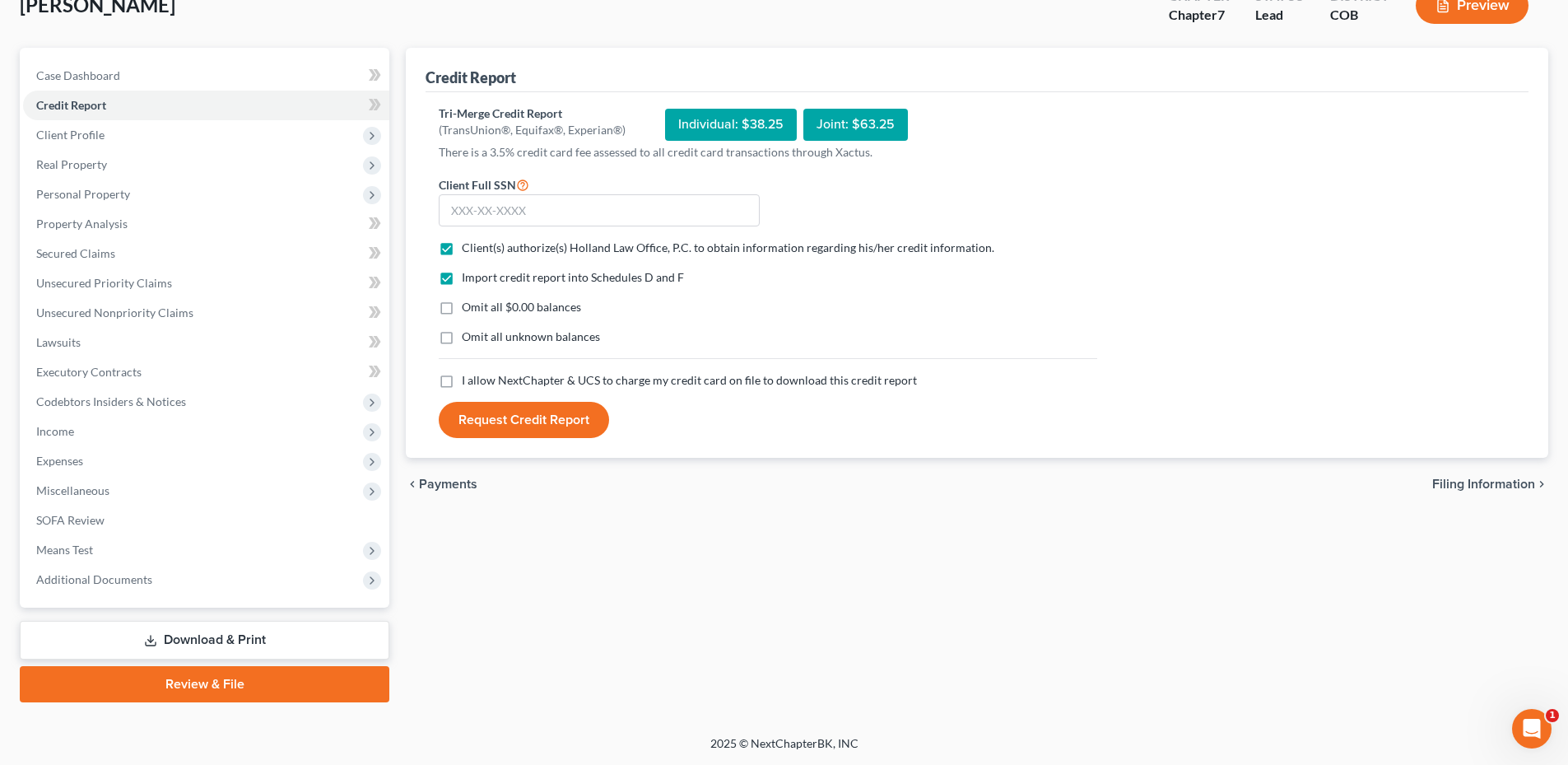
checkbox input "true"
click at [488, 208] on input "text" at bounding box center [599, 210] width 321 height 33
type input "615-68-2843"
click at [522, 410] on button "Request Credit Report" at bounding box center [524, 420] width 171 height 36
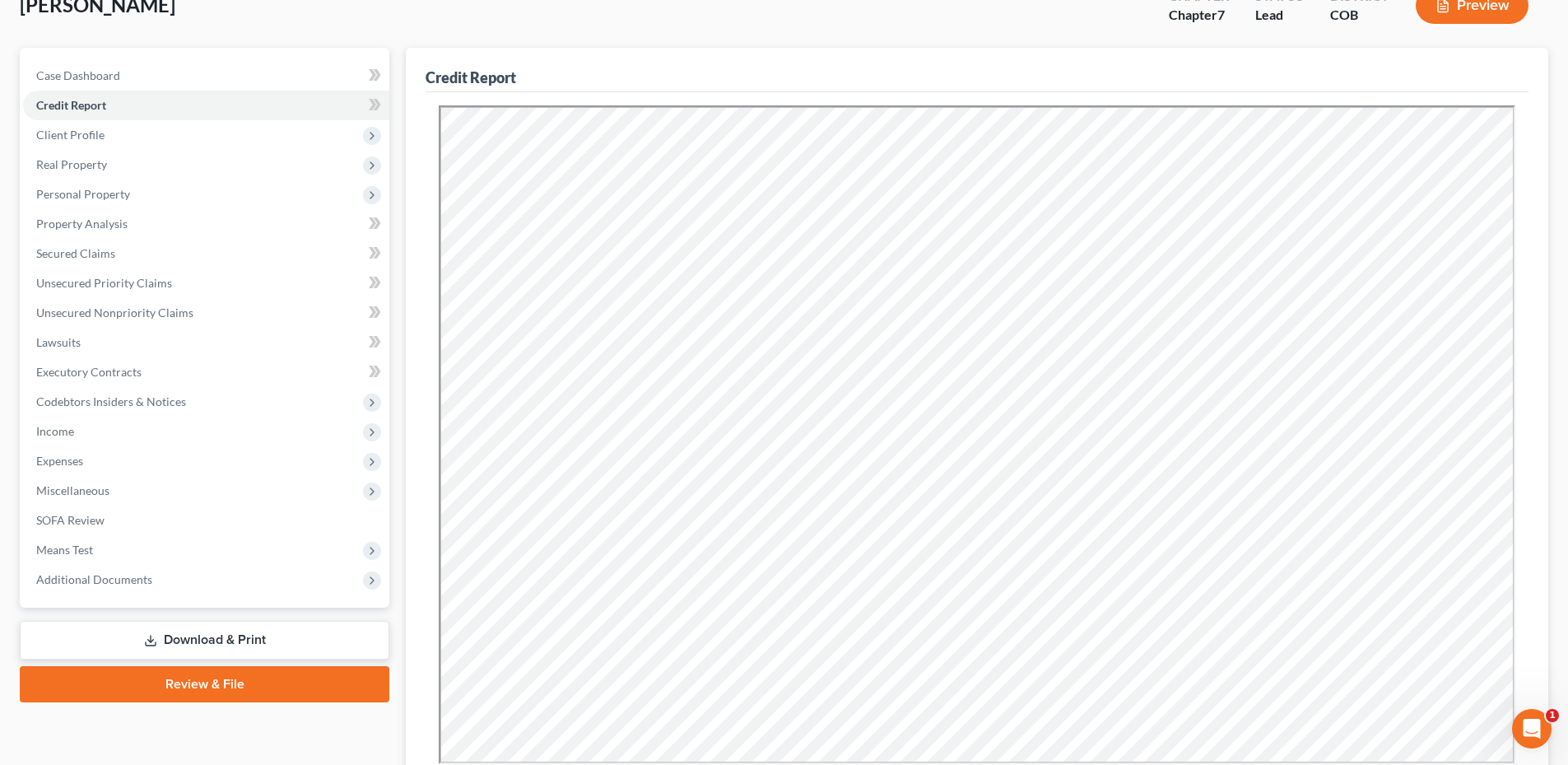
scroll to position [0, 0]
click at [142, 320] on link "Unsecured Nonpriority Claims" at bounding box center [206, 313] width 366 height 30
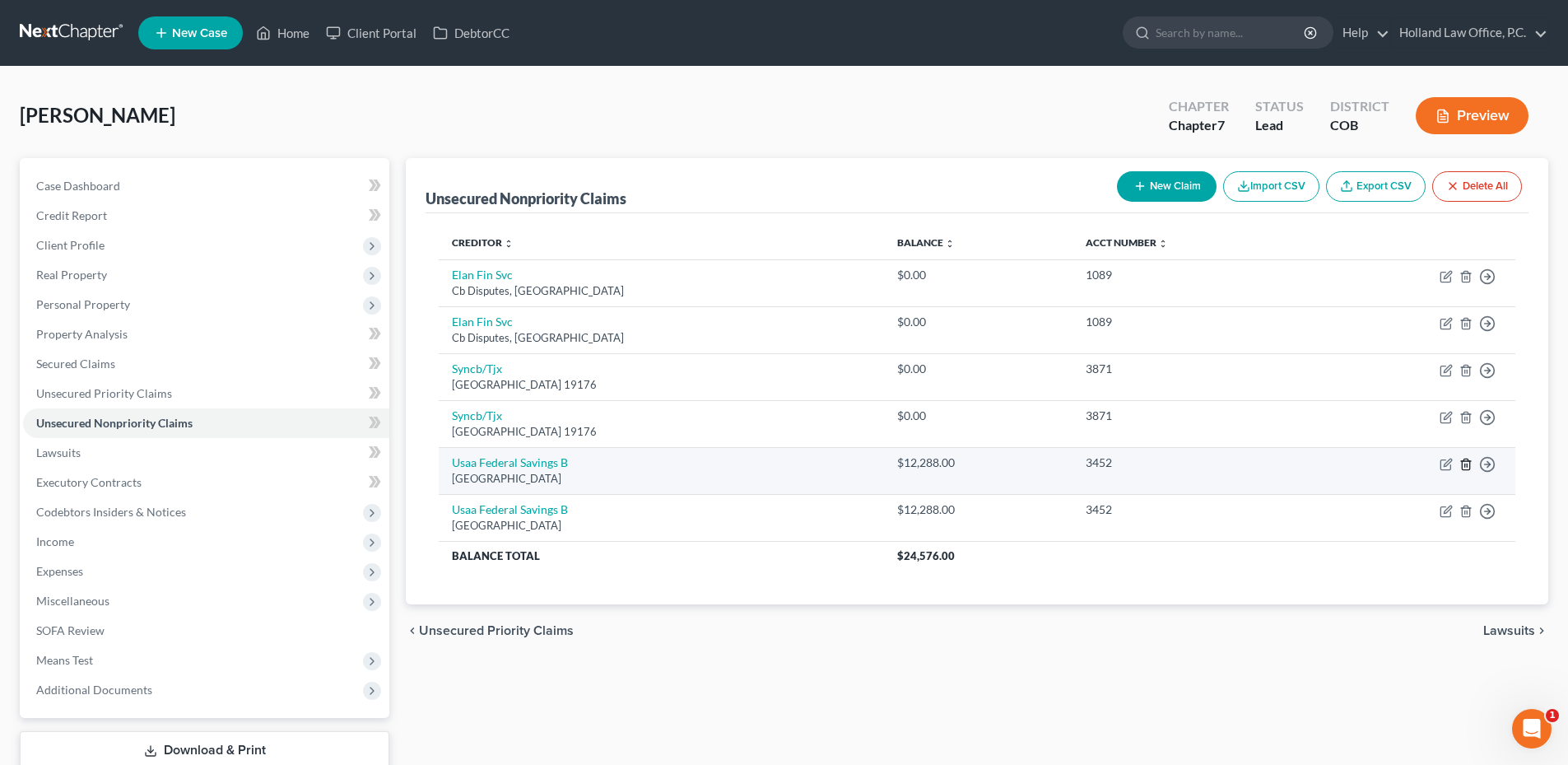
click at [1462, 465] on icon "button" at bounding box center [1465, 464] width 8 height 10
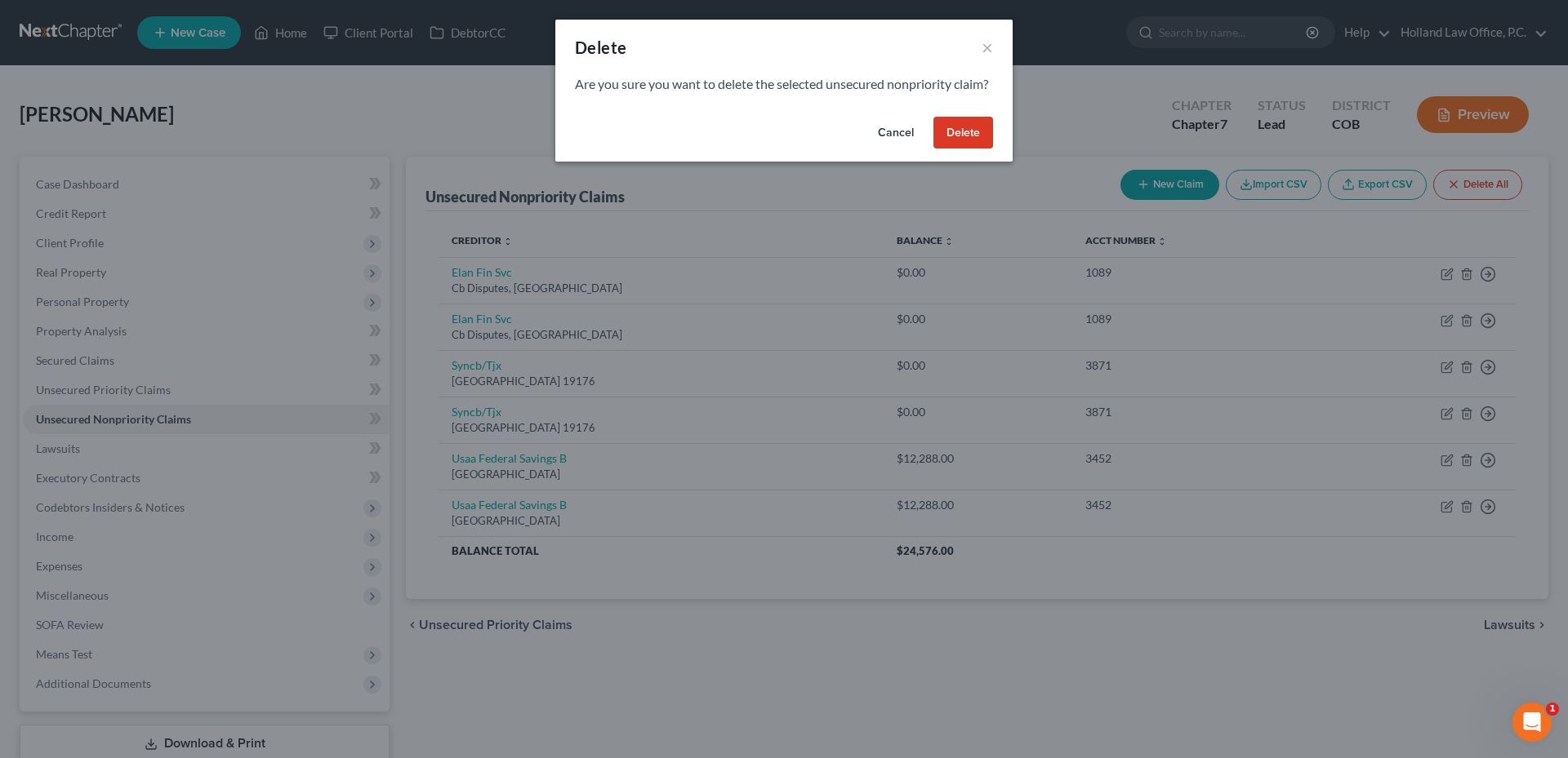
click at [961, 150] on button "Delete" at bounding box center [963, 133] width 60 height 32
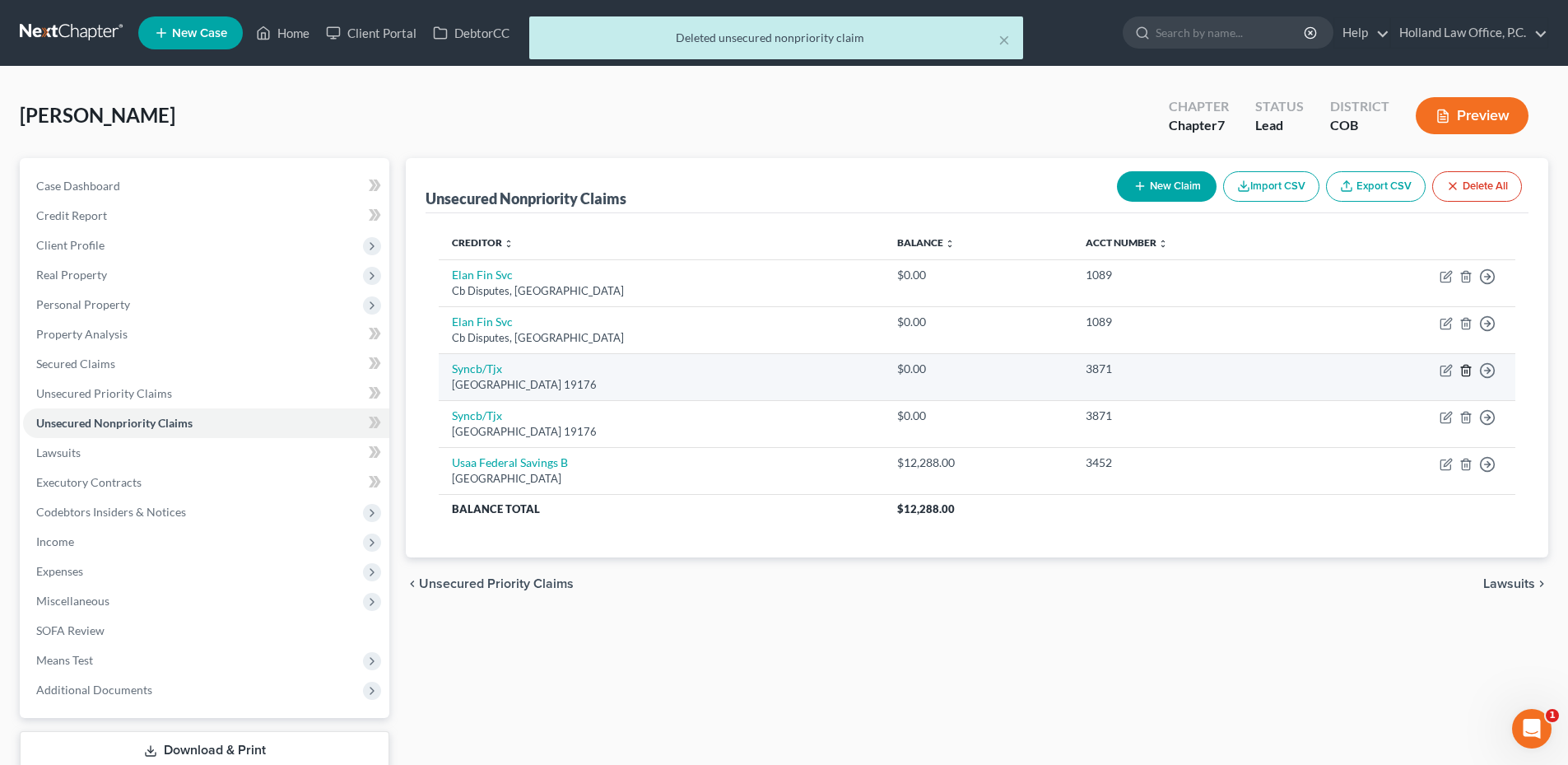
click at [1467, 373] on icon "button" at bounding box center [1466, 370] width 13 height 13
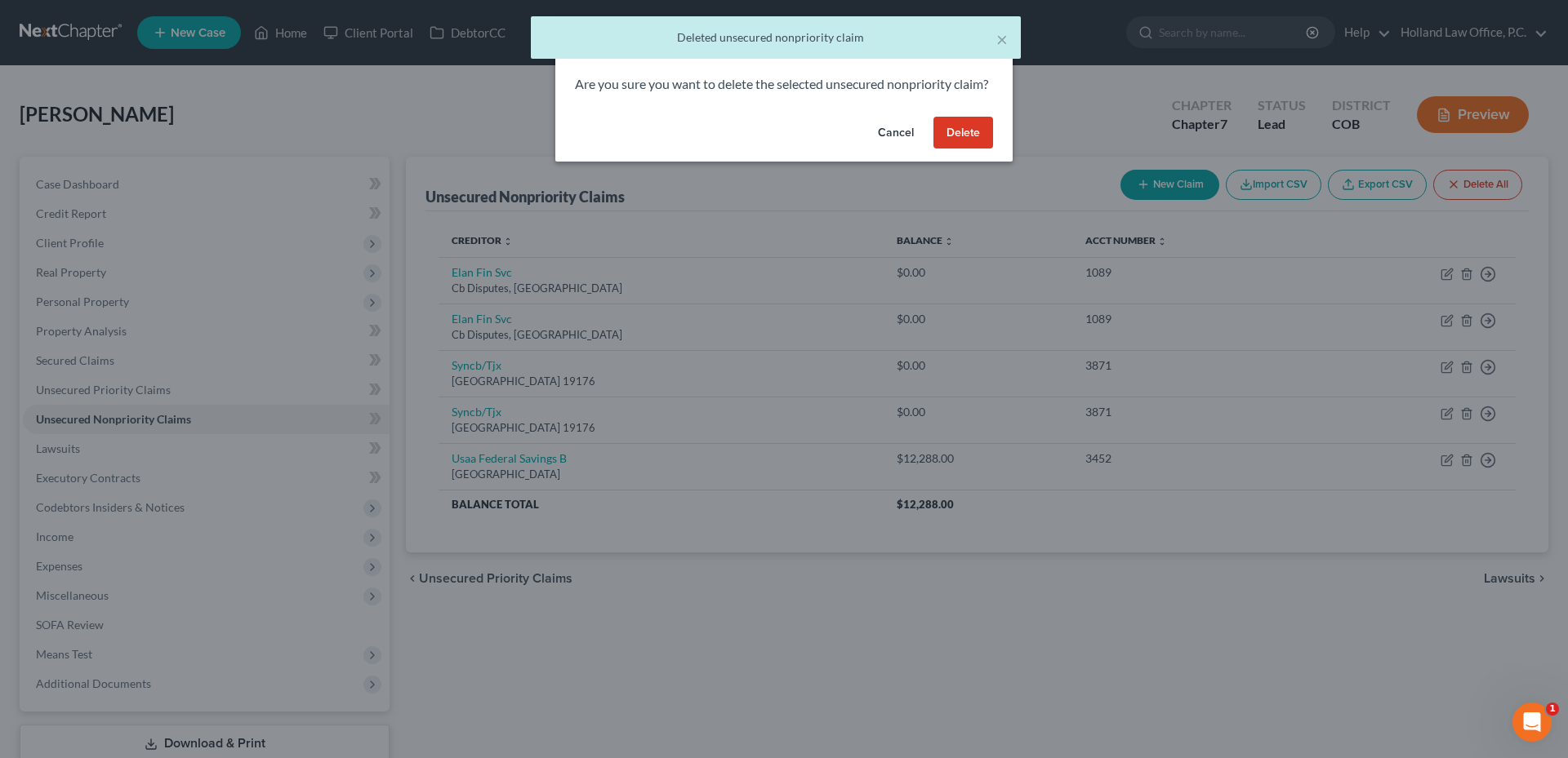
click at [969, 150] on button "Delete" at bounding box center [963, 133] width 60 height 32
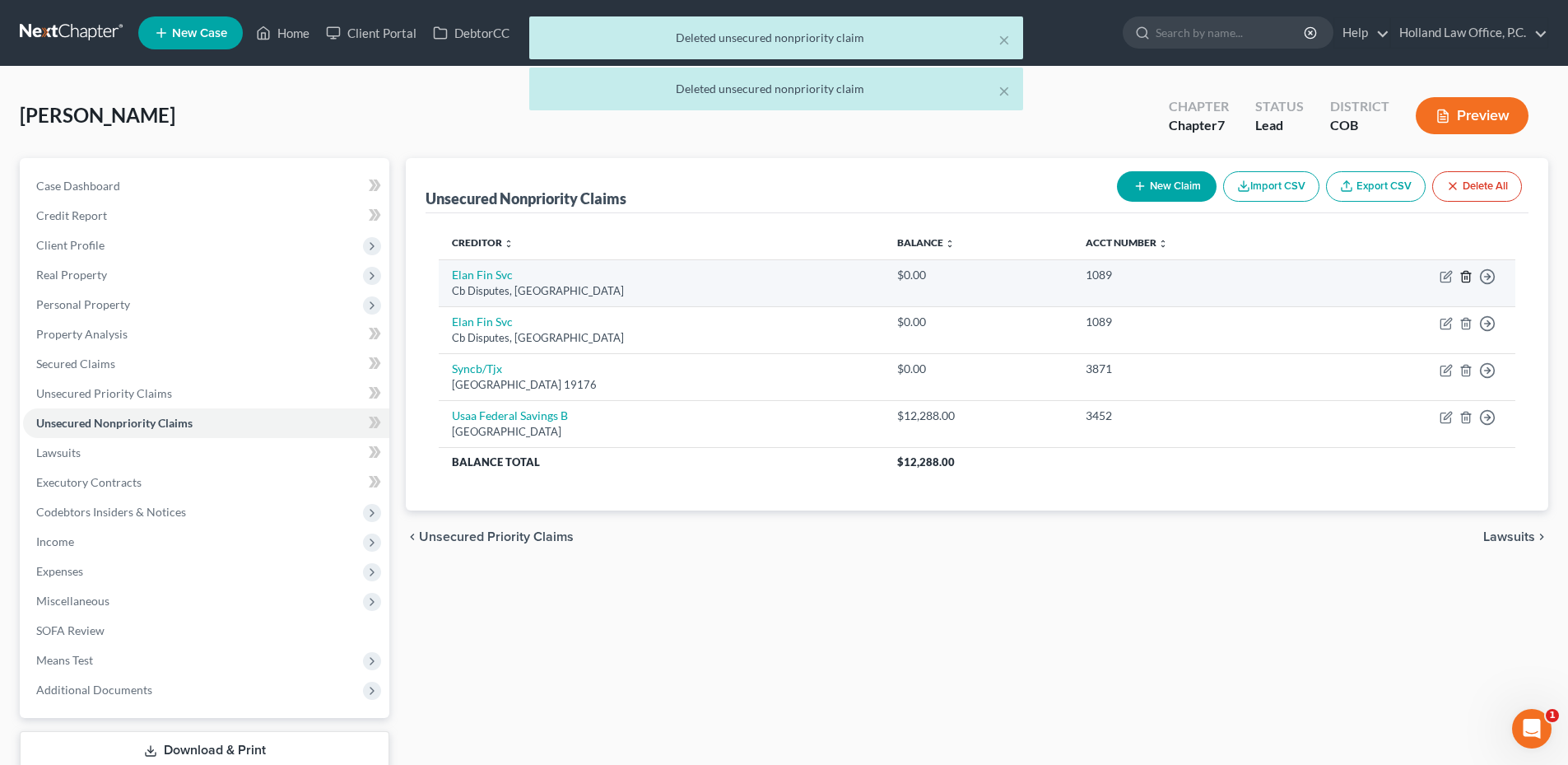
click at [1465, 276] on line "button" at bounding box center [1465, 277] width 0 height 3
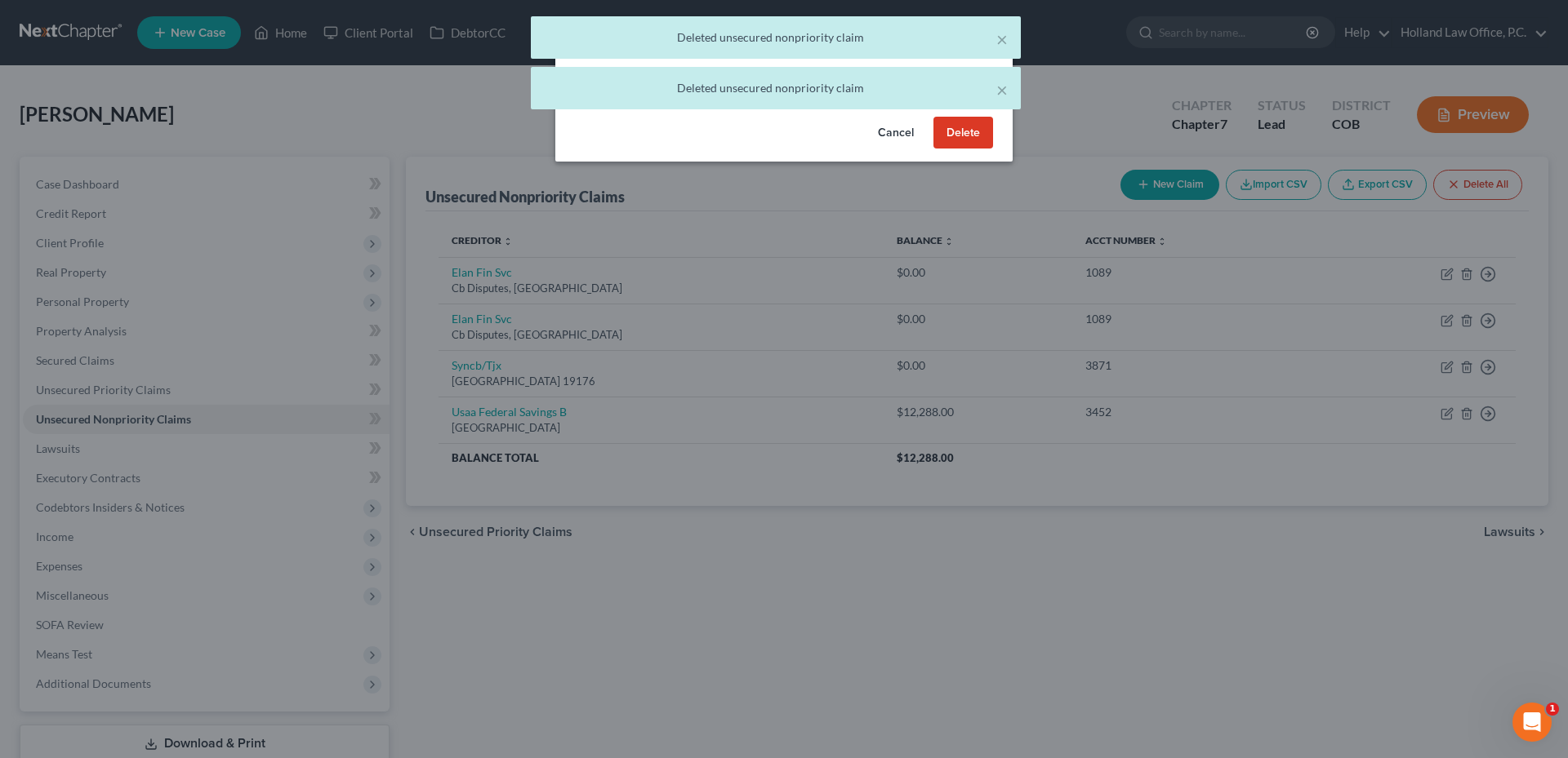
click at [955, 149] on button "Delete" at bounding box center [963, 133] width 60 height 32
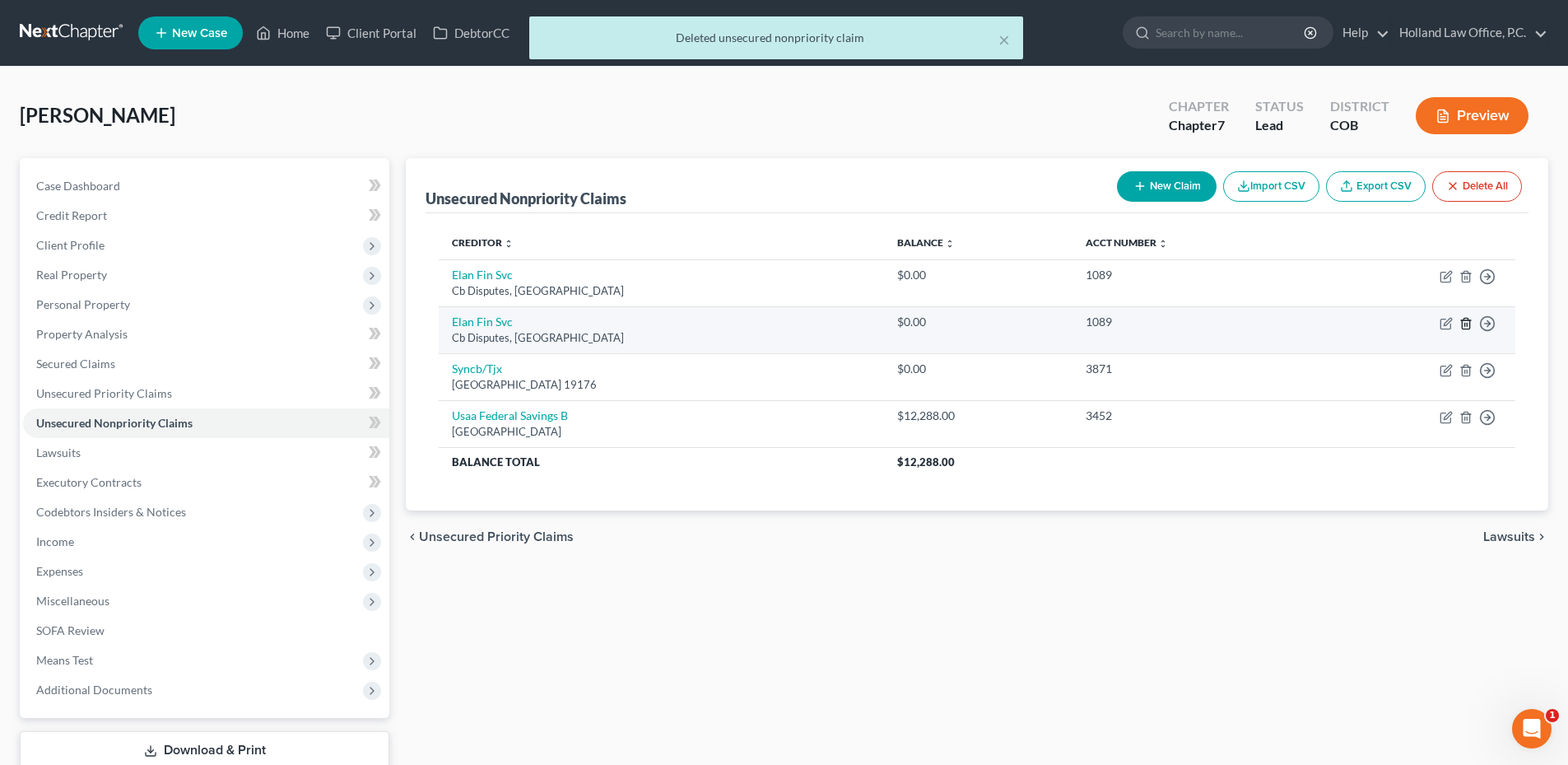
click at [1467, 325] on line "button" at bounding box center [1467, 325] width 0 height 3
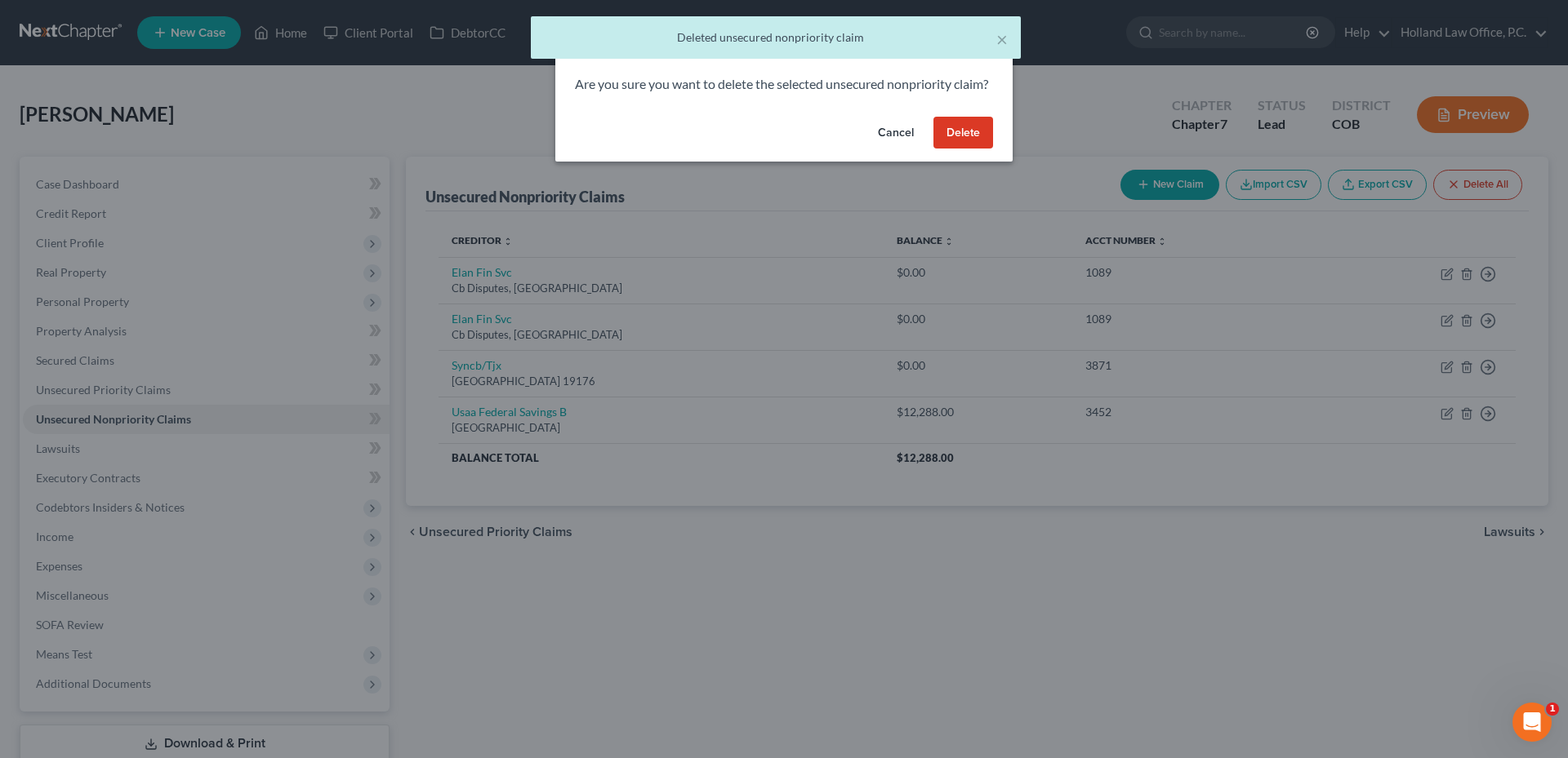
click at [964, 149] on button "Delete" at bounding box center [963, 133] width 60 height 32
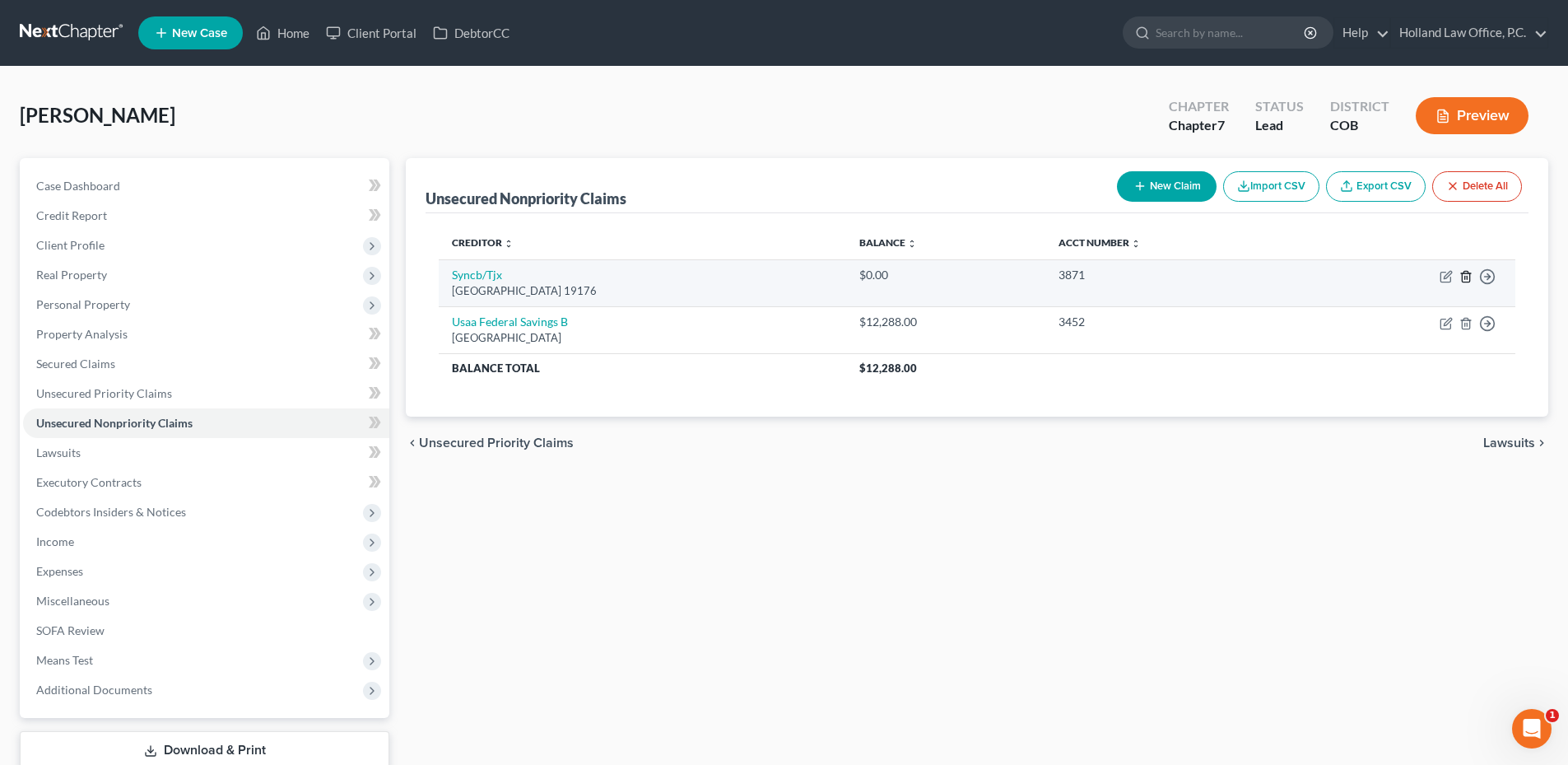
click at [1468, 282] on icon "button" at bounding box center [1465, 276] width 8 height 10
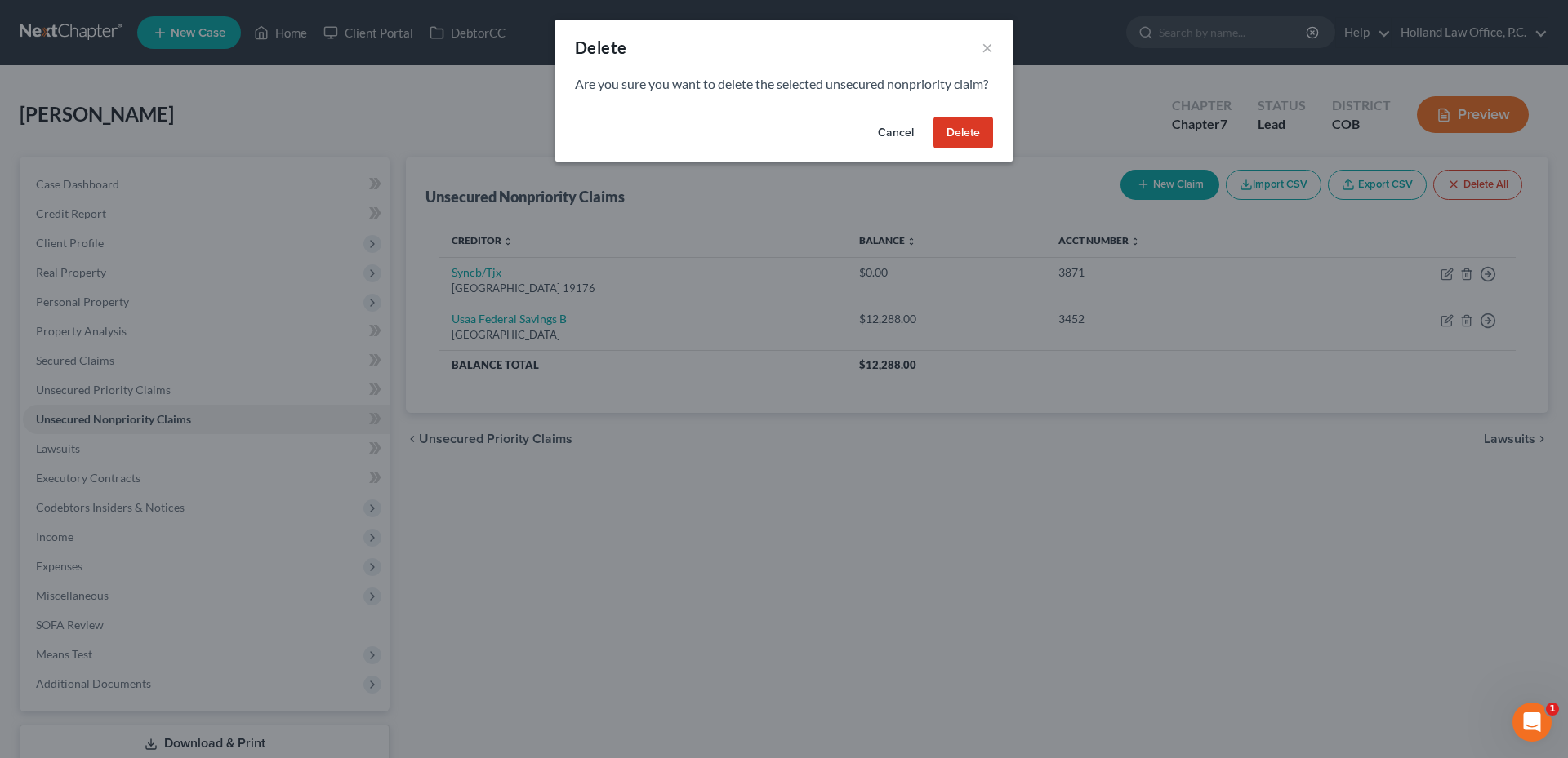
click at [963, 149] on button "Delete" at bounding box center [963, 133] width 60 height 32
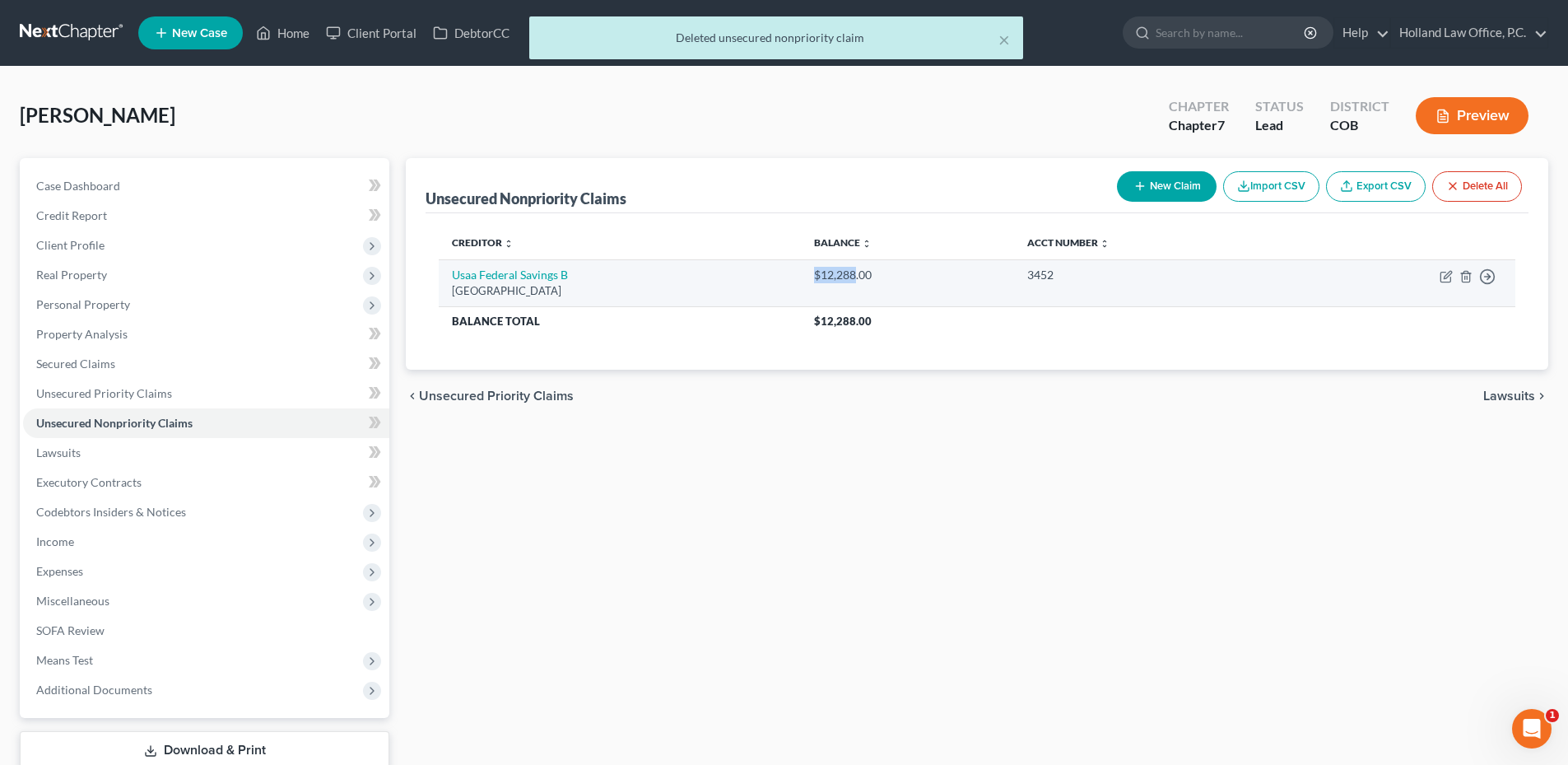
drag, startPoint x: 899, startPoint y: 277, endPoint x: 1069, endPoint y: 285, distance: 170.2
click at [997, 288] on td "$12,288.00" at bounding box center [907, 282] width 213 height 47
drag, startPoint x: 1069, startPoint y: 285, endPoint x: 980, endPoint y: 281, distance: 89.1
click at [980, 281] on div "$12,288.00" at bounding box center [908, 275] width 187 height 16
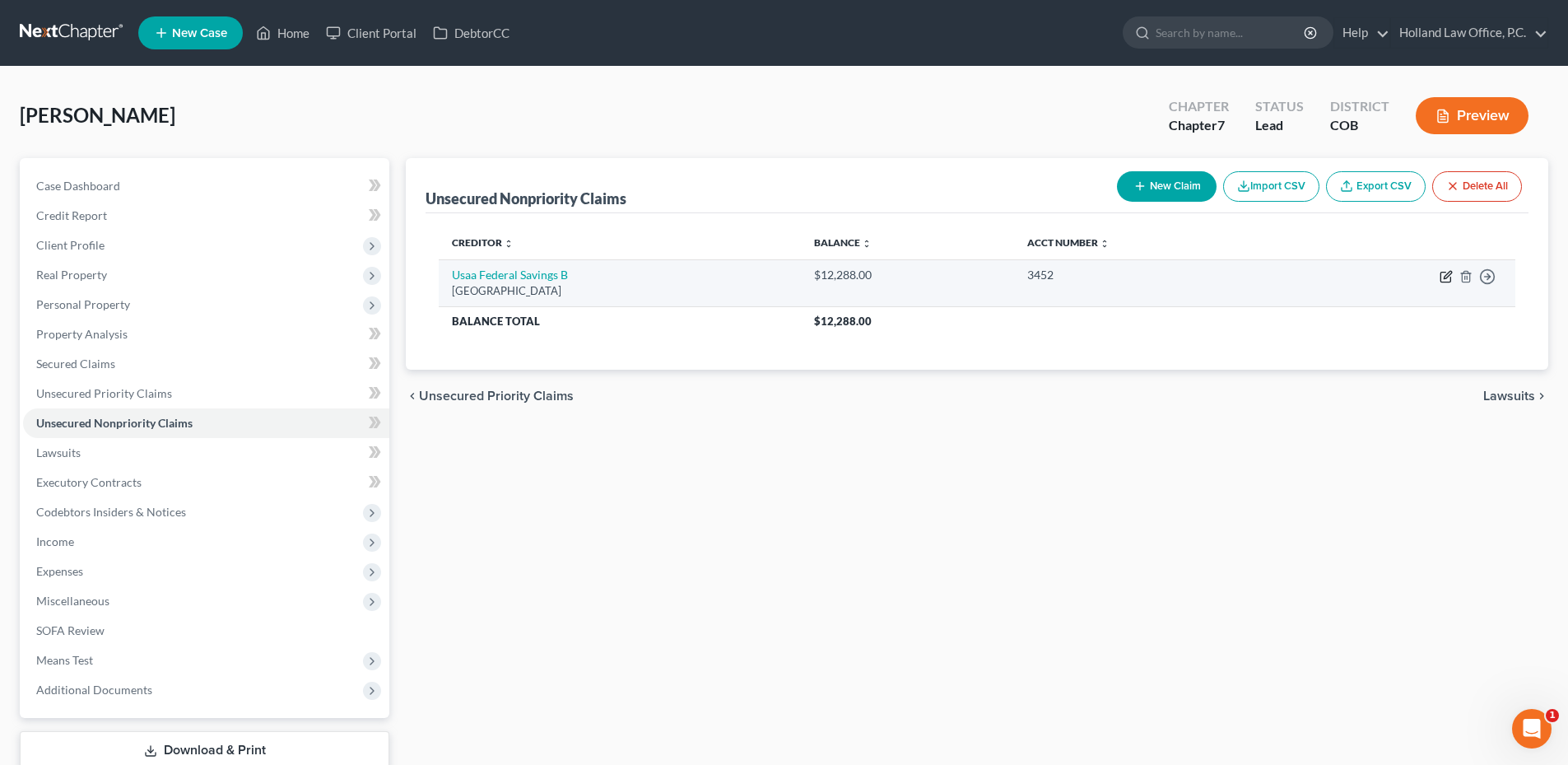
click at [1442, 277] on icon "button" at bounding box center [1446, 276] width 13 height 13
select select "45"
select select "2"
select select "0"
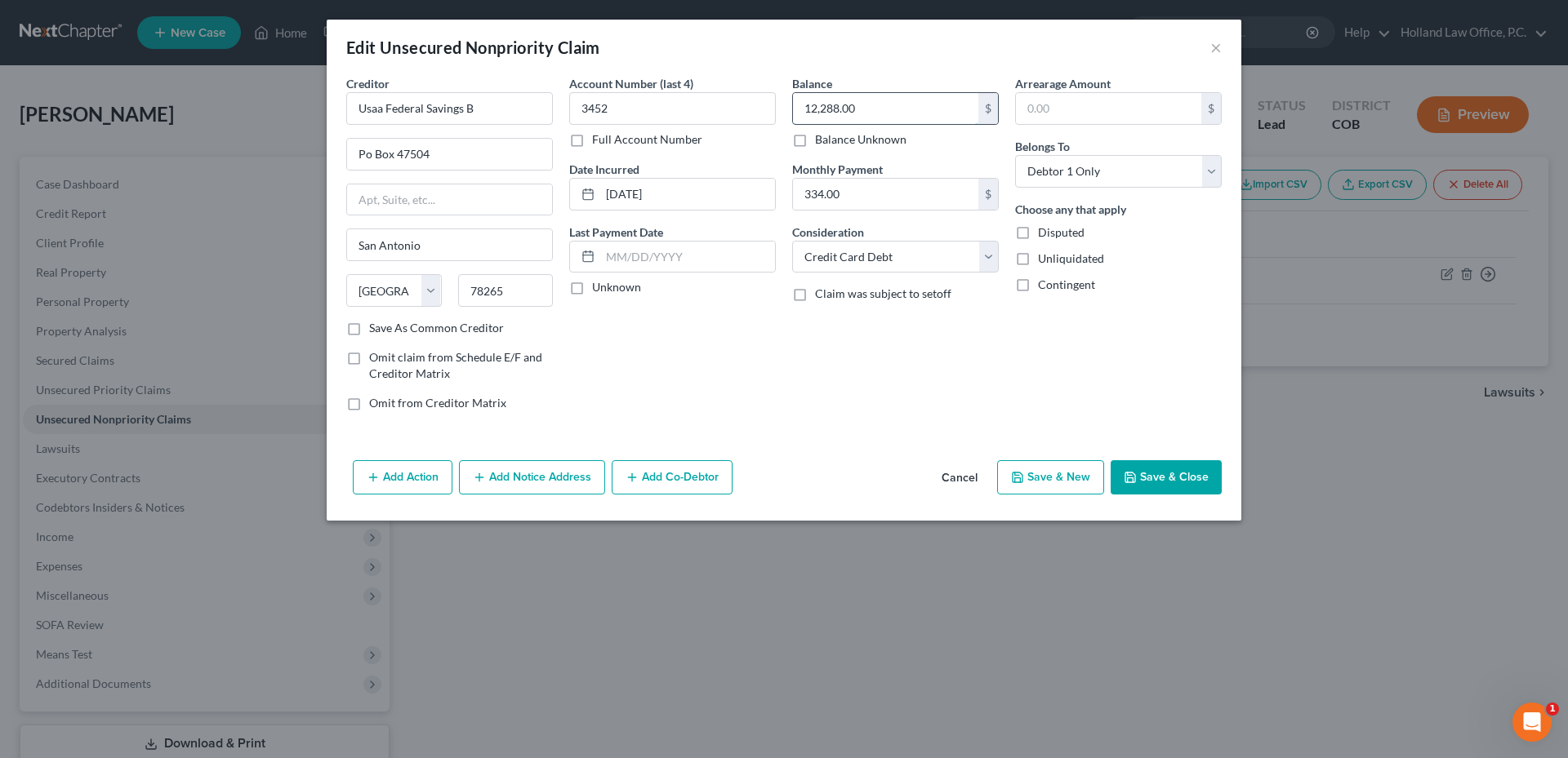
click at [880, 111] on input "12,288.00" at bounding box center [885, 108] width 186 height 31
type input "12,288.11"
